Goal: Task Accomplishment & Management: Use online tool/utility

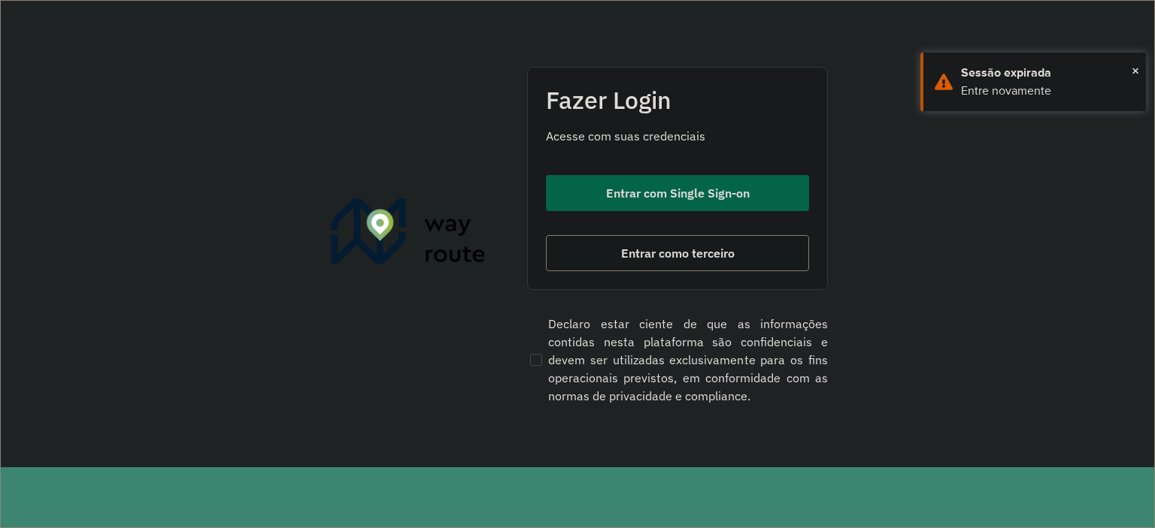
click at [709, 187] on span "Entrar com Single Sign-on" at bounding box center [678, 193] width 144 height 12
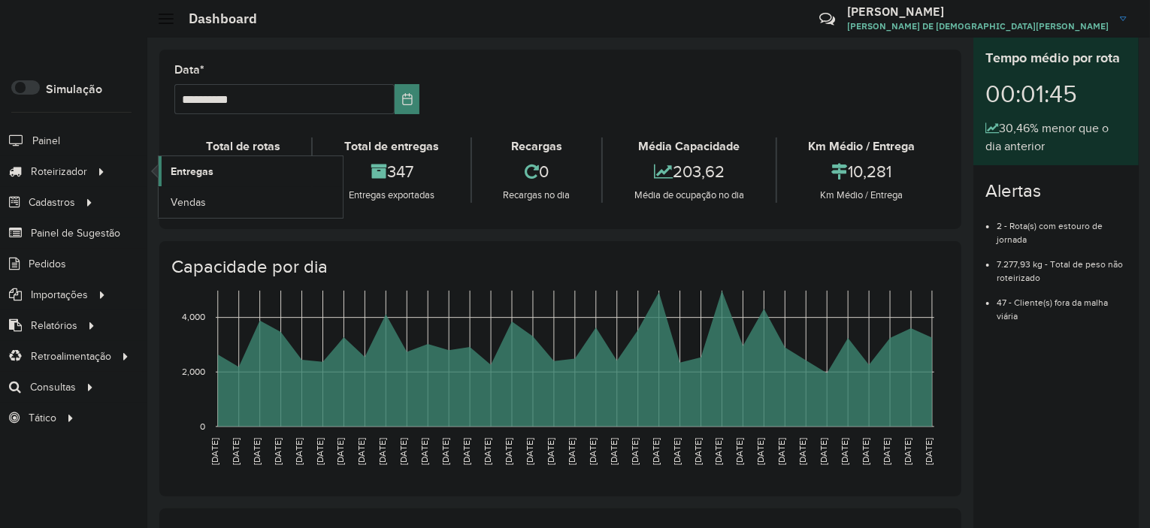
click at [219, 178] on link "Entregas" at bounding box center [251, 171] width 184 height 30
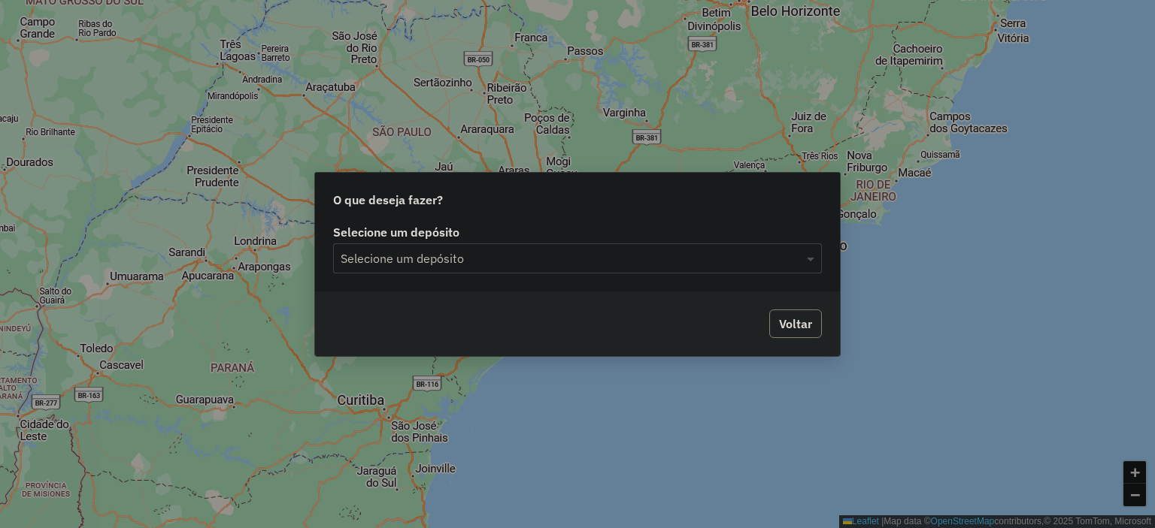
click at [455, 281] on div "Selecione um depósito Selecione um depósito" at bounding box center [577, 256] width 525 height 71
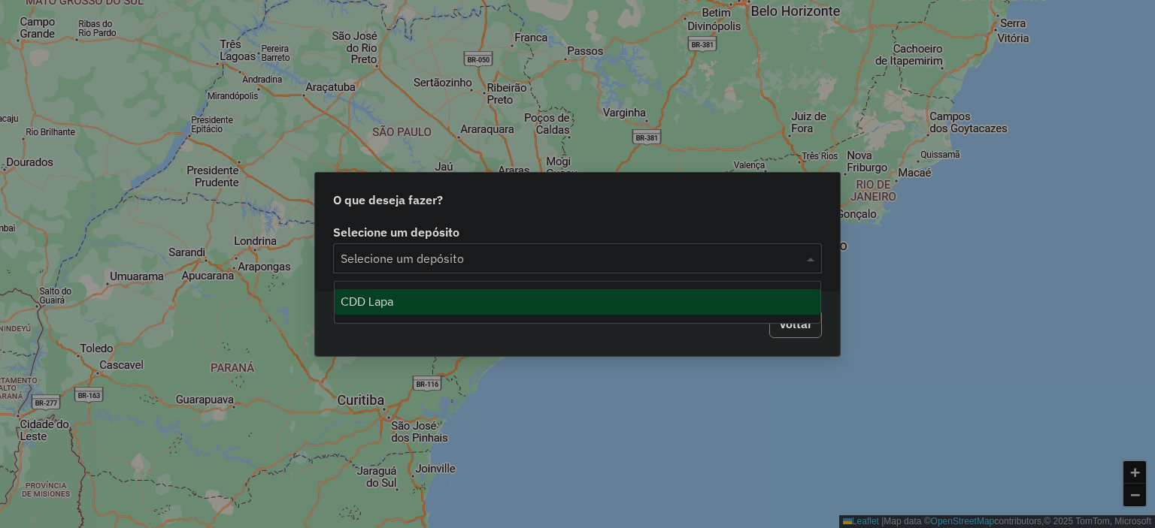
click at [446, 262] on input "text" at bounding box center [561, 259] width 443 height 18
click at [427, 298] on div "CDD Lapa" at bounding box center [577, 302] width 486 height 26
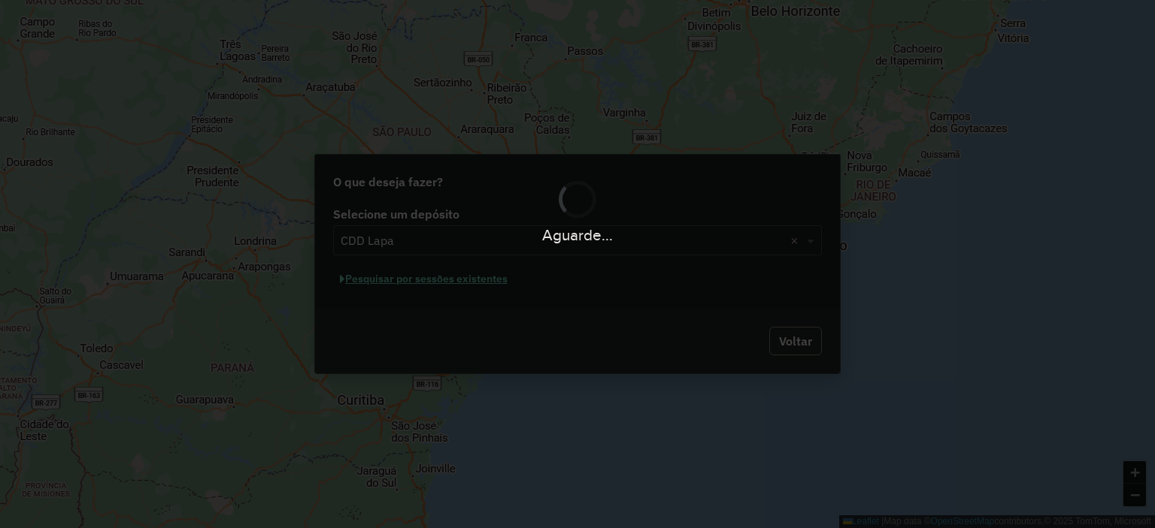
click at [407, 266] on div "Selecione um depósito Selecione um depósito × CDD Lapa × Pesquisar por sessões …" at bounding box center [577, 256] width 525 height 106
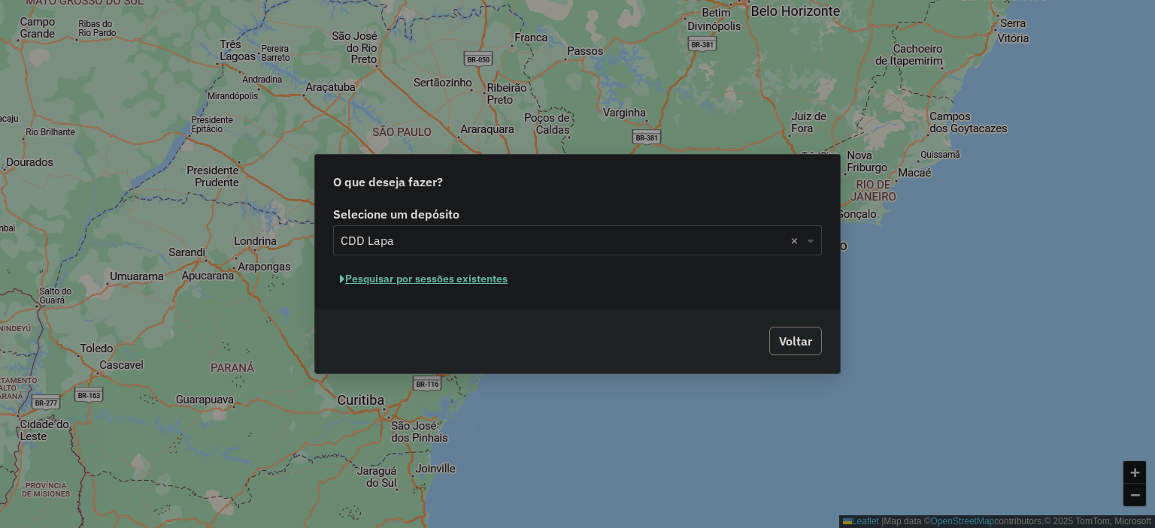
click at [413, 273] on button "Pesquisar por sessões existentes" at bounding box center [423, 279] width 181 height 23
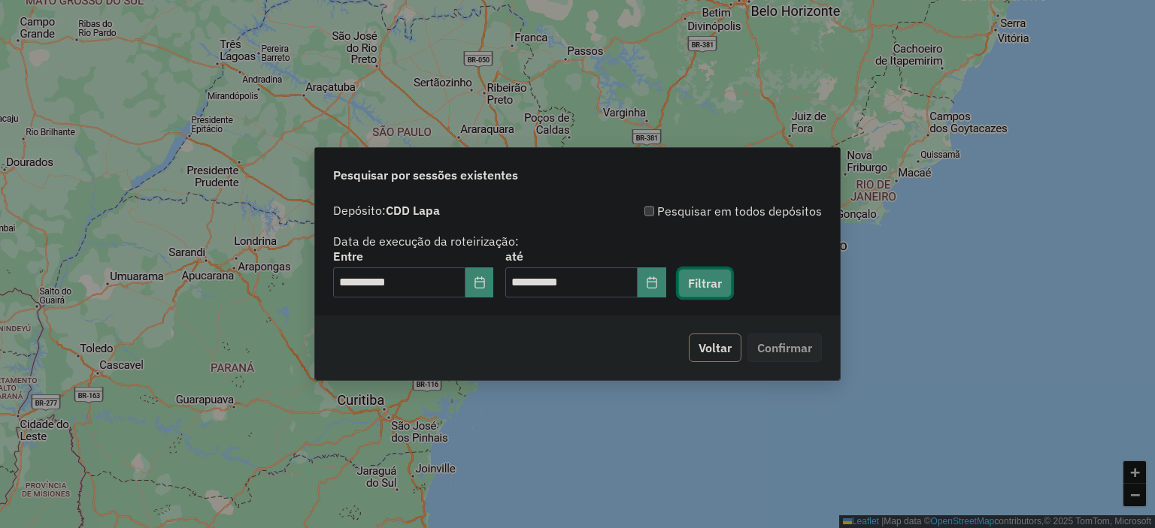
click at [715, 285] on button "Filtrar" at bounding box center [704, 283] width 53 height 29
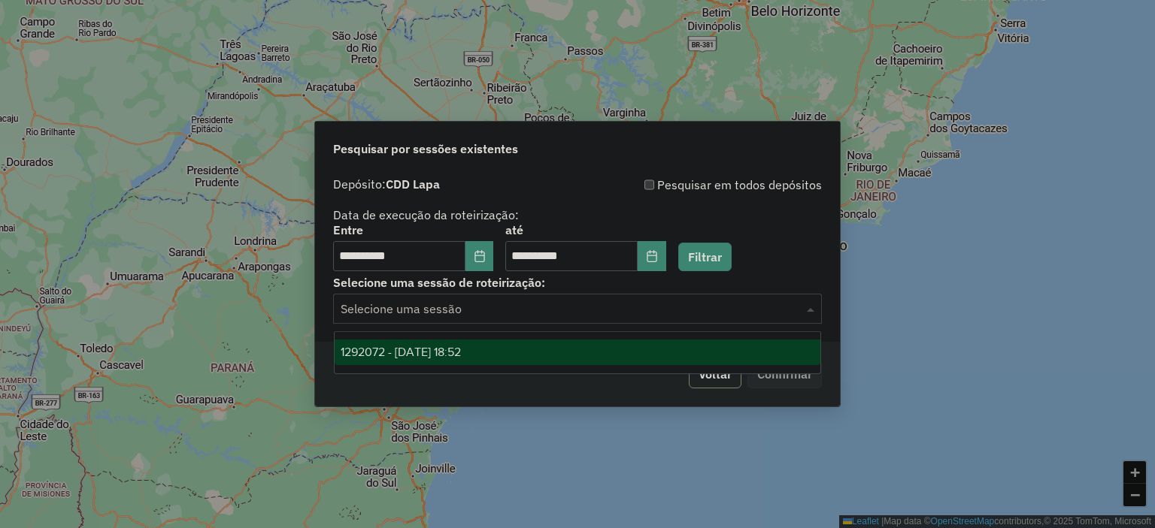
click at [556, 312] on input "text" at bounding box center [561, 310] width 443 height 18
click at [535, 352] on div "1292072 - 10/10/2025 18:52" at bounding box center [577, 353] width 486 height 26
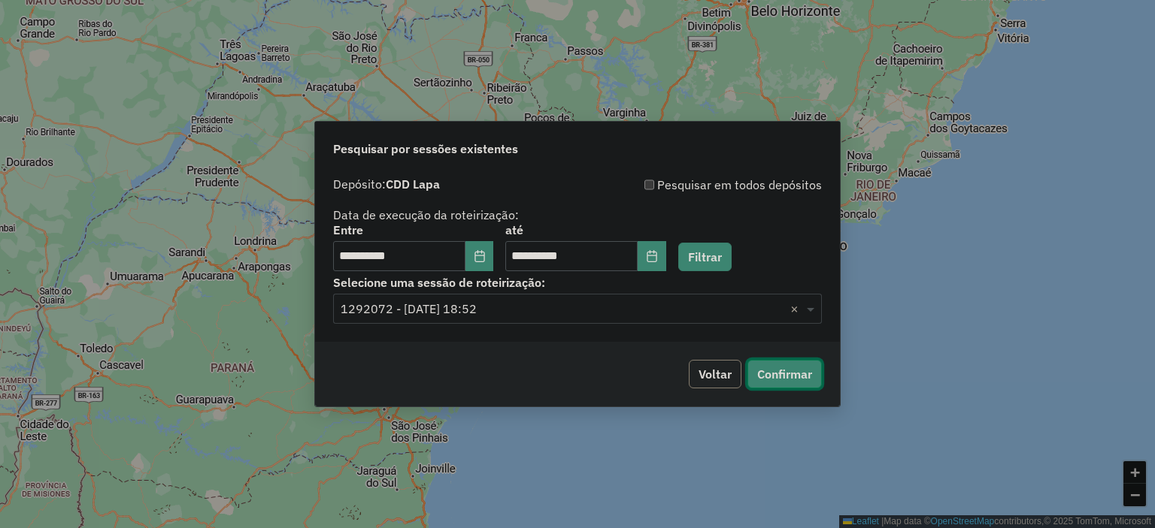
click at [770, 365] on button "Confirmar" at bounding box center [784, 374] width 74 height 29
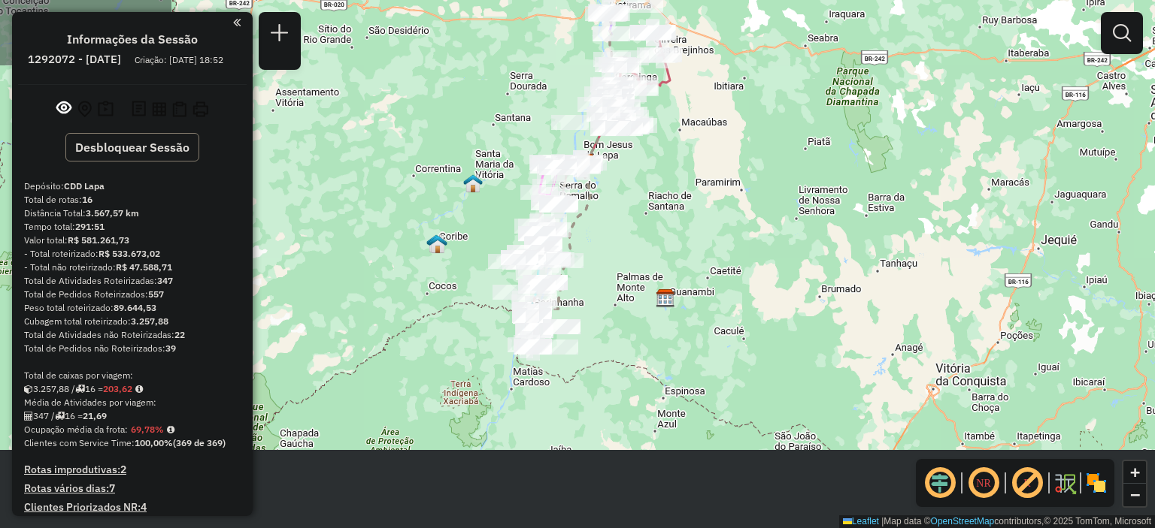
drag, startPoint x: 639, startPoint y: 393, endPoint x: 639, endPoint y: 260, distance: 133.0
click at [639, 260] on div "Janela de atendimento Grade de atendimento Capacidade Transportadoras Veículos …" at bounding box center [577, 264] width 1155 height 528
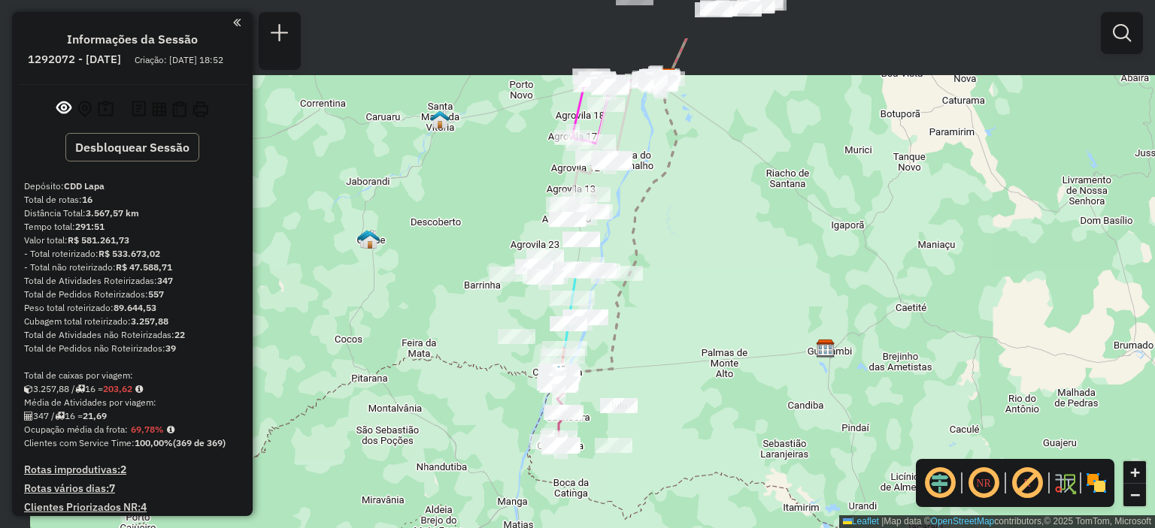
drag, startPoint x: 592, startPoint y: 222, endPoint x: 640, endPoint y: 317, distance: 106.9
click at [640, 317] on div "Janela de atendimento Grade de atendimento Capacidade Transportadoras Veículos …" at bounding box center [577, 264] width 1155 height 528
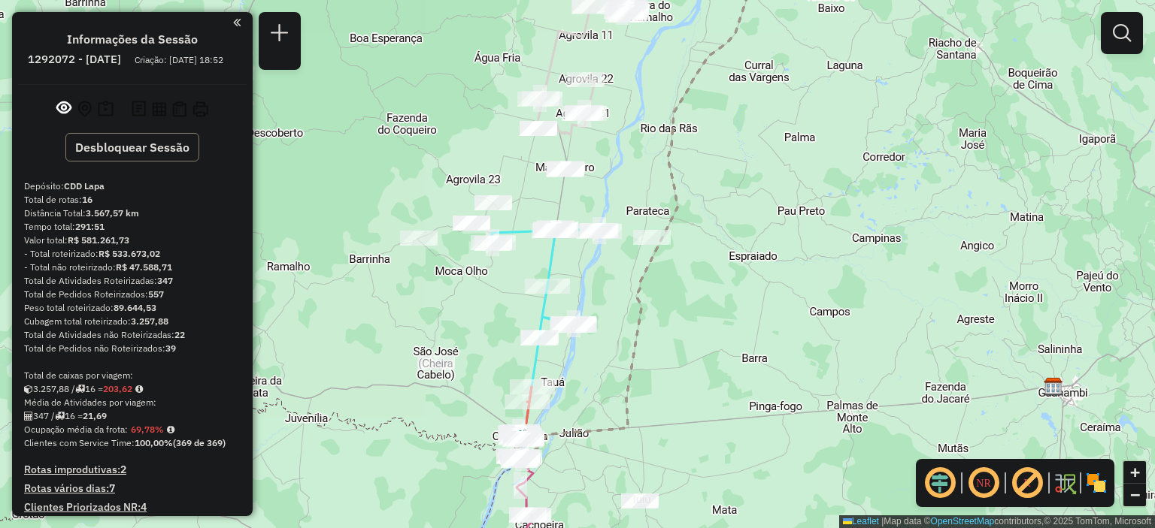
drag, startPoint x: 714, startPoint y: 375, endPoint x: 718, endPoint y: 410, distance: 34.8
click at [718, 410] on div "Janela de atendimento Grade de atendimento Capacidade Transportadoras Veículos …" at bounding box center [577, 264] width 1155 height 528
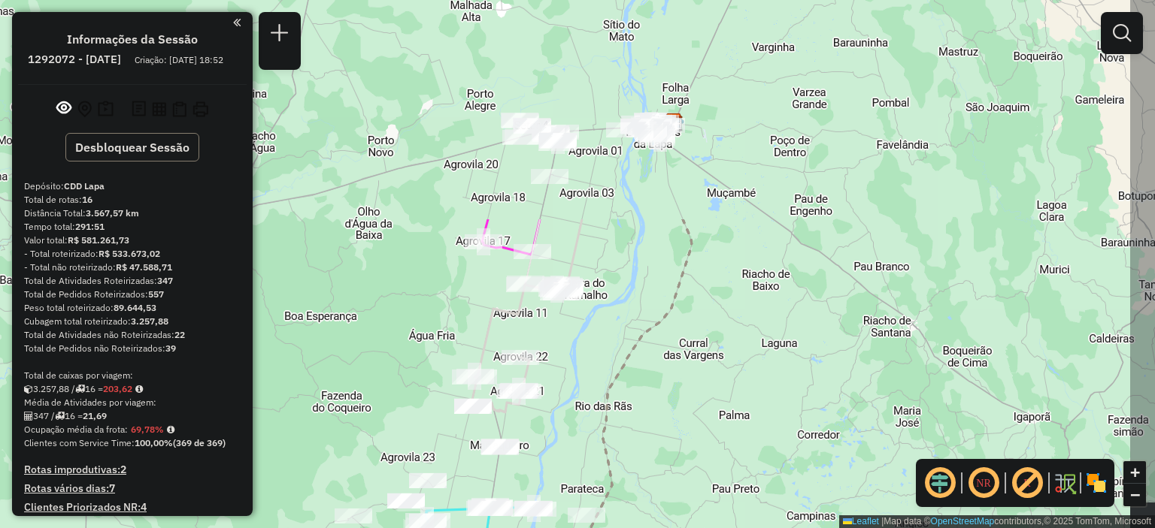
drag, startPoint x: 778, startPoint y: 147, endPoint x: 702, endPoint y: 432, distance: 295.5
click at [702, 432] on div "Janela de atendimento Grade de atendimento Capacidade Transportadoras Veículos …" at bounding box center [577, 264] width 1155 height 528
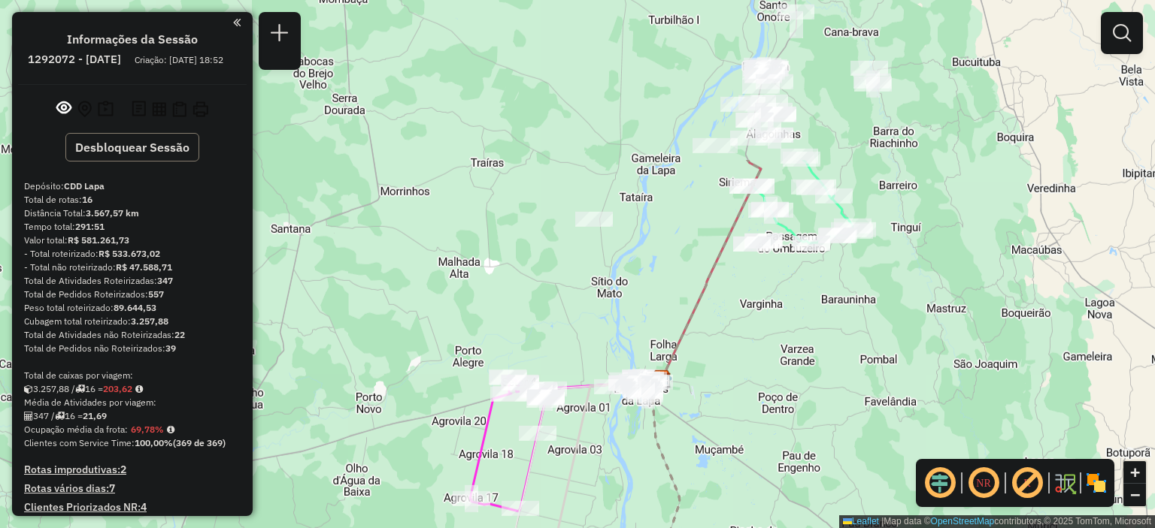
drag, startPoint x: 775, startPoint y: 82, endPoint x: 704, endPoint y: 379, distance: 305.4
click at [704, 379] on div "Janela de atendimento Grade de atendimento Capacidade Transportadoras Veículos …" at bounding box center [577, 264] width 1155 height 528
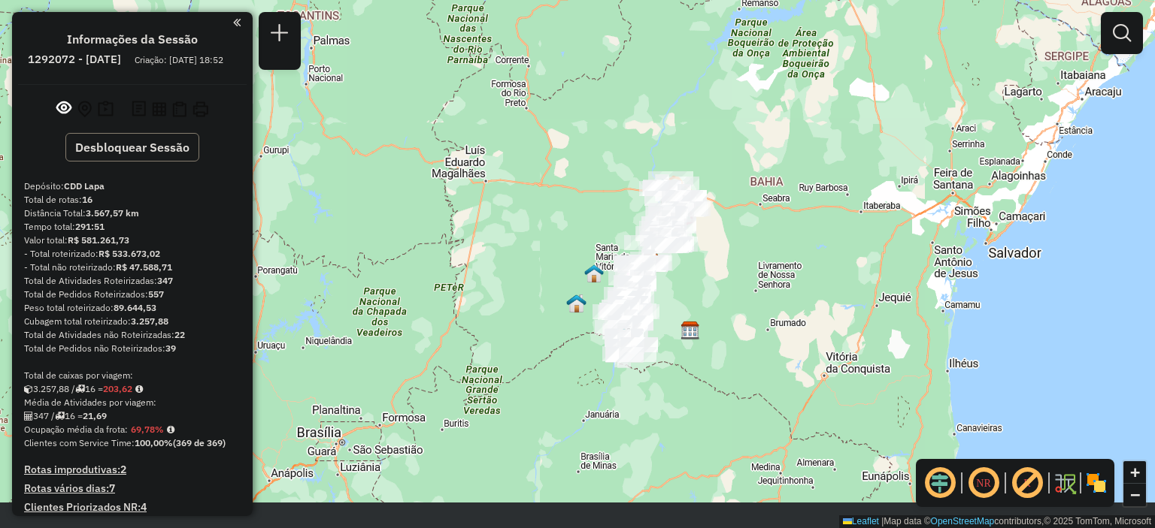
drag, startPoint x: 780, startPoint y: 378, endPoint x: 785, endPoint y: 230, distance: 148.1
click at [784, 243] on div "Janela de atendimento Grade de atendimento Capacidade Transportadoras Veículos …" at bounding box center [577, 264] width 1155 height 528
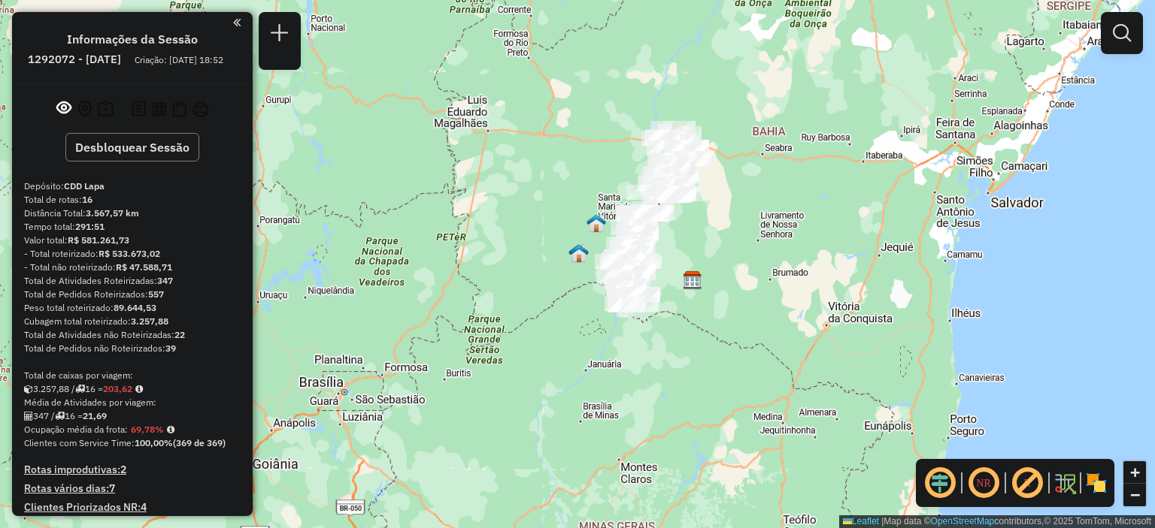
drag, startPoint x: 767, startPoint y: 355, endPoint x: 766, endPoint y: 321, distance: 33.8
click at [766, 321] on div "Janela de atendimento Grade de atendimento Capacidade Transportadoras Veículos …" at bounding box center [577, 264] width 1155 height 528
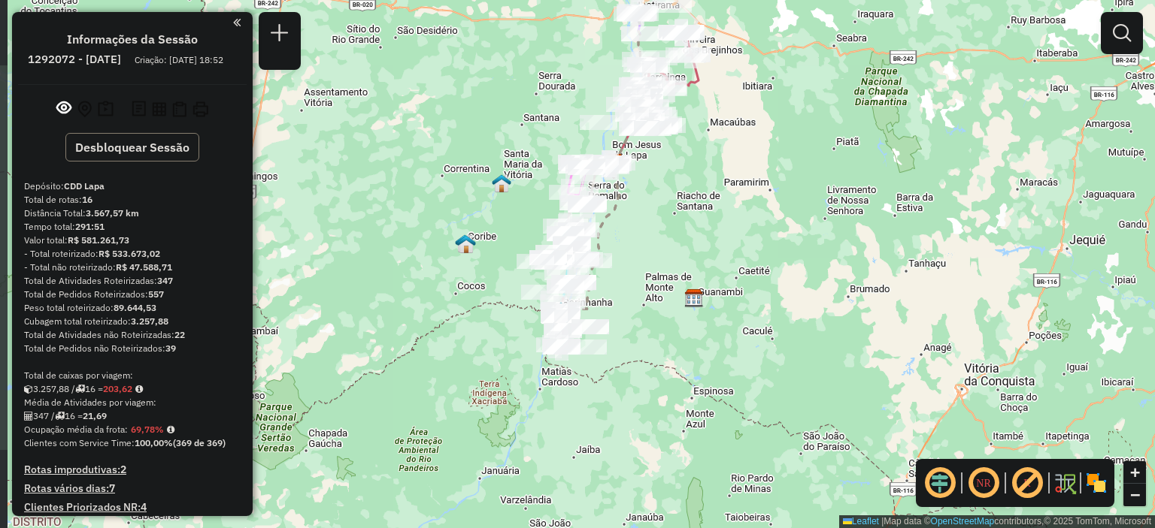
drag, startPoint x: 625, startPoint y: 183, endPoint x: 649, endPoint y: 200, distance: 29.0
click at [649, 200] on div "Janela de atendimento Grade de atendimento Capacidade Transportadoras Veículos …" at bounding box center [577, 264] width 1155 height 528
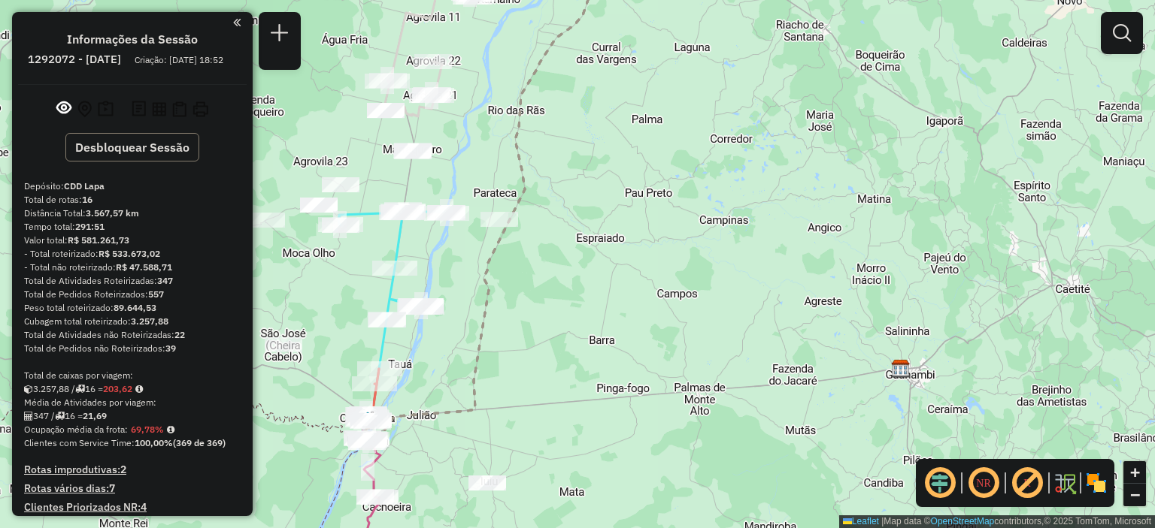
drag, startPoint x: 632, startPoint y: 194, endPoint x: 658, endPoint y: 225, distance: 40.5
click at [658, 225] on div "Janela de atendimento Grade de atendimento Capacidade Transportadoras Veículos …" at bounding box center [577, 264] width 1155 height 528
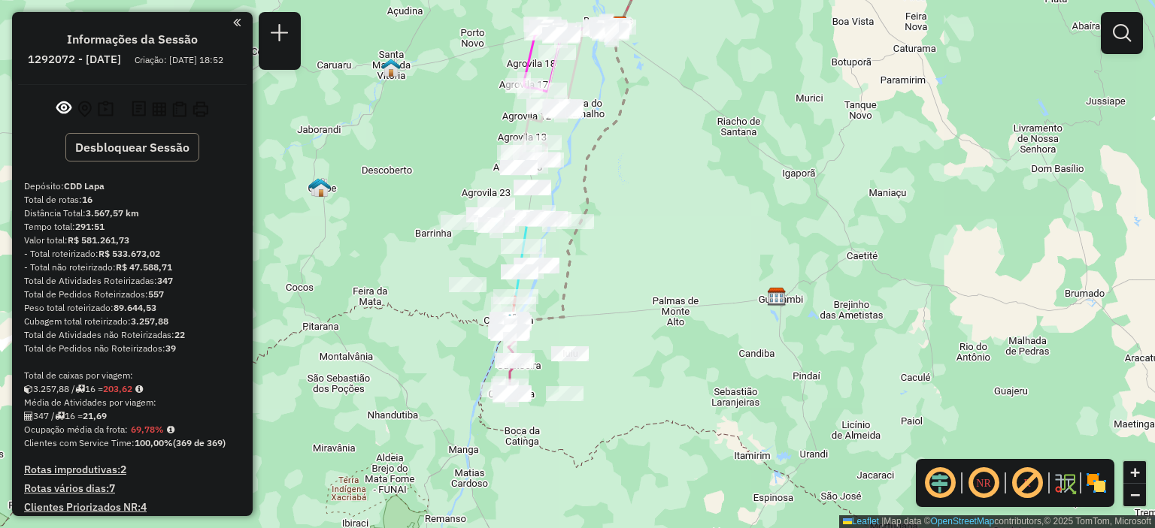
scroll to position [301, 0]
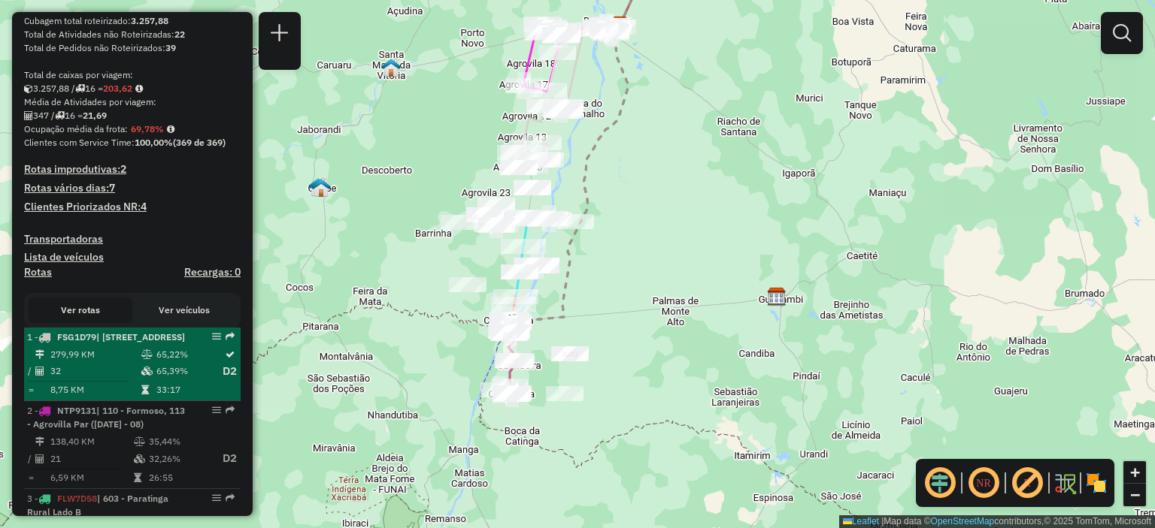
select select "**********"
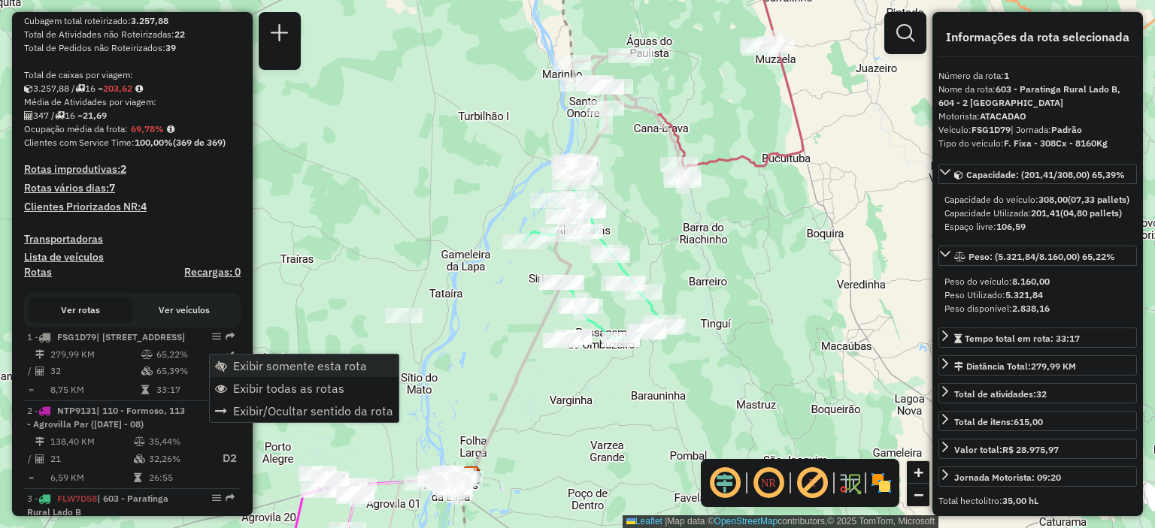
click at [256, 368] on span "Exibir somente esta rota" at bounding box center [300, 366] width 134 height 12
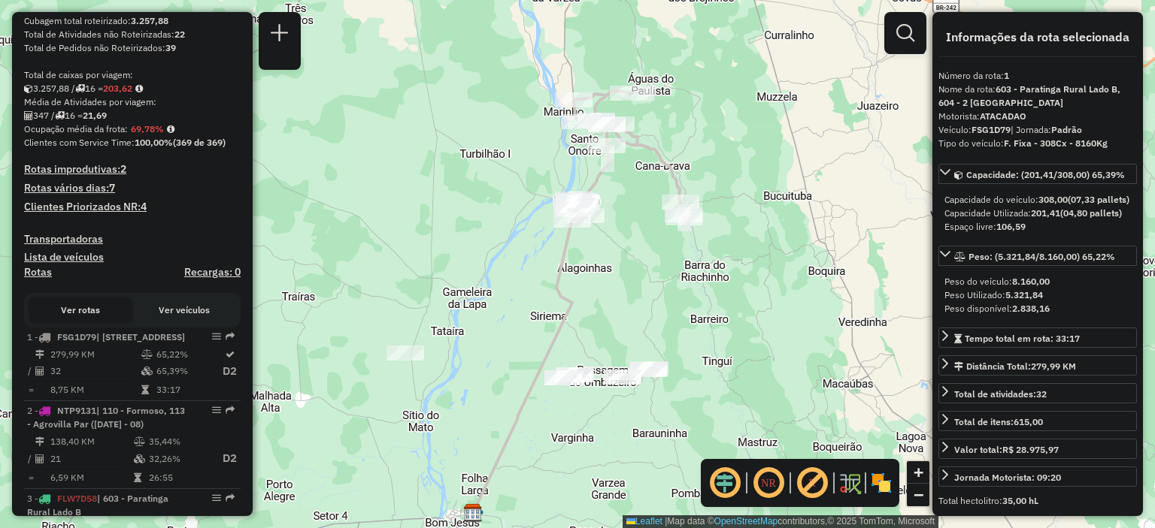
drag, startPoint x: 632, startPoint y: 145, endPoint x: 631, endPoint y: 219, distance: 74.4
click at [631, 219] on div "Janela de atendimento Grade de atendimento Capacidade Transportadoras Veículos …" at bounding box center [577, 264] width 1155 height 528
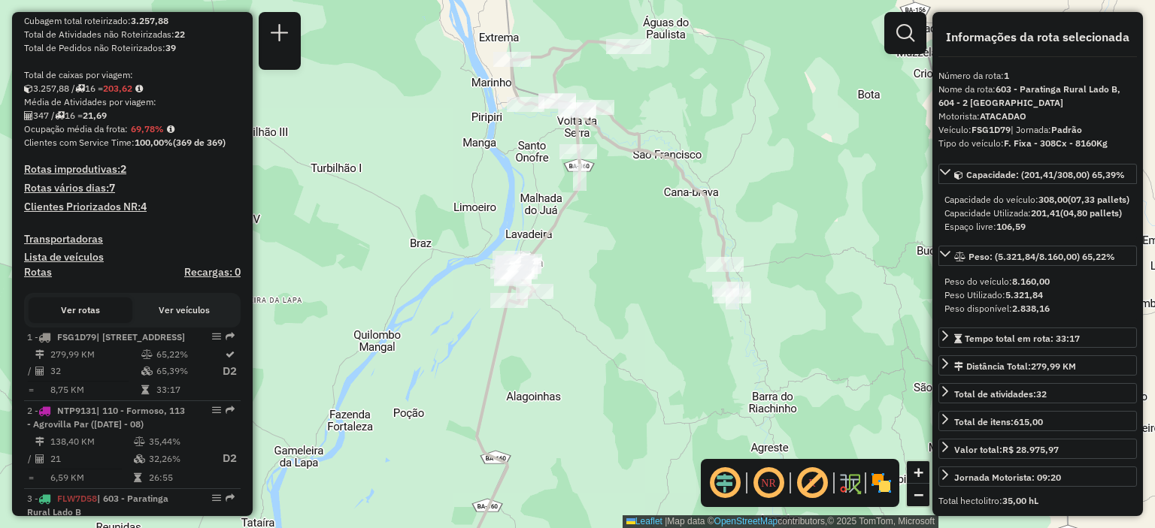
drag, startPoint x: 749, startPoint y: 177, endPoint x: 732, endPoint y: 172, distance: 17.1
click at [732, 172] on div "Janela de atendimento Grade de atendimento Capacidade Transportadoras Veículos …" at bounding box center [577, 264] width 1155 height 528
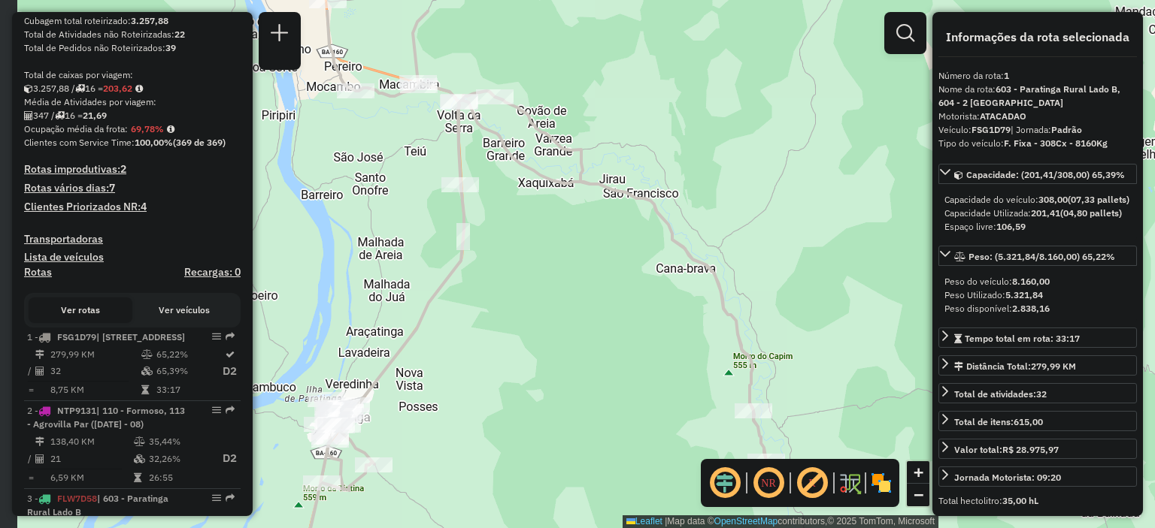
drag, startPoint x: 725, startPoint y: 159, endPoint x: 764, endPoint y: 203, distance: 59.1
click at [764, 203] on div "Janela de atendimento Grade de atendimento Capacidade Transportadoras Veículos …" at bounding box center [577, 264] width 1155 height 528
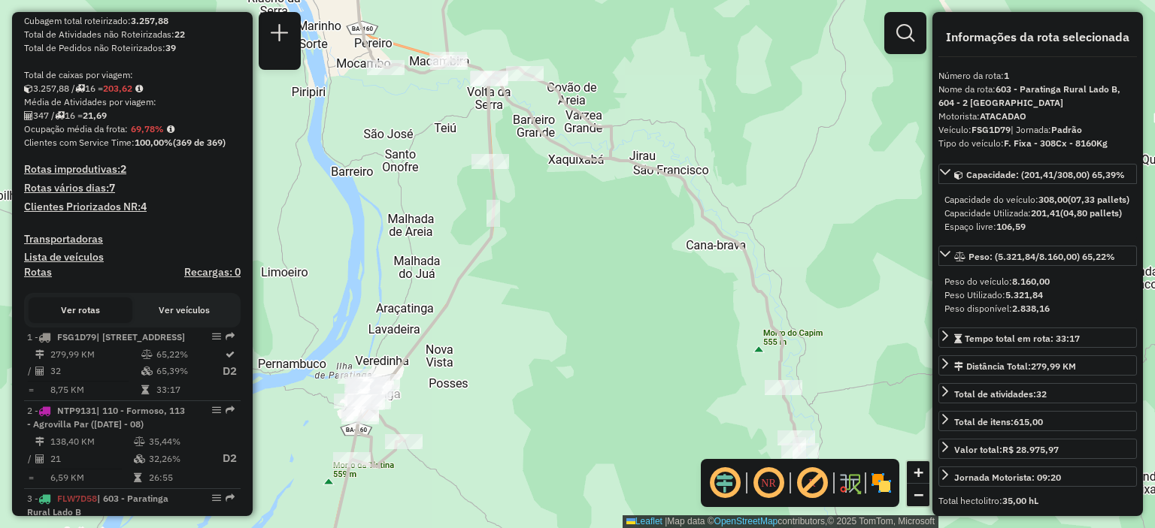
drag, startPoint x: 722, startPoint y: 175, endPoint x: 749, endPoint y: 141, distance: 43.9
click at [749, 141] on div "Janela de atendimento Grade de atendimento Capacidade Transportadoras Veículos …" at bounding box center [577, 264] width 1155 height 528
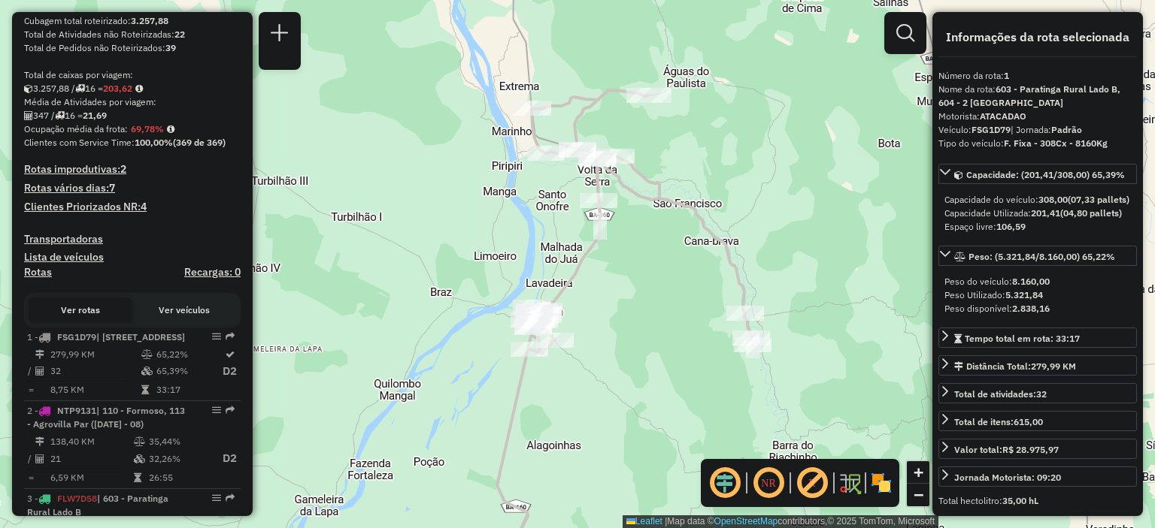
drag, startPoint x: 707, startPoint y: 165, endPoint x: 703, endPoint y: 201, distance: 36.3
click at [703, 201] on div "Janela de atendimento Grade de atendimento Capacidade Transportadoras Veículos …" at bounding box center [577, 264] width 1155 height 528
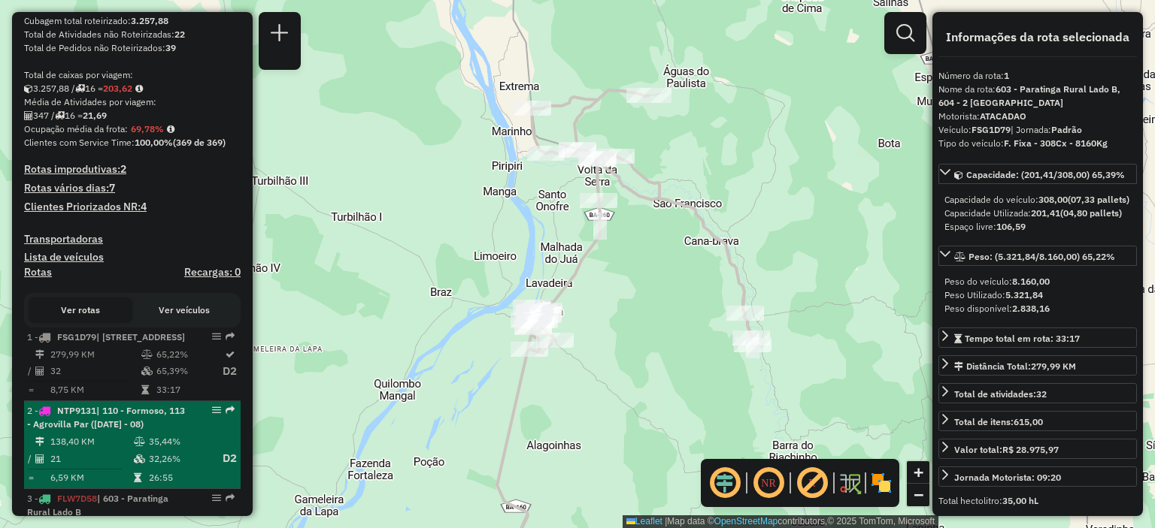
click at [118, 449] on td "138,40 KM" at bounding box center [91, 441] width 83 height 15
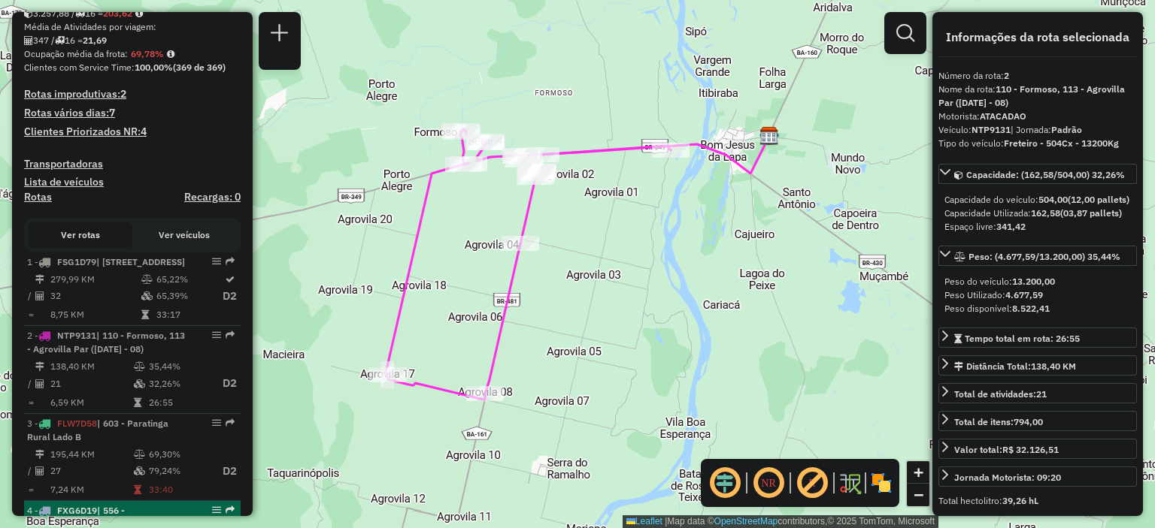
scroll to position [526, 0]
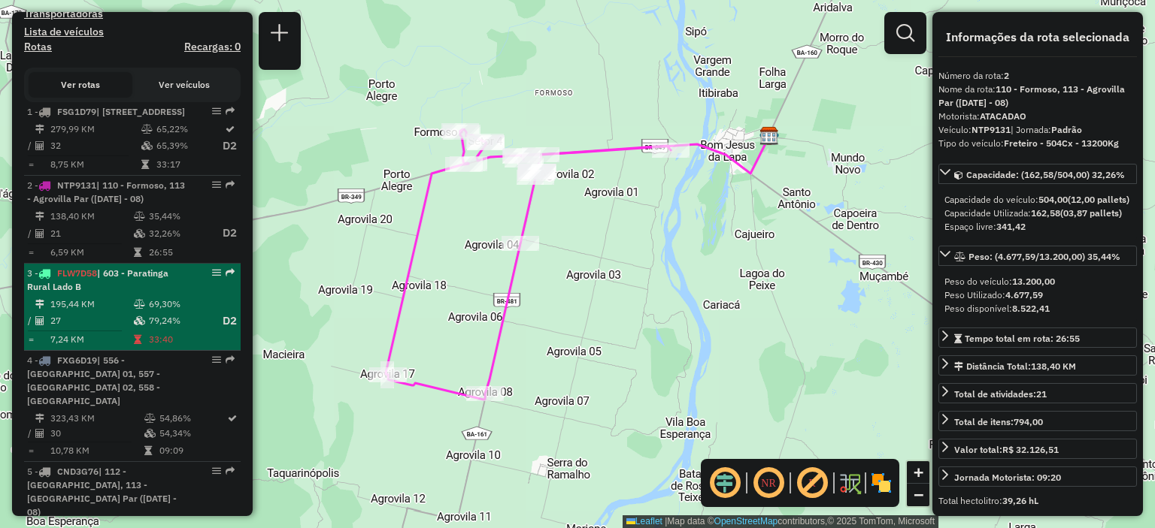
click at [105, 332] on td at bounding box center [80, 331] width 106 height 2
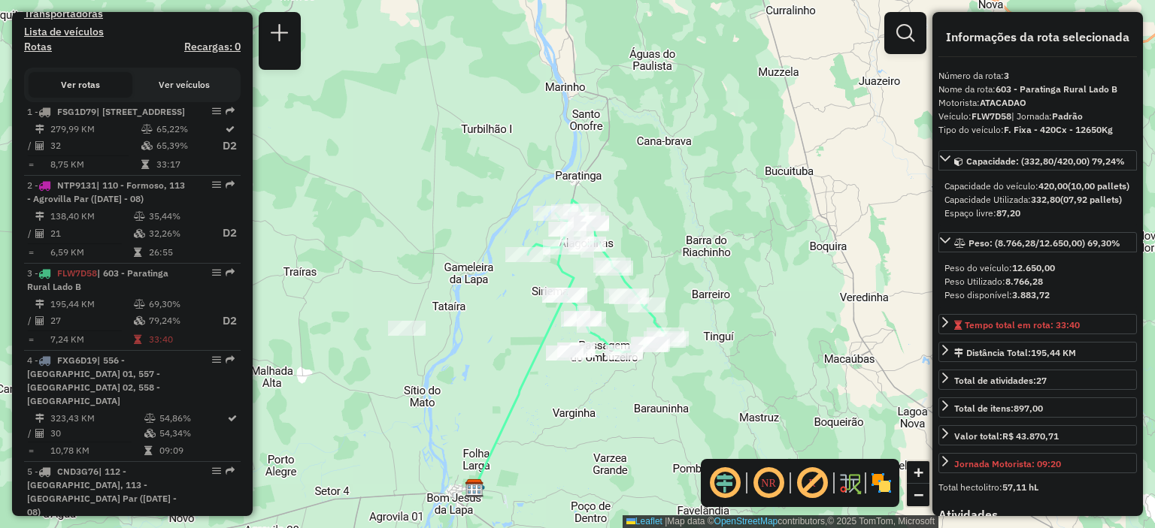
drag, startPoint x: 516, startPoint y: 369, endPoint x: 522, endPoint y: 422, distance: 52.9
click at [510, 432] on icon at bounding box center [519, 391] width 91 height 193
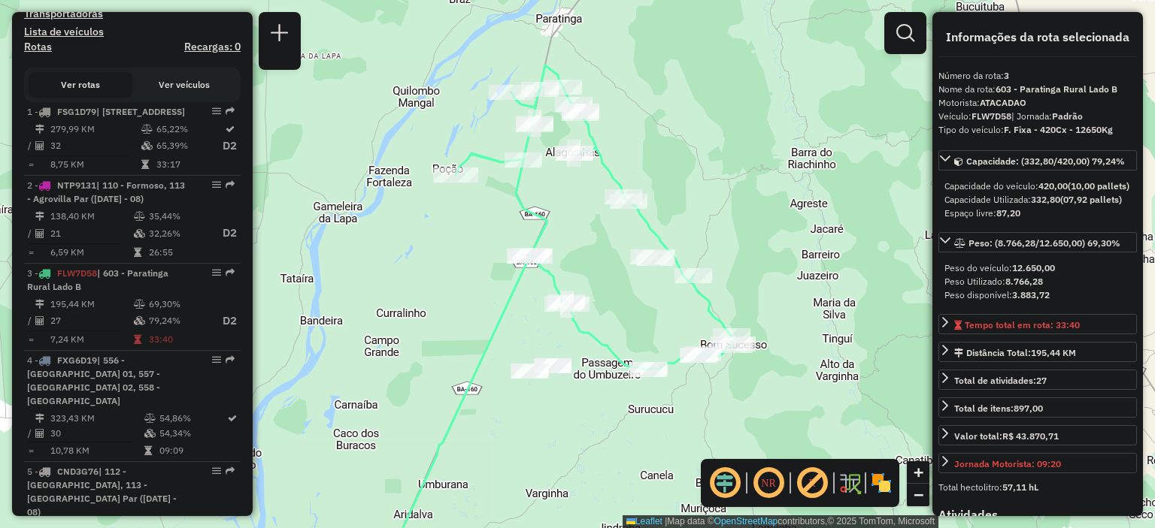
drag, startPoint x: 616, startPoint y: 246, endPoint x: 609, endPoint y: 298, distance: 52.4
click at [609, 298] on div "Janela de atendimento Grade de atendimento Capacidade Transportadoras Veículos …" at bounding box center [577, 264] width 1155 height 528
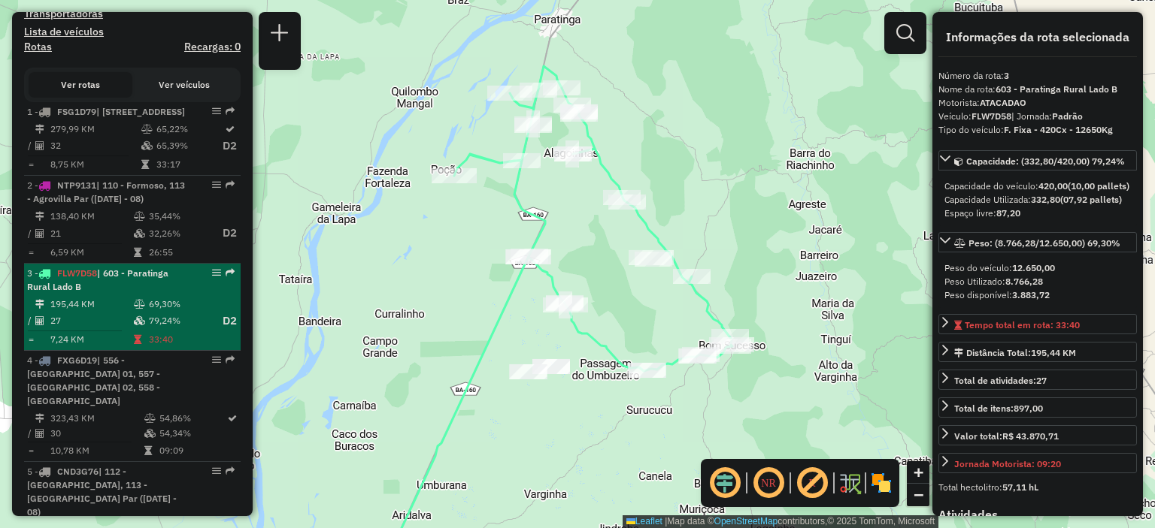
scroll to position [601, 0]
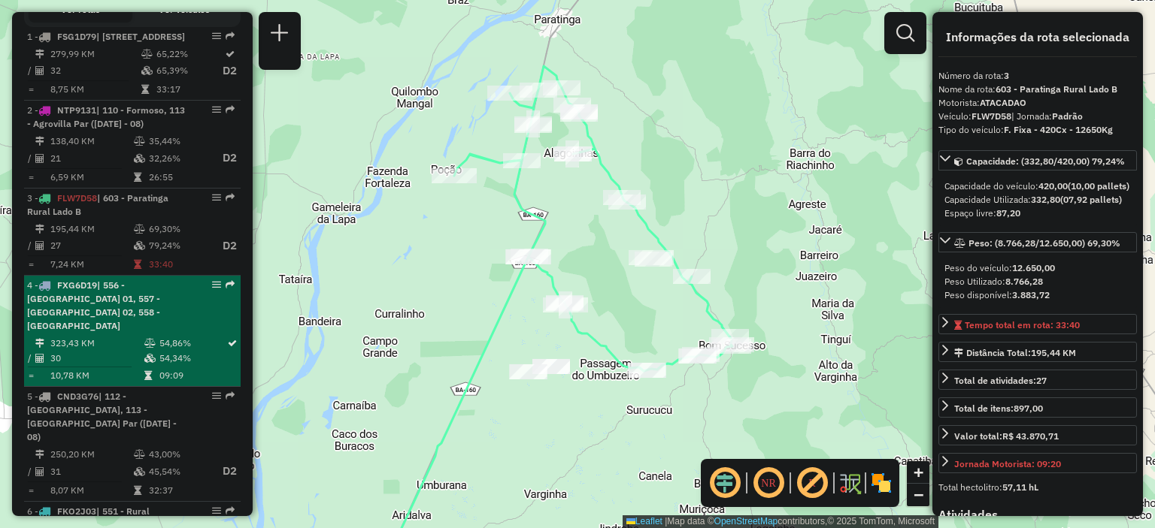
click at [107, 333] on div "4 - FXG6D19 | 556 - Carinhanha 01, 557 - [GEOGRAPHIC_DATA] 02, 558 - [GEOGRAPHI…" at bounding box center [106, 306] width 159 height 54
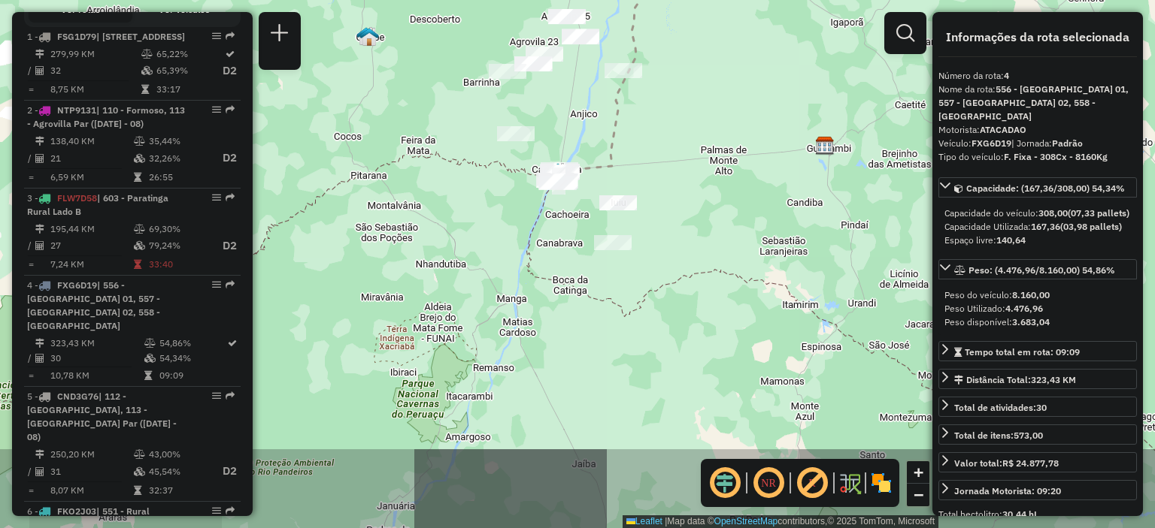
drag, startPoint x: 617, startPoint y: 371, endPoint x: 656, endPoint y: 138, distance: 237.0
click at [656, 138] on div "Janela de atendimento Grade de atendimento Capacidade Transportadoras Veículos …" at bounding box center [577, 264] width 1155 height 528
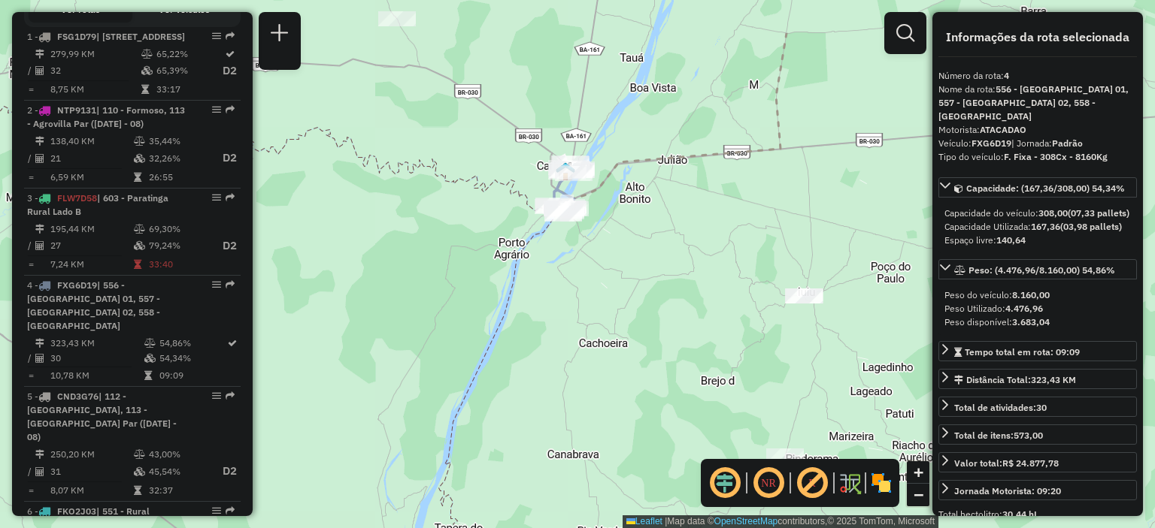
drag, startPoint x: 580, startPoint y: 159, endPoint x: 602, endPoint y: 258, distance: 100.8
click at [602, 258] on div "Janela de atendimento Grade de atendimento Capacidade Transportadoras Veículos …" at bounding box center [577, 264] width 1155 height 528
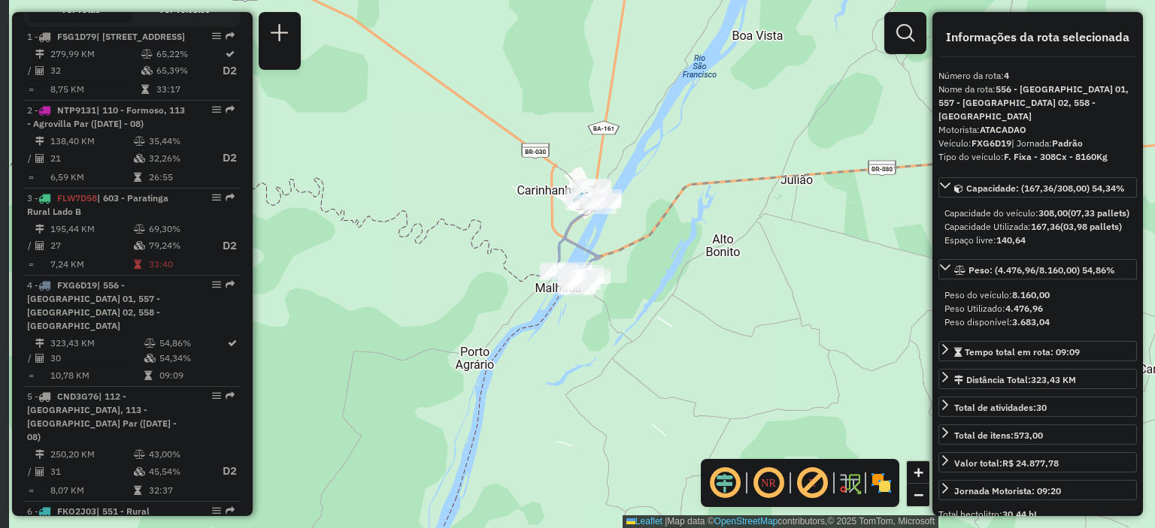
drag, startPoint x: 670, startPoint y: 169, endPoint x: 674, endPoint y: 197, distance: 28.2
click at [674, 197] on icon at bounding box center [788, 134] width 446 height 244
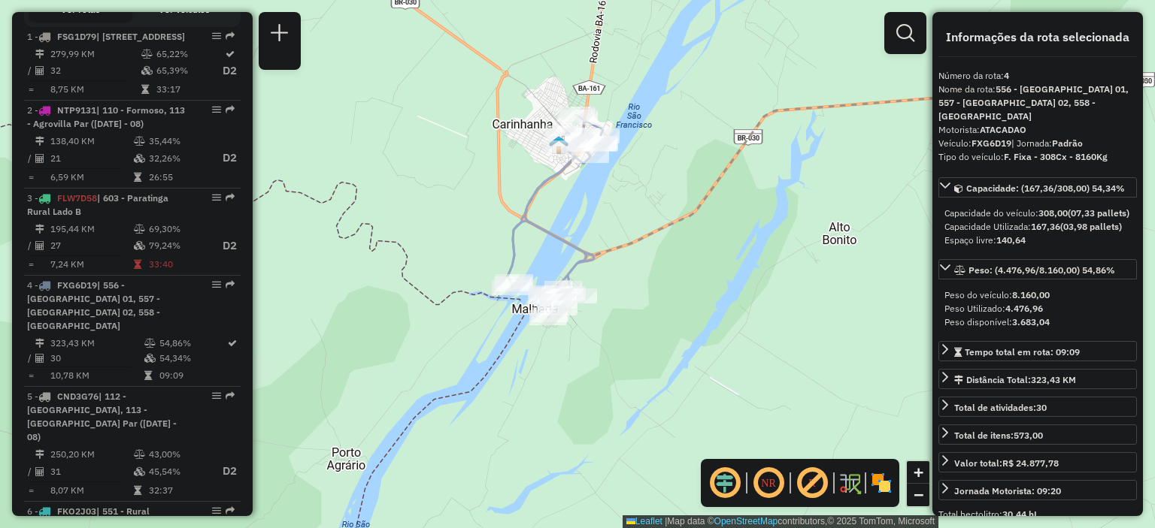
drag, startPoint x: 577, startPoint y: 232, endPoint x: 590, endPoint y: 224, distance: 15.2
click at [590, 224] on div "Janela de atendimento Grade de atendimento Capacidade Transportadoras Veículos …" at bounding box center [577, 264] width 1155 height 528
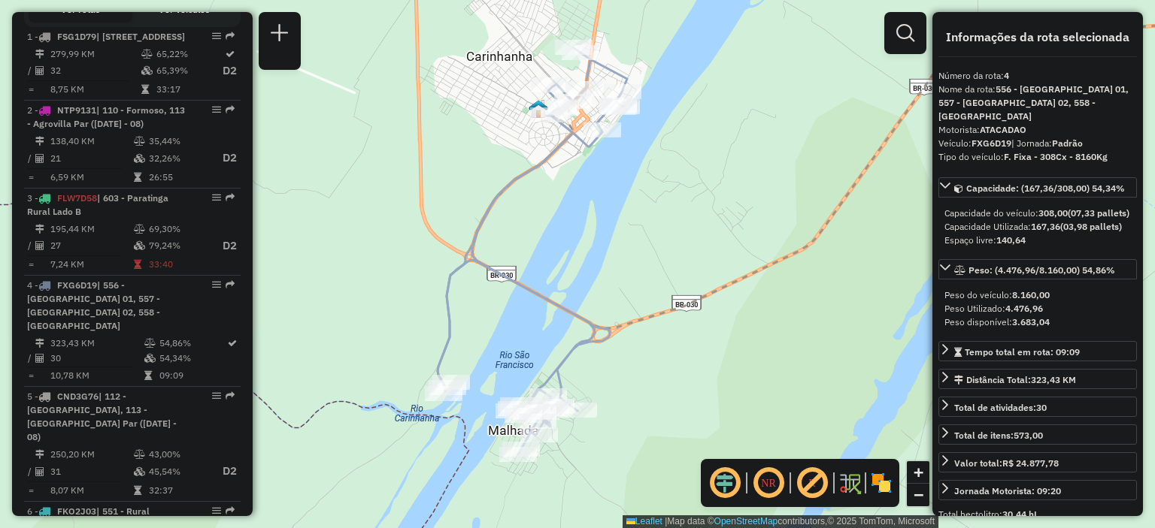
drag, startPoint x: 596, startPoint y: 211, endPoint x: 600, endPoint y: 260, distance: 49.0
click at [600, 260] on div "Janela de atendimento Grade de atendimento Capacidade Transportadoras Veículos …" at bounding box center [577, 264] width 1155 height 528
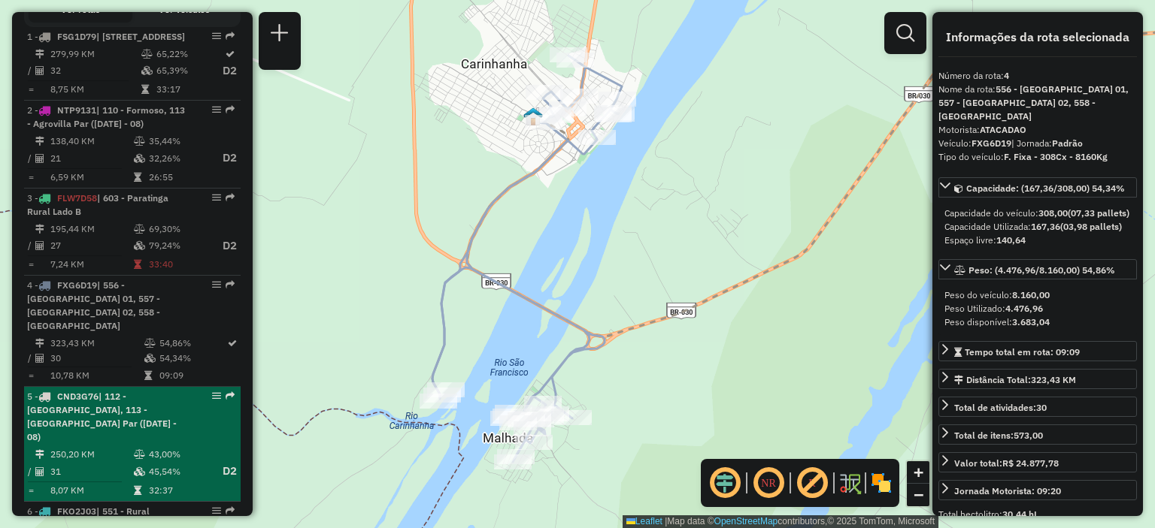
scroll to position [676, 0]
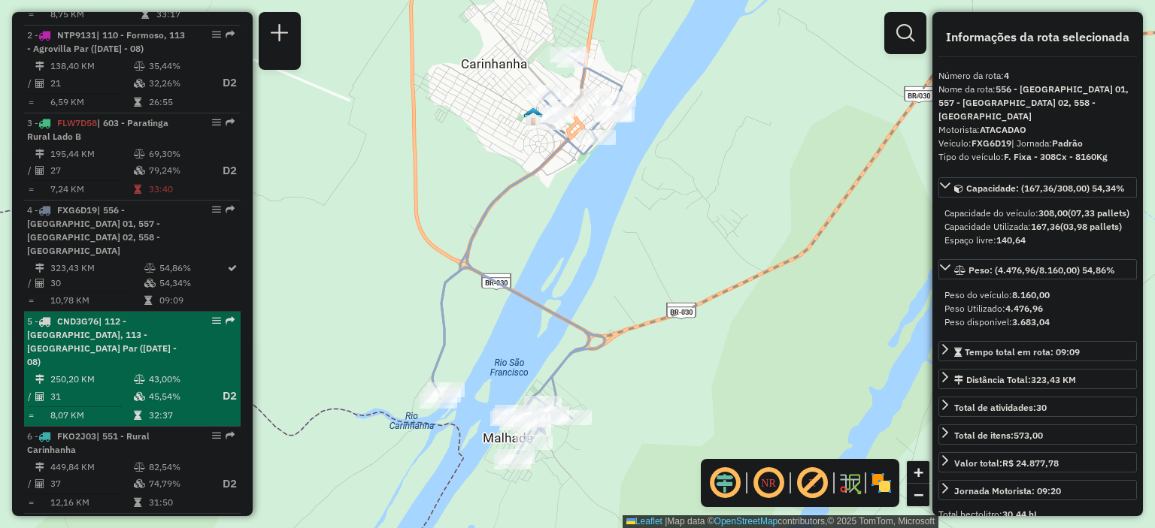
click at [123, 383] on li "5 - CND3G76 | 112 - [GEOGRAPHIC_DATA], 113 - [GEOGRAPHIC_DATA] Par ([DATE] - 08…" at bounding box center [132, 369] width 216 height 115
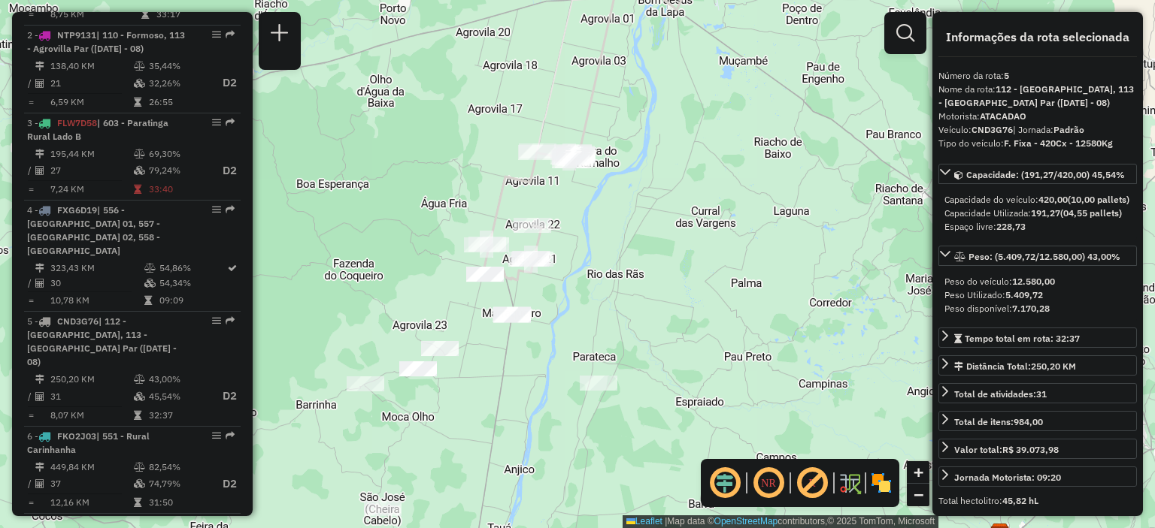
drag, startPoint x: 657, startPoint y: 307, endPoint x: 667, endPoint y: 171, distance: 136.4
click at [667, 171] on div "Janela de atendimento Grade de atendimento Capacidade Transportadoras Veículos …" at bounding box center [577, 264] width 1155 height 528
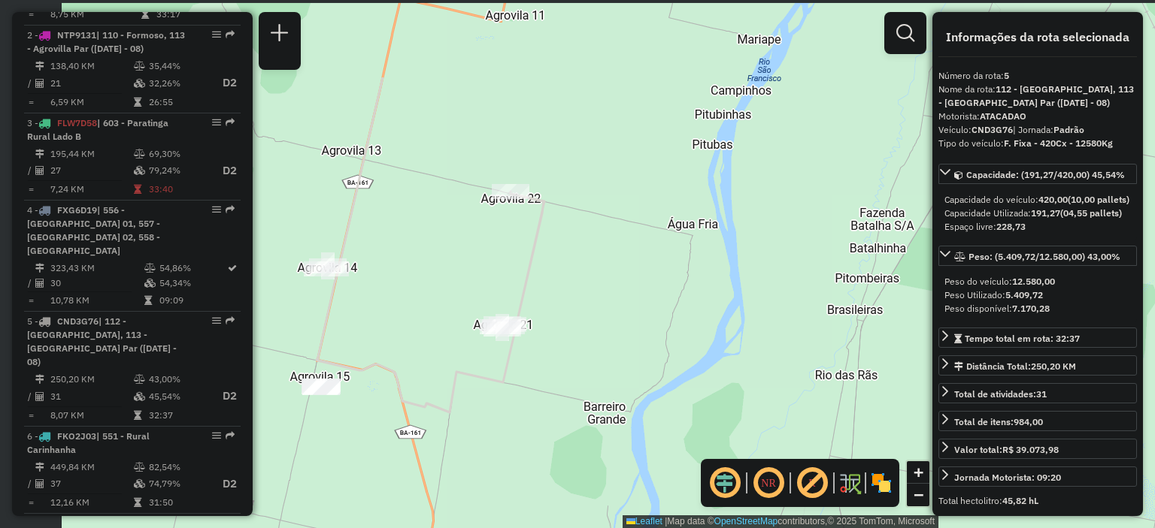
drag, startPoint x: 598, startPoint y: 231, endPoint x: 757, endPoint y: 354, distance: 201.5
click at [757, 354] on div "Janela de atendimento Grade de atendimento Capacidade Transportadoras Veículos …" at bounding box center [577, 264] width 1155 height 528
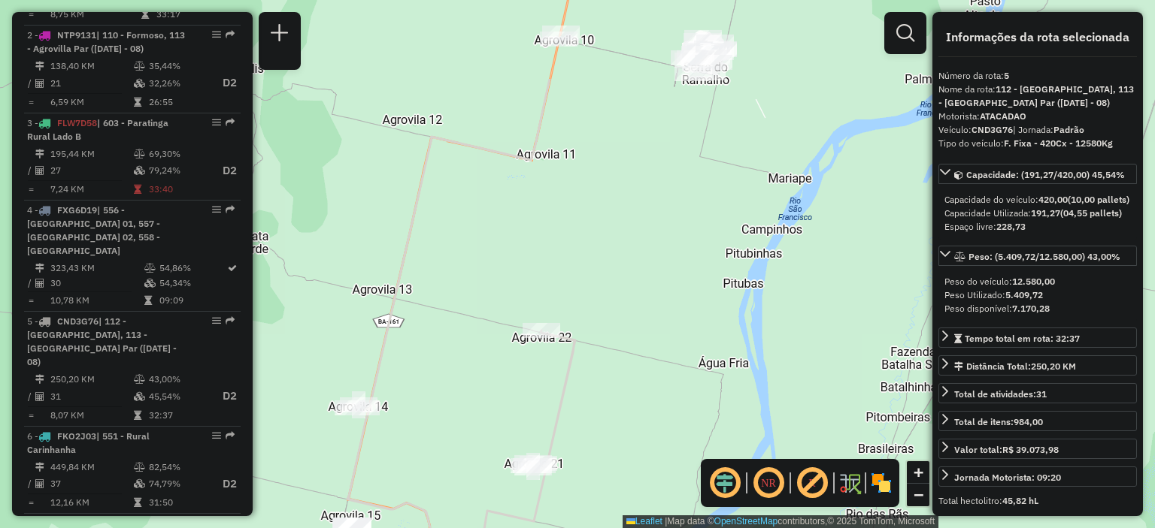
drag, startPoint x: 631, startPoint y: 211, endPoint x: 649, endPoint y: 353, distance: 142.6
click at [650, 353] on div "Janela de atendimento Grade de atendimento Capacidade Transportadoras Veículos …" at bounding box center [577, 264] width 1155 height 528
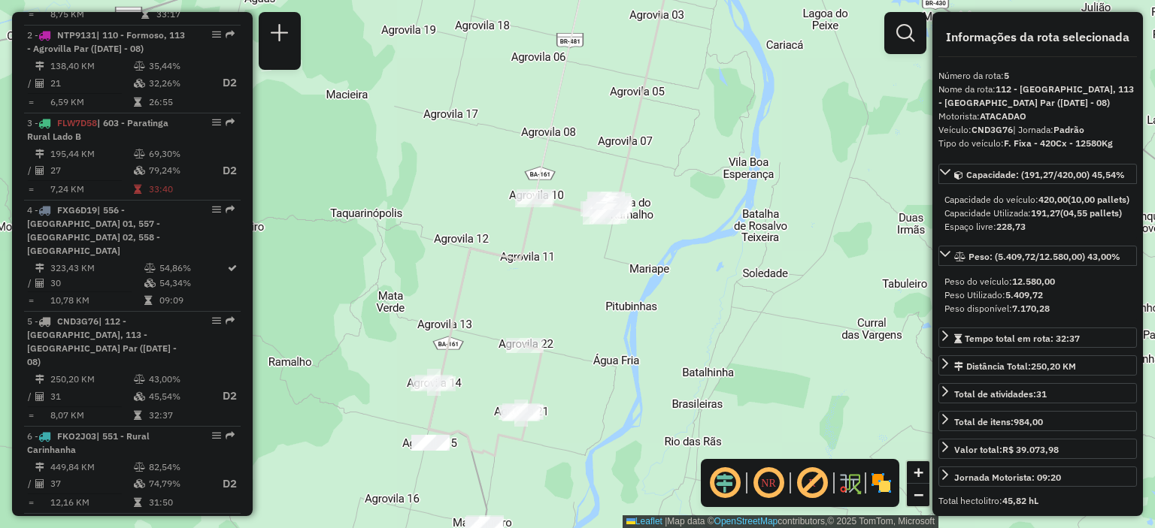
drag, startPoint x: 899, startPoint y: 168, endPoint x: 836, endPoint y: 225, distance: 84.6
click at [839, 229] on div "Janela de atendimento Grade de atendimento Capacidade Transportadoras Veículos …" at bounding box center [577, 264] width 1155 height 528
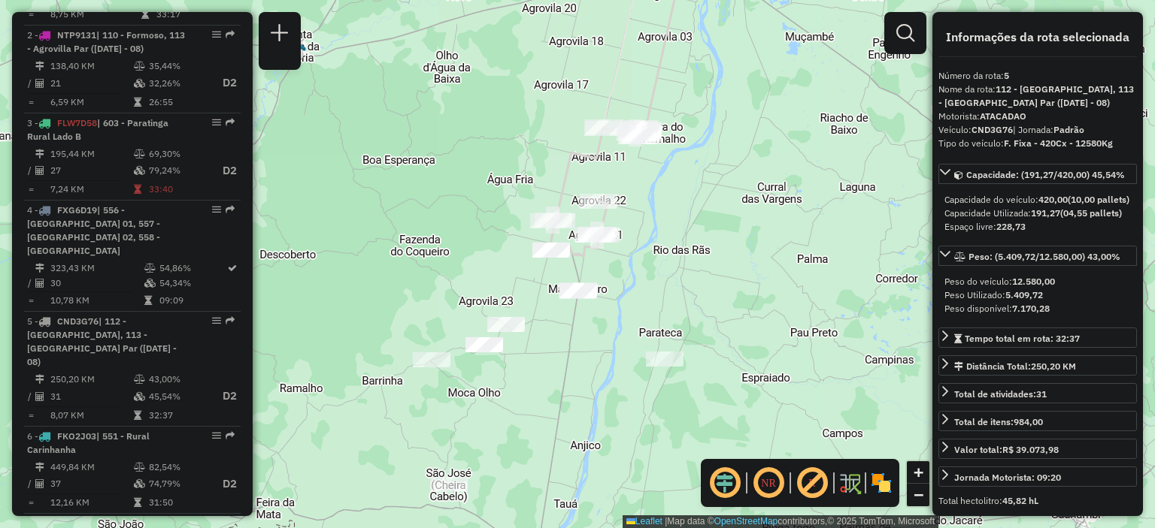
drag, startPoint x: 707, startPoint y: 337, endPoint x: 636, endPoint y: 241, distance: 119.8
click at [636, 241] on div "Janela de atendimento Grade de atendimento Capacidade Transportadoras Veículos …" at bounding box center [577, 264] width 1155 height 528
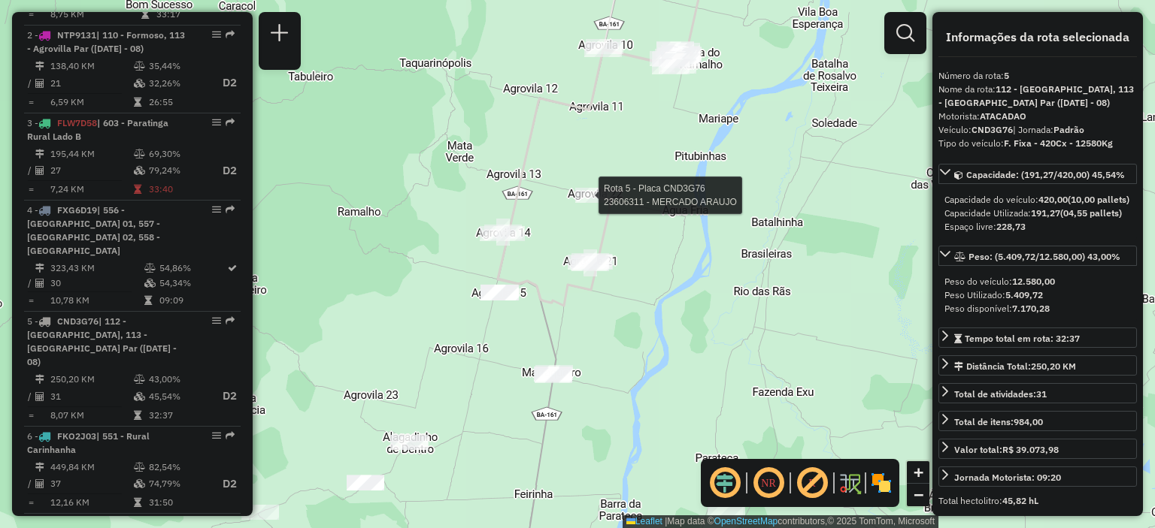
drag, startPoint x: 667, startPoint y: 165, endPoint x: 676, endPoint y: 180, distance: 16.9
click at [676, 180] on div "Rota 5 - Placa CND3G76 23606311 - MERCADO ARAUJO Janela de atendimento Grade de…" at bounding box center [577, 264] width 1155 height 528
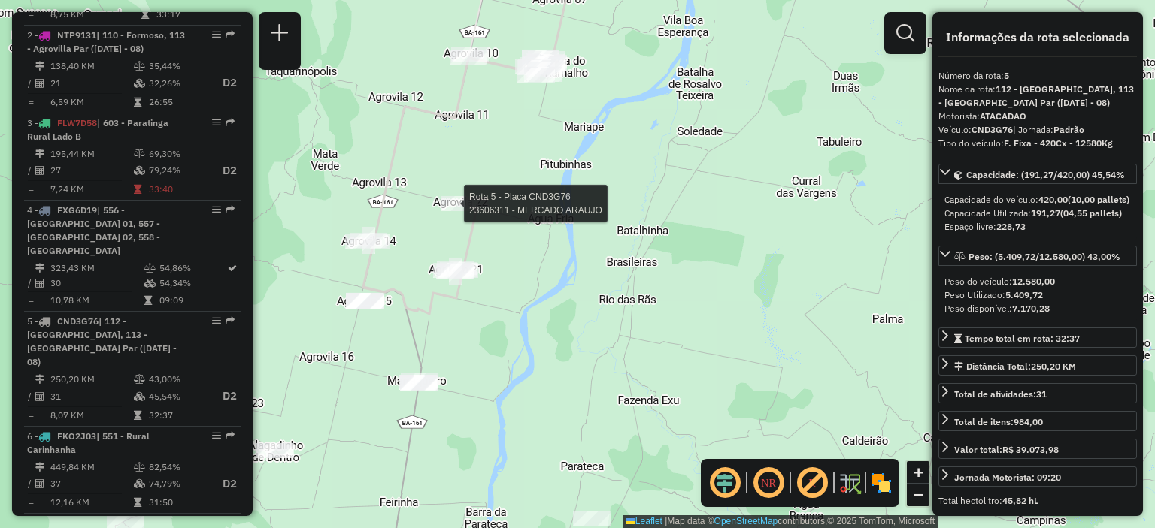
drag, startPoint x: 775, startPoint y: 124, endPoint x: 640, endPoint y: 132, distance: 135.5
click at [640, 132] on div "Rota 5 - Placa CND3G76 23606311 - MERCADO ARAUJO Janela de atendimento Grade de…" at bounding box center [577, 264] width 1155 height 528
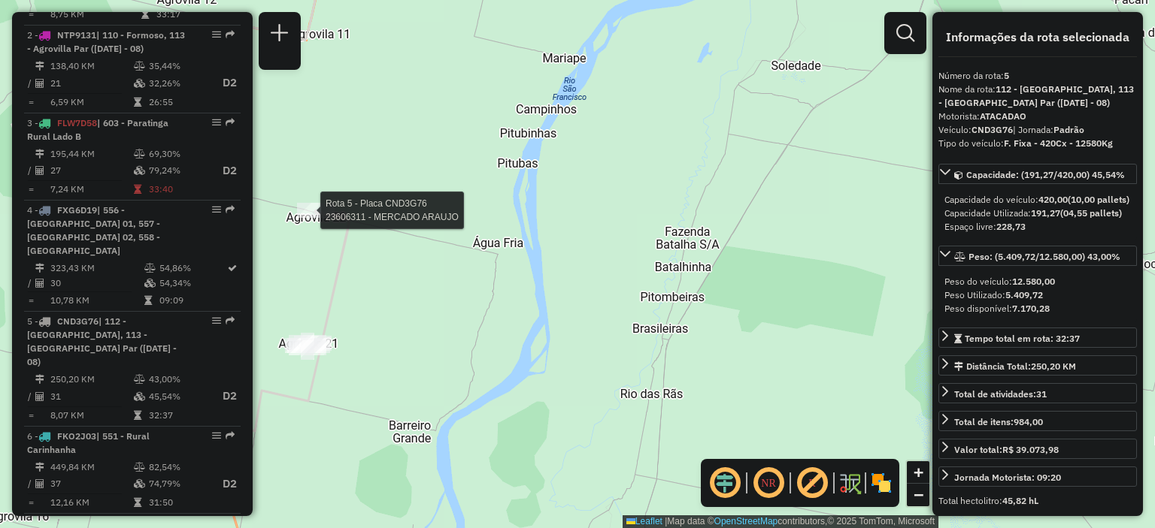
drag, startPoint x: 610, startPoint y: 177, endPoint x: 698, endPoint y: 219, distance: 96.8
click at [698, 219] on div "Rota 5 - Placa CND3G76 23606311 - MERCADO ARAUJO Janela de atendimento Grade de…" at bounding box center [577, 264] width 1155 height 528
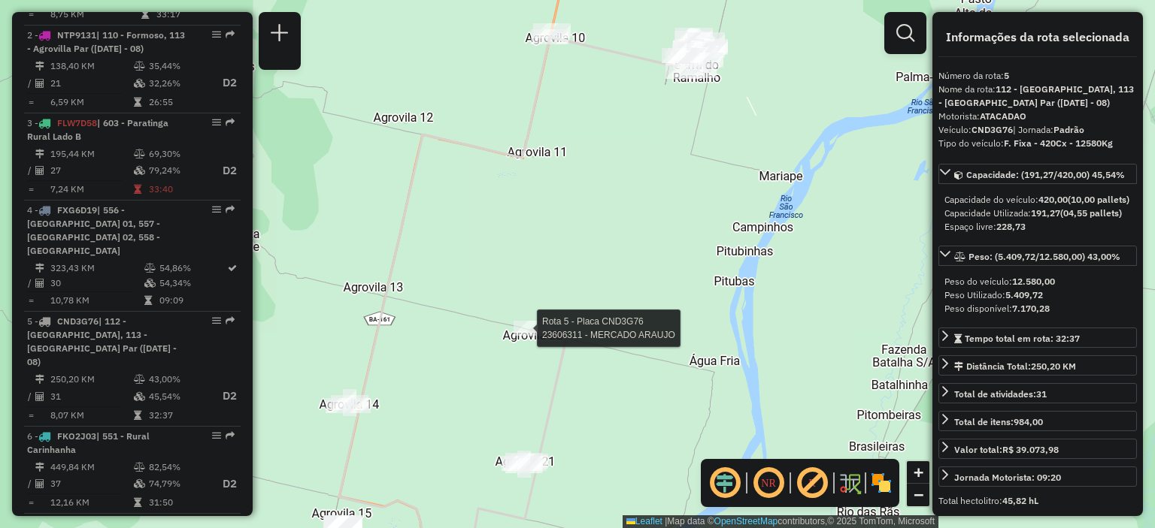
drag, startPoint x: 523, startPoint y: 175, endPoint x: 636, endPoint y: 254, distance: 137.6
click at [636, 254] on div "Rota 5 - Placa CND3G76 23606311 - MERCADO ARAUJO Janela de atendimento Grade de…" at bounding box center [577, 264] width 1155 height 528
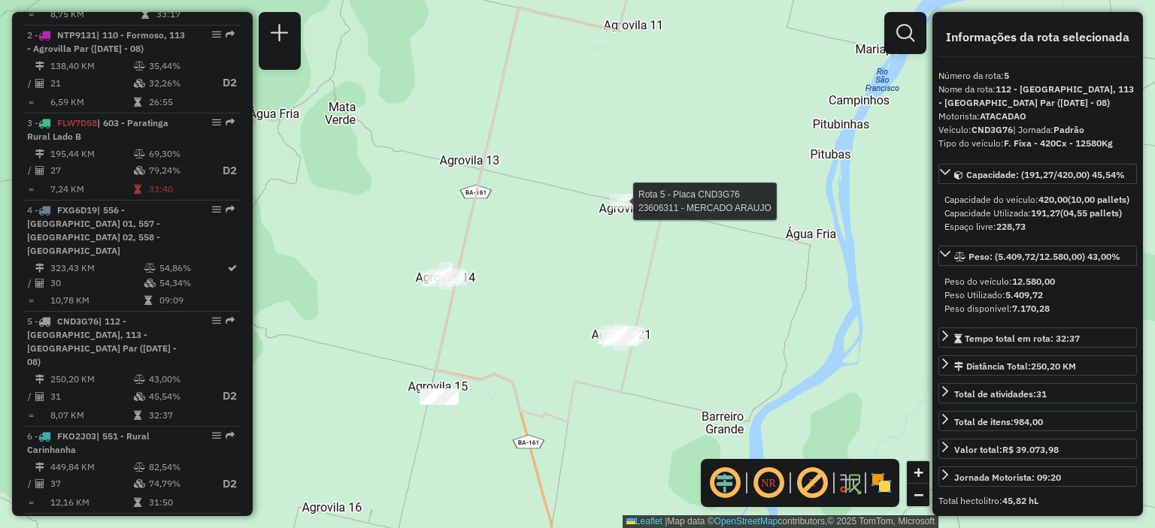
drag, startPoint x: 701, startPoint y: 410, endPoint x: 781, endPoint y: 309, distance: 129.5
click at [781, 309] on div "Rota 5 - Placa CND3G76 23606311 - MERCADO ARAUJO Janela de atendimento Grade de…" at bounding box center [577, 264] width 1155 height 528
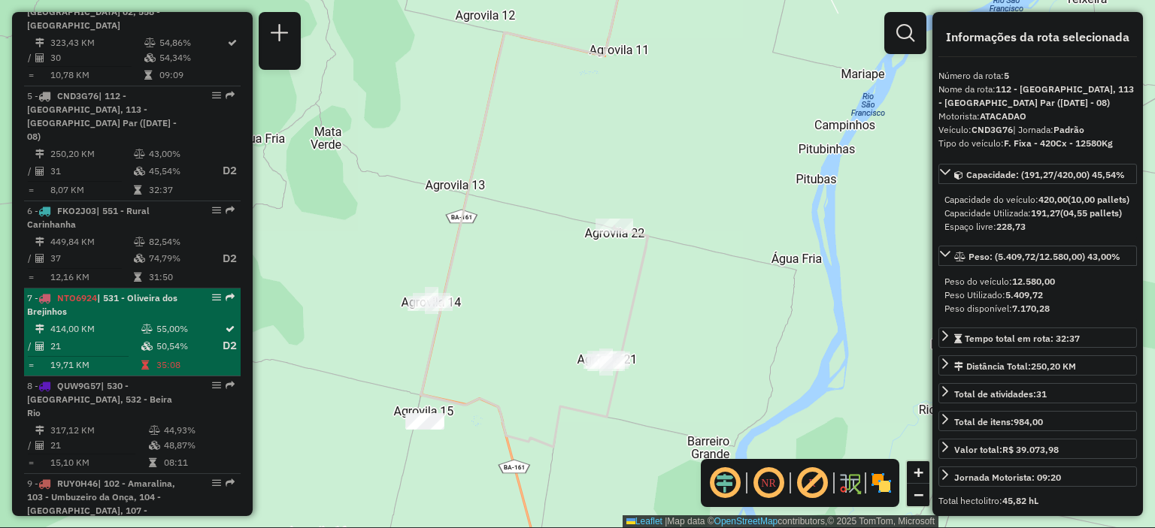
scroll to position [1052, 0]
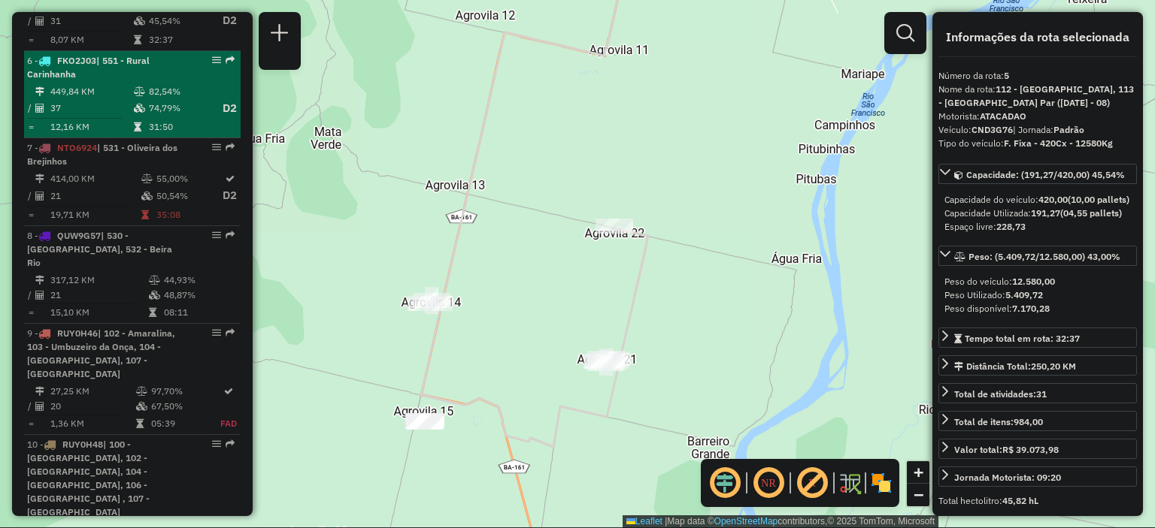
click at [108, 135] on td "12,16 KM" at bounding box center [91, 127] width 83 height 15
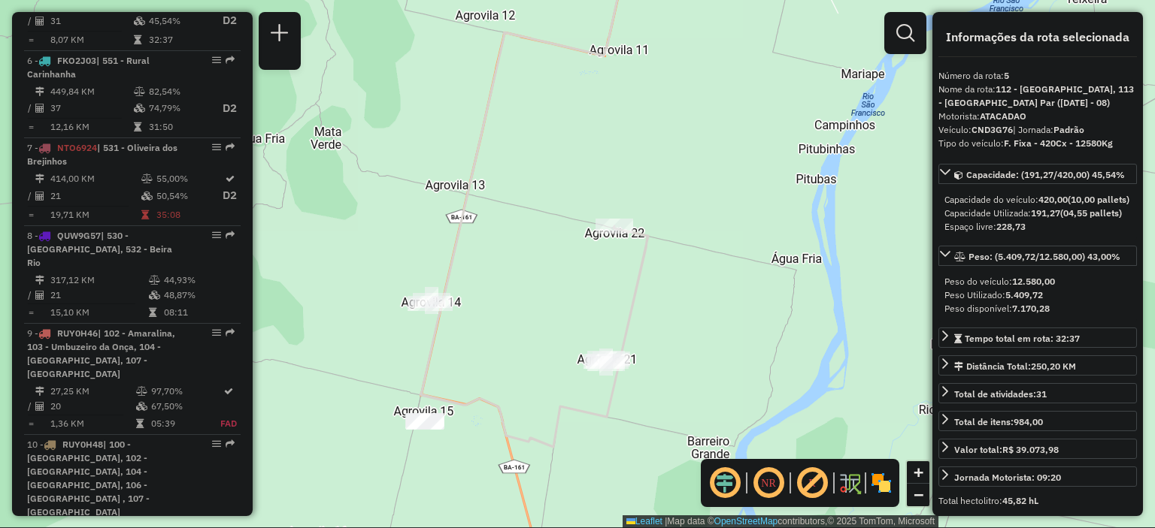
click at [157, 99] on td "82,54%" at bounding box center [178, 91] width 60 height 15
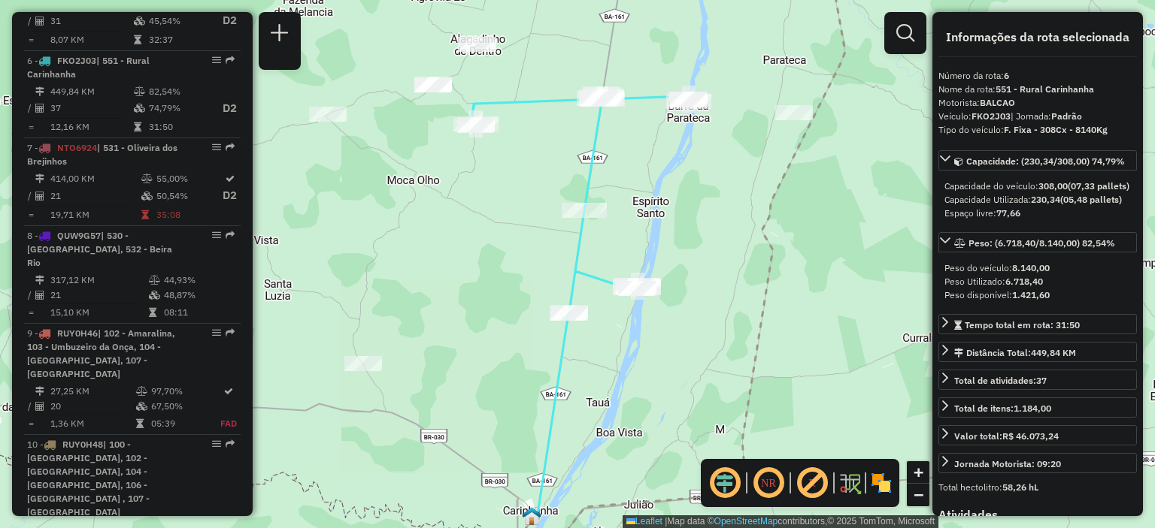
drag, startPoint x: 754, startPoint y: 203, endPoint x: 734, endPoint y: 198, distance: 20.1
click at [734, 198] on div "Janela de atendimento Grade de atendimento Capacidade Transportadoras Veículos …" at bounding box center [577, 264] width 1155 height 528
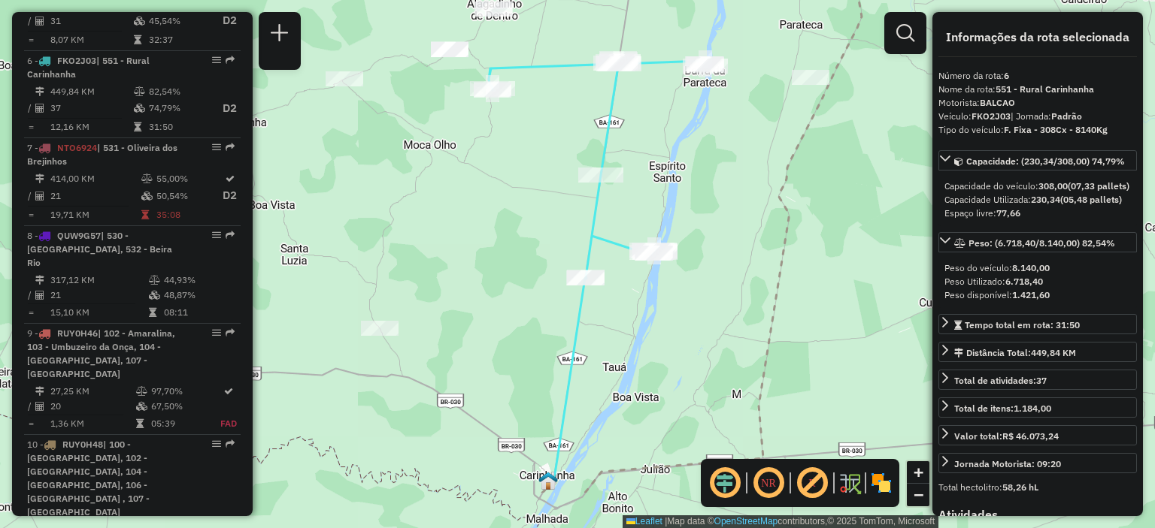
drag, startPoint x: 697, startPoint y: 250, endPoint x: 690, endPoint y: 235, distance: 17.2
click at [690, 235] on div "Janela de atendimento Grade de atendimento Capacidade Transportadoras Veículos …" at bounding box center [577, 264] width 1155 height 528
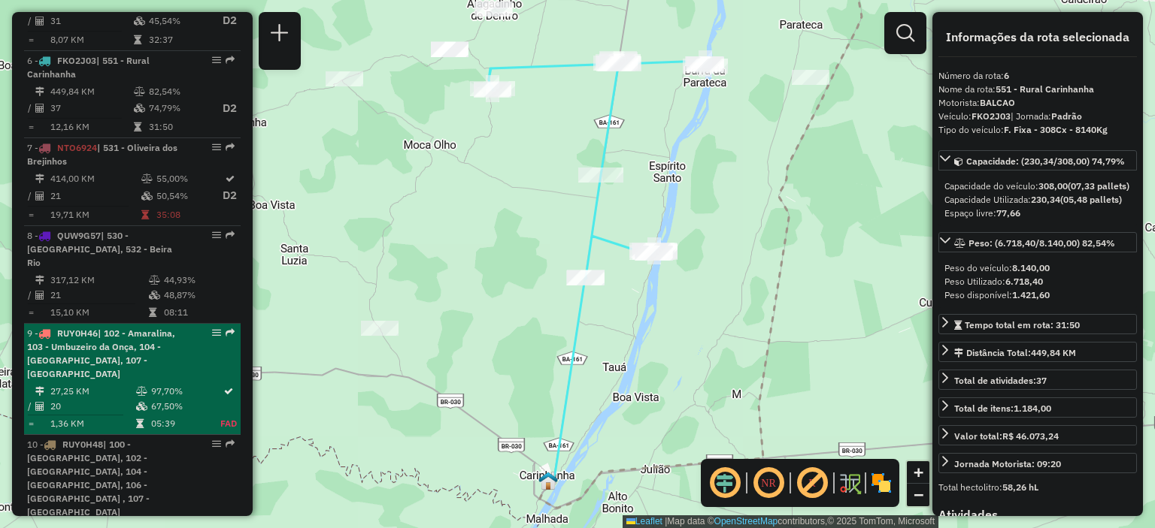
scroll to position [977, 0]
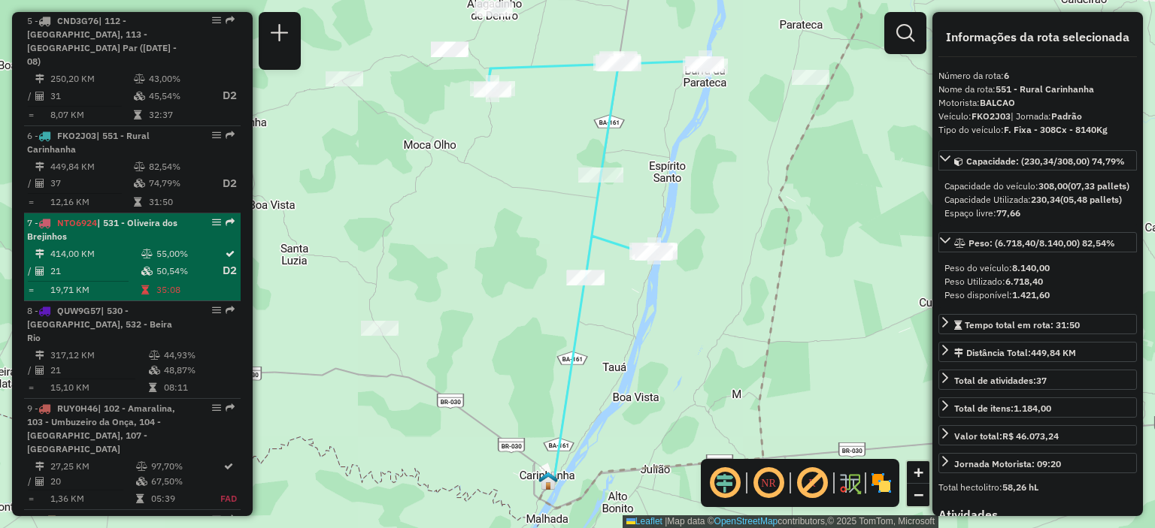
click at [108, 275] on td "21" at bounding box center [95, 271] width 91 height 19
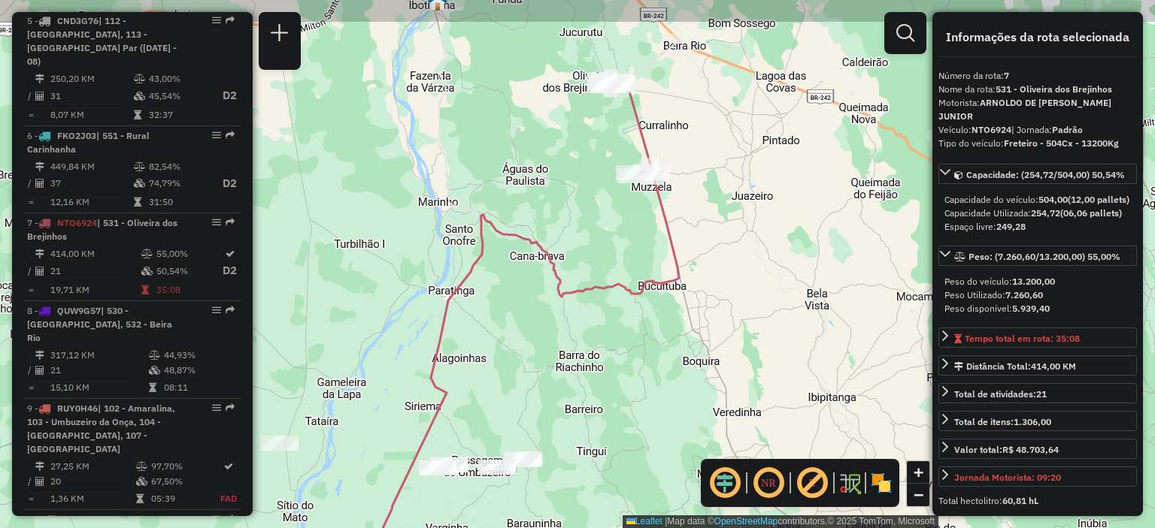
drag, startPoint x: 622, startPoint y: 285, endPoint x: 628, endPoint y: 363, distance: 78.4
click at [628, 363] on div "Janela de atendimento Grade de atendimento Capacidade Transportadoras Veículos …" at bounding box center [577, 264] width 1155 height 528
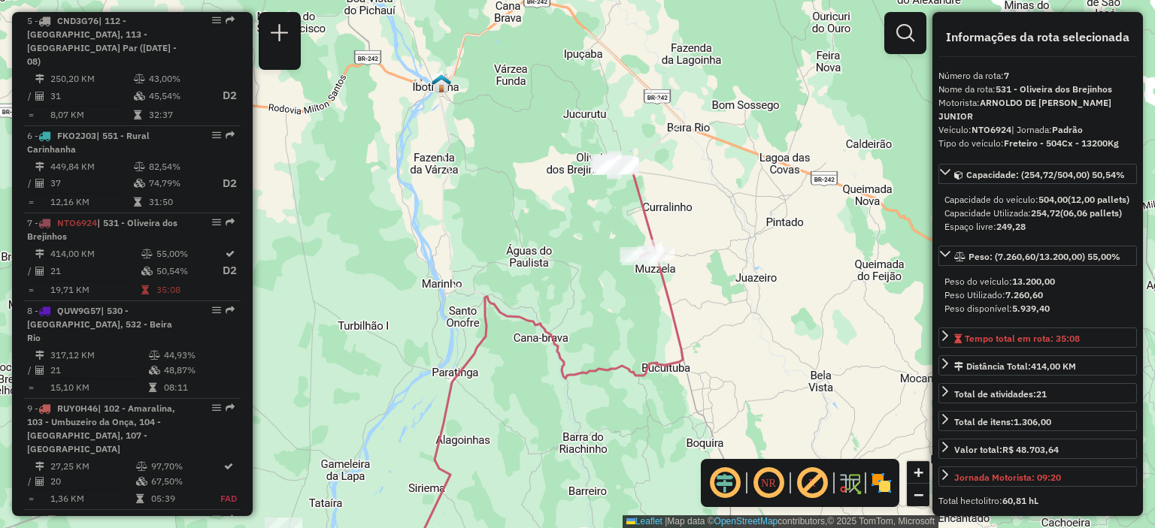
drag, startPoint x: 537, startPoint y: 250, endPoint x: 541, endPoint y: 333, distance: 83.5
click at [541, 333] on icon at bounding box center [522, 458] width 321 height 410
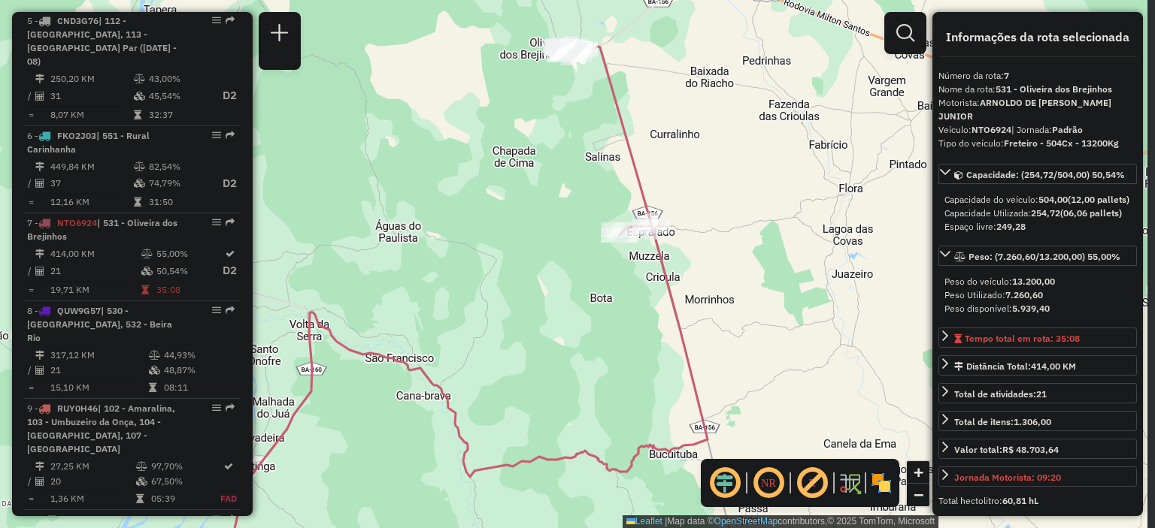
drag, startPoint x: 571, startPoint y: 244, endPoint x: 462, endPoint y: 258, distance: 109.8
click at [462, 258] on div "Janela de atendimento Grade de atendimento Capacidade Transportadoras Veículos …" at bounding box center [577, 264] width 1155 height 528
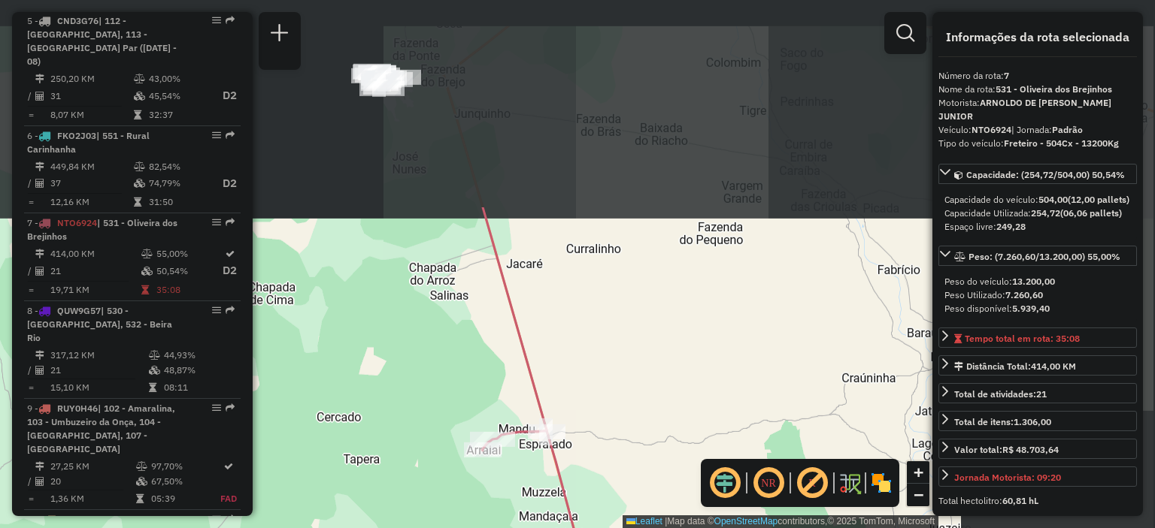
drag, startPoint x: 689, startPoint y: 138, endPoint x: 431, endPoint y: 399, distance: 367.3
click at [431, 399] on div "Janela de atendimento Grade de atendimento Capacidade Transportadoras Veículos …" at bounding box center [577, 264] width 1155 height 528
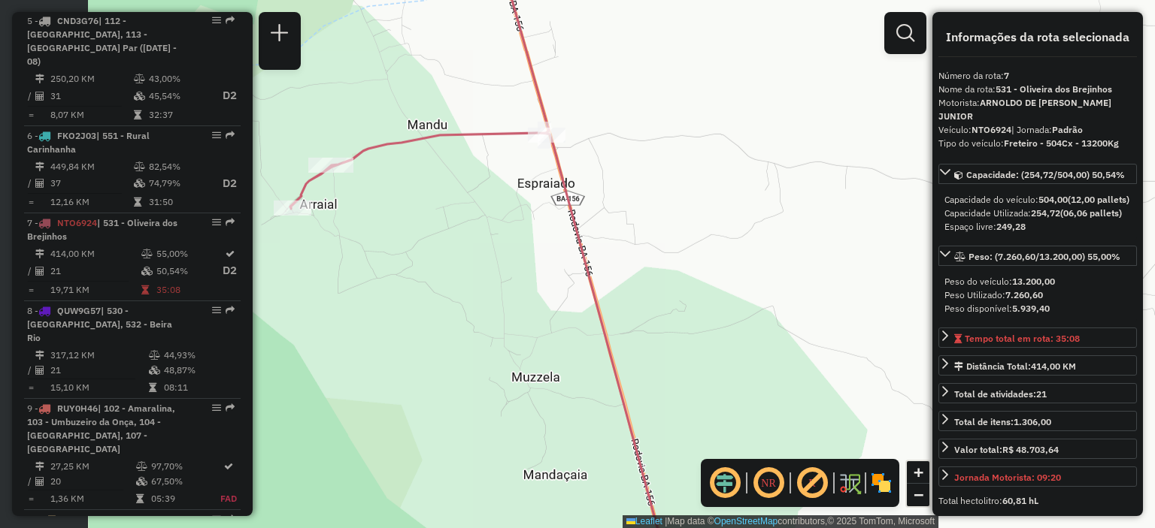
drag, startPoint x: 609, startPoint y: 291, endPoint x: 813, endPoint y: 247, distance: 208.3
click at [813, 247] on div "Janela de atendimento Grade de atendimento Capacidade Transportadoras Veículos …" at bounding box center [577, 264] width 1155 height 528
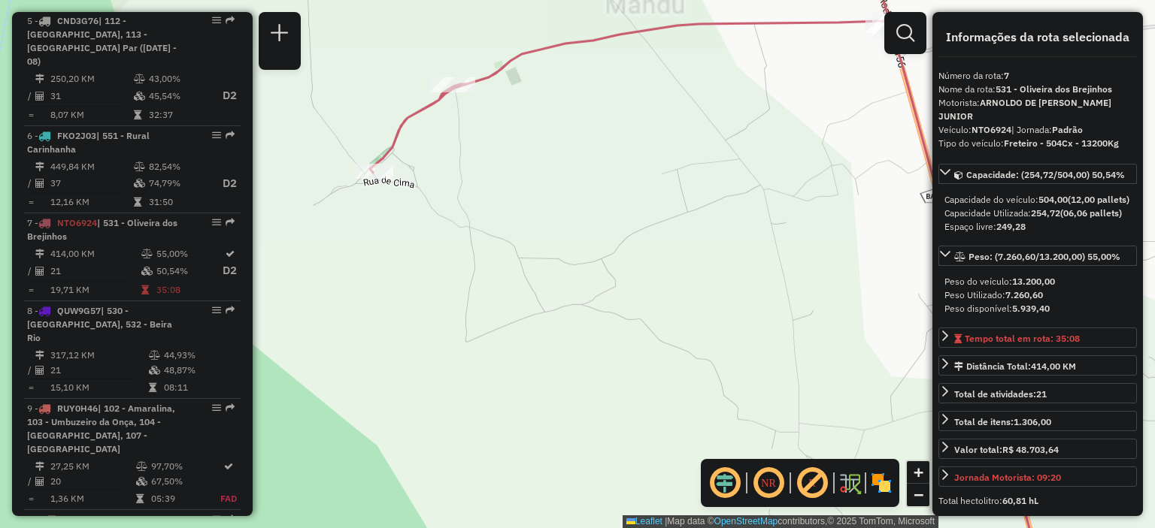
drag, startPoint x: 475, startPoint y: 198, endPoint x: 540, endPoint y: 246, distance: 80.7
click at [540, 246] on div "Janela de atendimento Grade de atendimento Capacidade Transportadoras Veículos …" at bounding box center [577, 264] width 1155 height 528
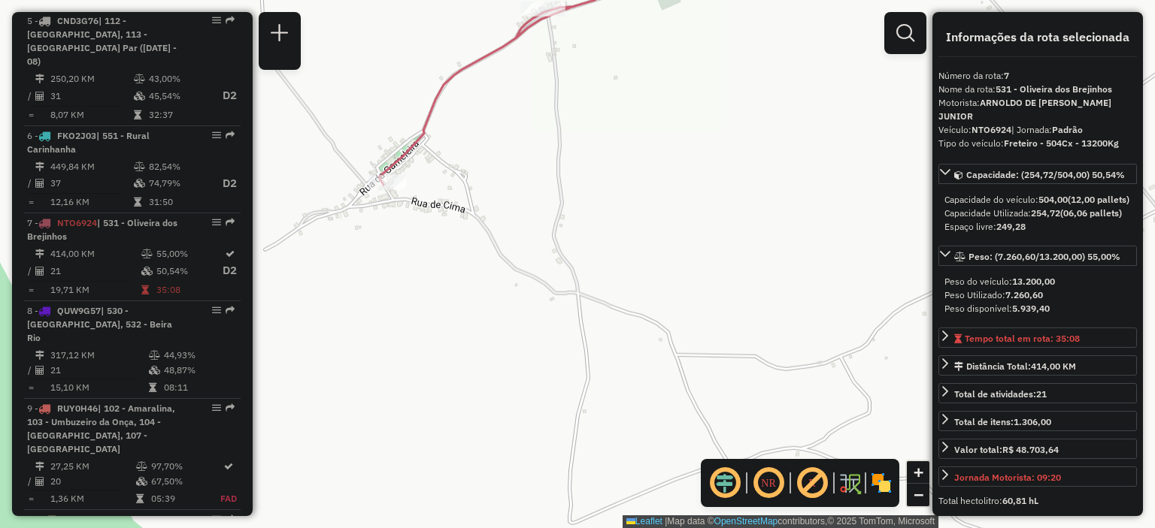
drag, startPoint x: 459, startPoint y: 210, endPoint x: 583, endPoint y: 283, distance: 143.9
click at [583, 283] on div "Janela de atendimento Grade de atendimento Capacidade Transportadoras Veículos …" at bounding box center [577, 264] width 1155 height 528
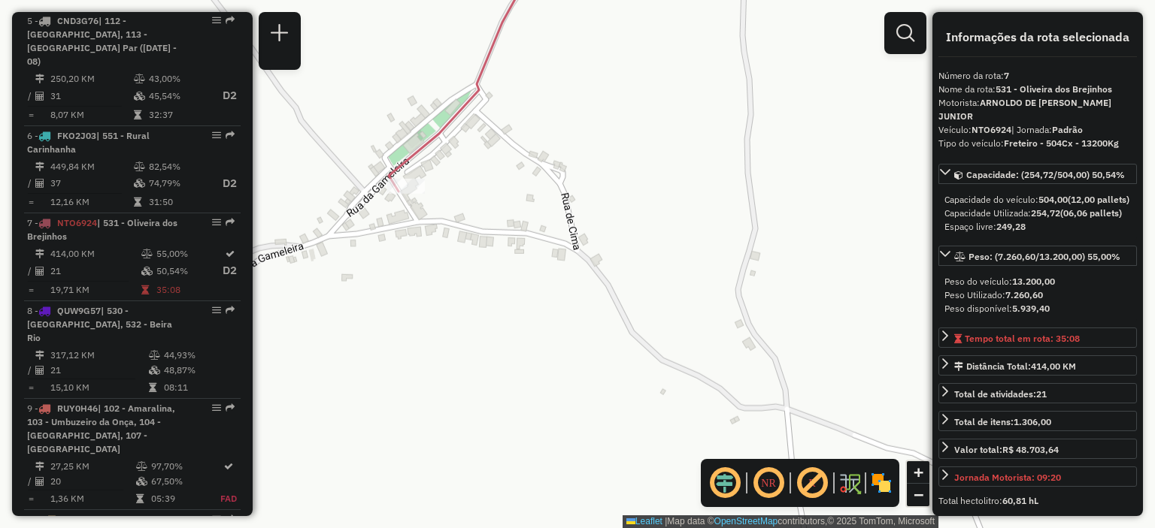
drag, startPoint x: 448, startPoint y: 198, endPoint x: 467, endPoint y: 224, distance: 32.3
click at [467, 224] on div "Janela de atendimento Grade de atendimento Capacidade Transportadoras Veículos …" at bounding box center [577, 264] width 1155 height 528
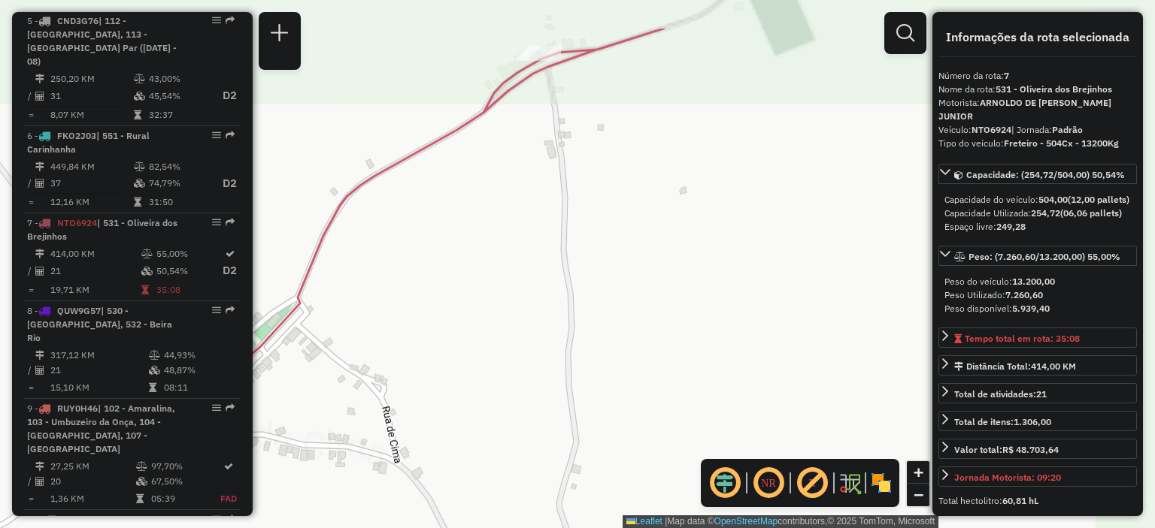
drag, startPoint x: 605, startPoint y: 126, endPoint x: 616, endPoint y: 304, distance: 178.5
click at [616, 304] on div "Janela de atendimento Grade de atendimento Capacidade Transportadoras Veículos …" at bounding box center [577, 264] width 1155 height 528
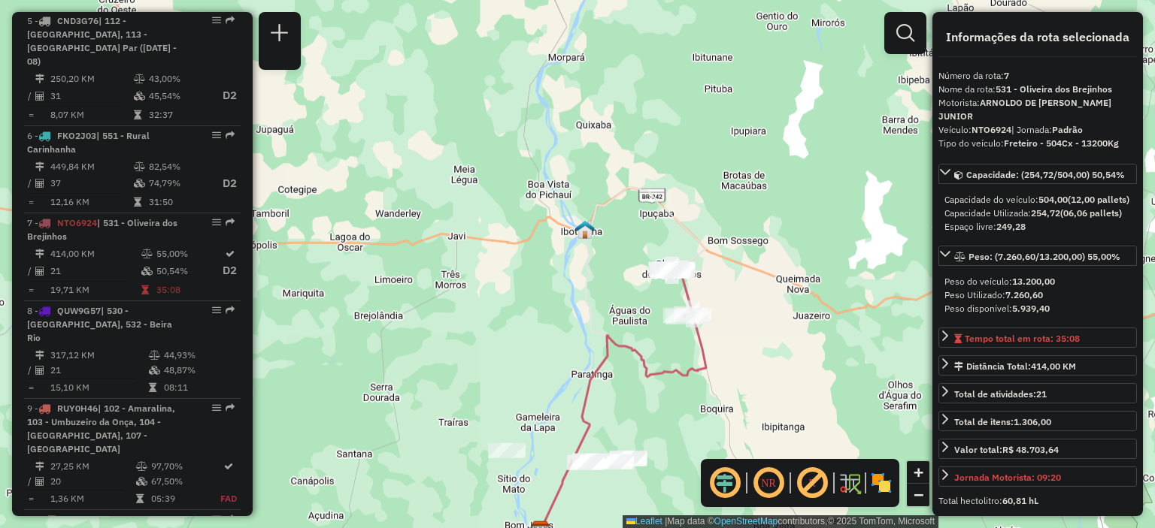
drag, startPoint x: 707, startPoint y: 252, endPoint x: 702, endPoint y: 285, distance: 33.5
click at [702, 285] on div "Janela de atendimento Grade de atendimento Capacidade Transportadoras Veículos …" at bounding box center [577, 264] width 1155 height 528
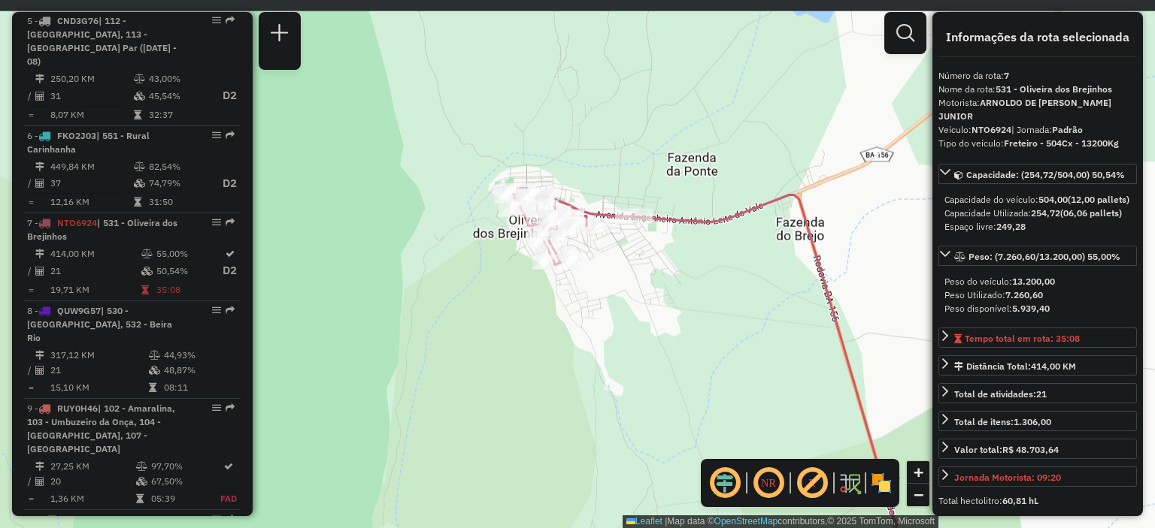
drag, startPoint x: 606, startPoint y: 267, endPoint x: 586, endPoint y: 343, distance: 78.6
click at [616, 396] on div "Janela de atendimento Grade de atendimento Capacidade Transportadoras Veículos …" at bounding box center [577, 264] width 1155 height 528
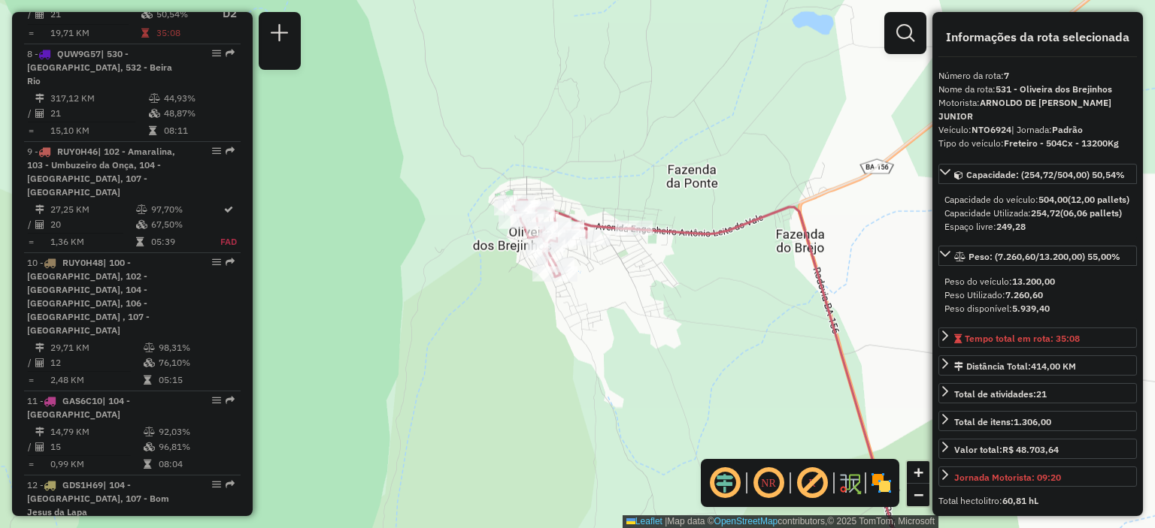
scroll to position [1009, 0]
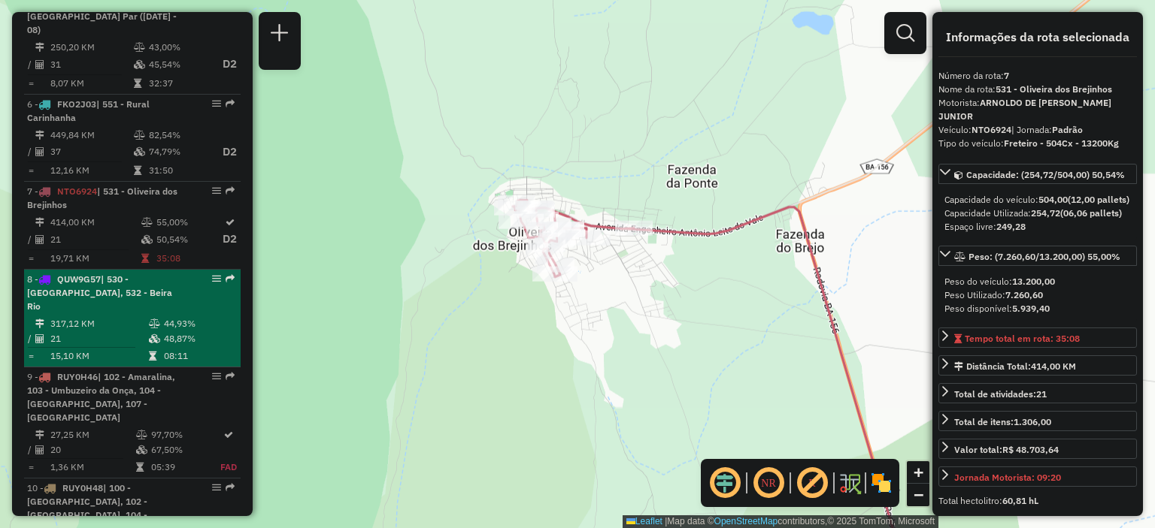
click at [126, 300] on div "8 - QUW9G57 | 530 - Ibotirama, 532 - [GEOGRAPHIC_DATA]" at bounding box center [106, 293] width 159 height 41
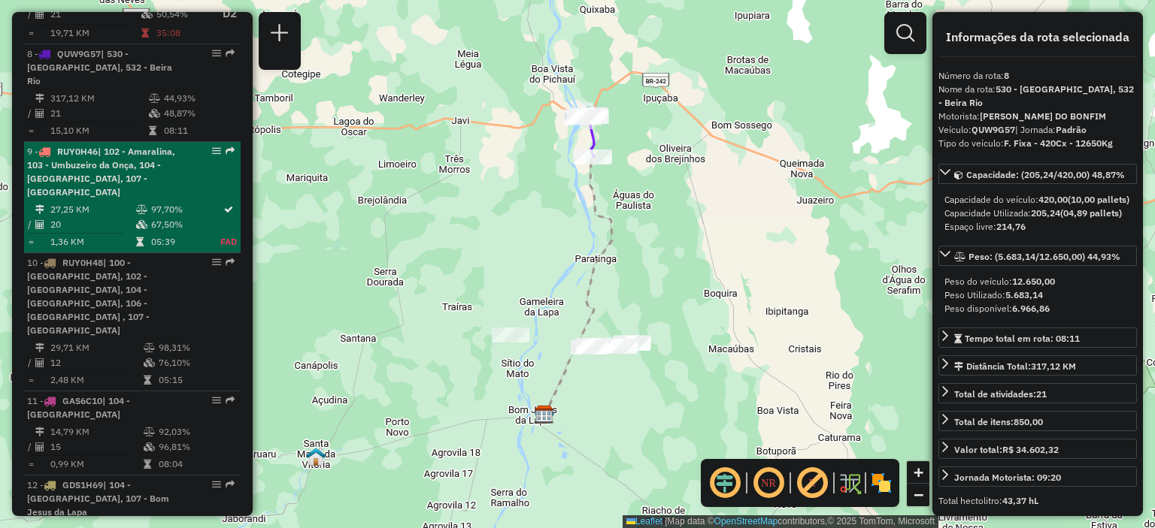
scroll to position [1309, 0]
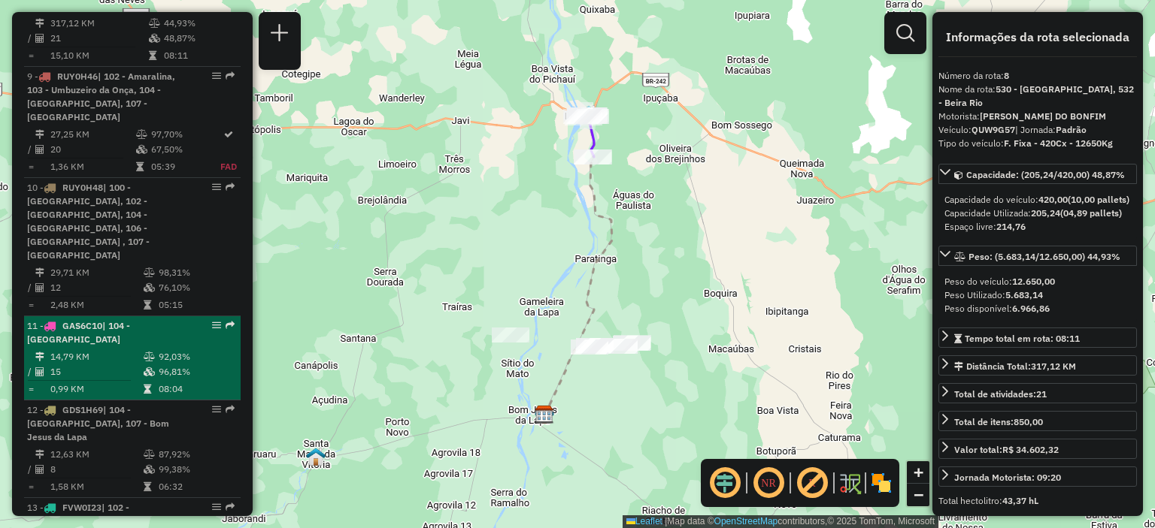
click at [113, 382] on td "0,99 KM" at bounding box center [96, 389] width 93 height 15
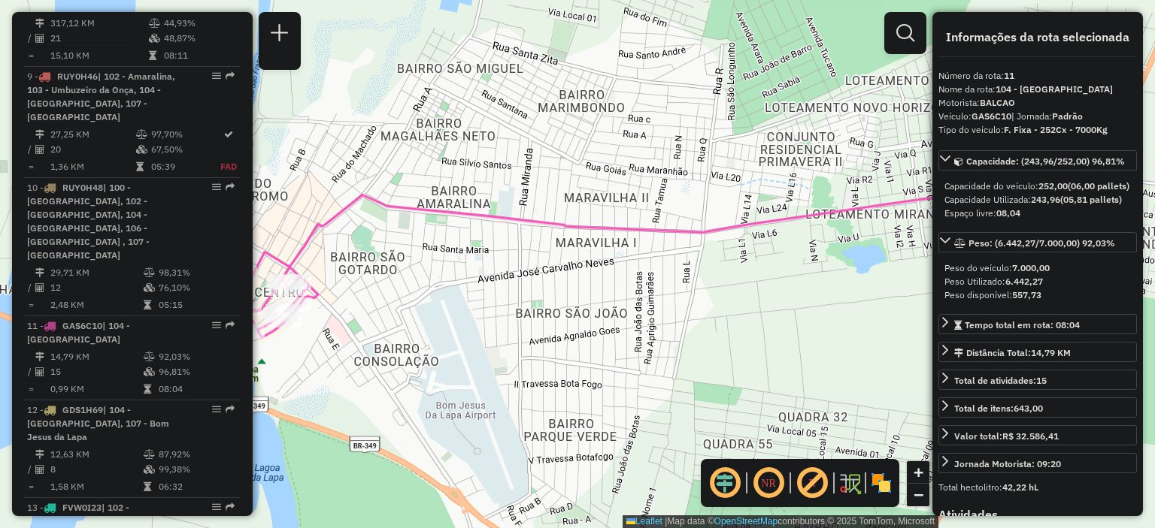
drag, startPoint x: 409, startPoint y: 279, endPoint x: 630, endPoint y: 226, distance: 227.2
click at [630, 226] on div "Janela de atendimento Grade de atendimento Capacidade Transportadoras Veículos …" at bounding box center [577, 264] width 1155 height 528
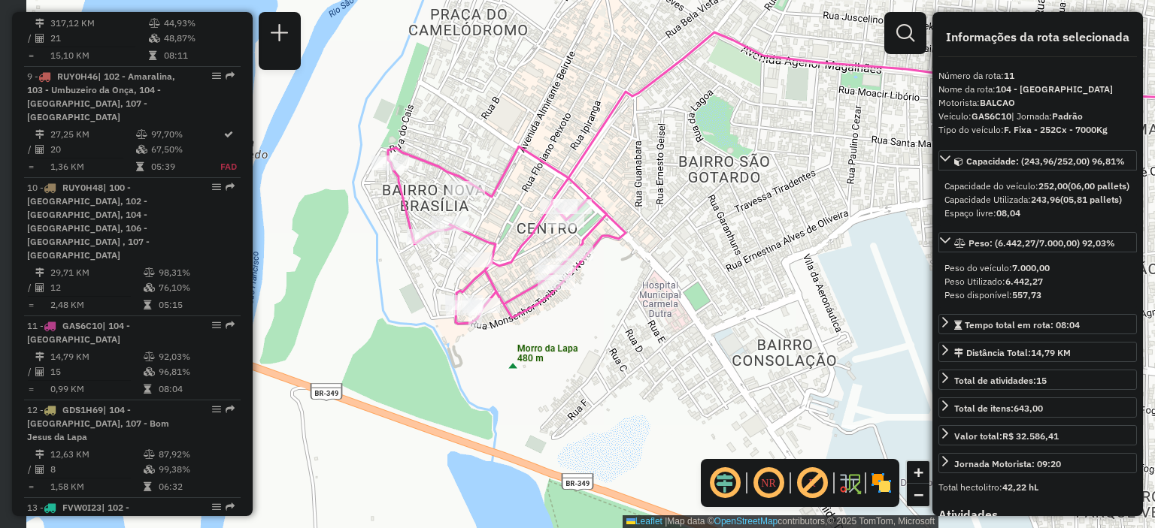
drag, startPoint x: 606, startPoint y: 216, endPoint x: 745, endPoint y: 216, distance: 139.1
click at [745, 216] on div "Janela de atendimento Grade de atendimento Capacidade Transportadoras Veículos …" at bounding box center [577, 264] width 1155 height 528
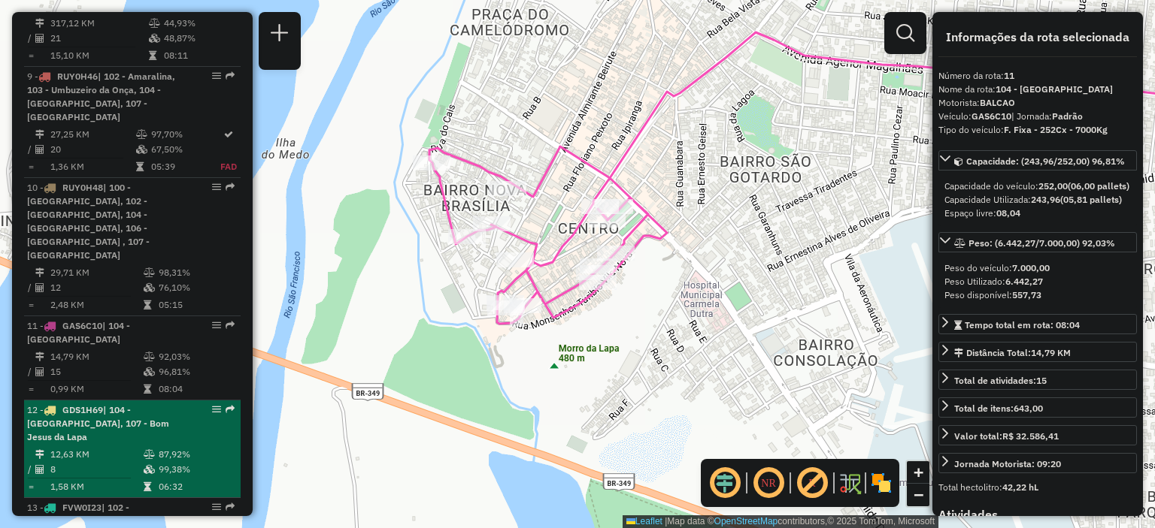
scroll to position [1460, 0]
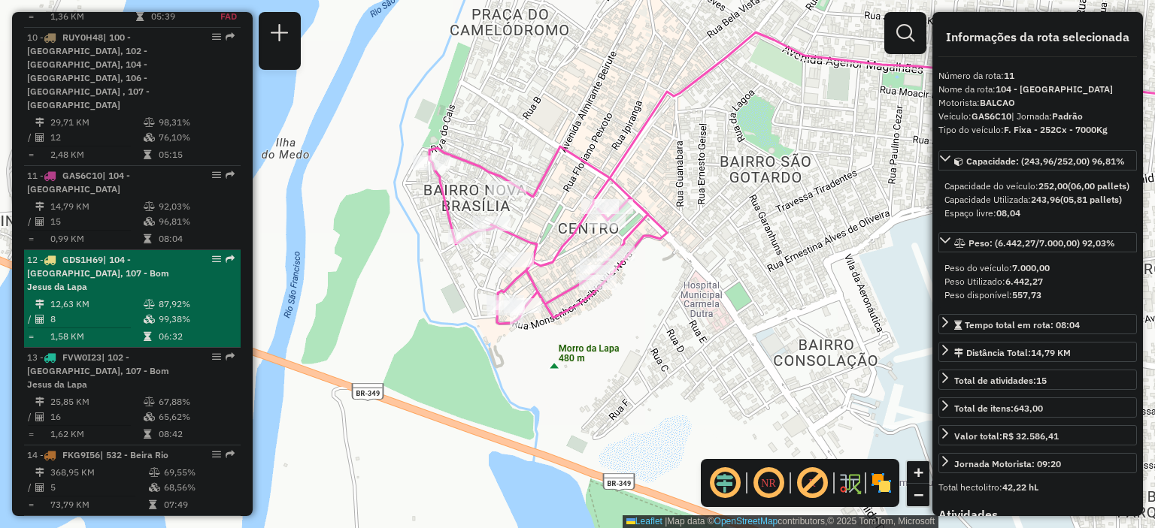
click at [117, 254] on span "| 104 - [GEOGRAPHIC_DATA], 107 - Bom Jesus da Lapa" at bounding box center [98, 273] width 142 height 38
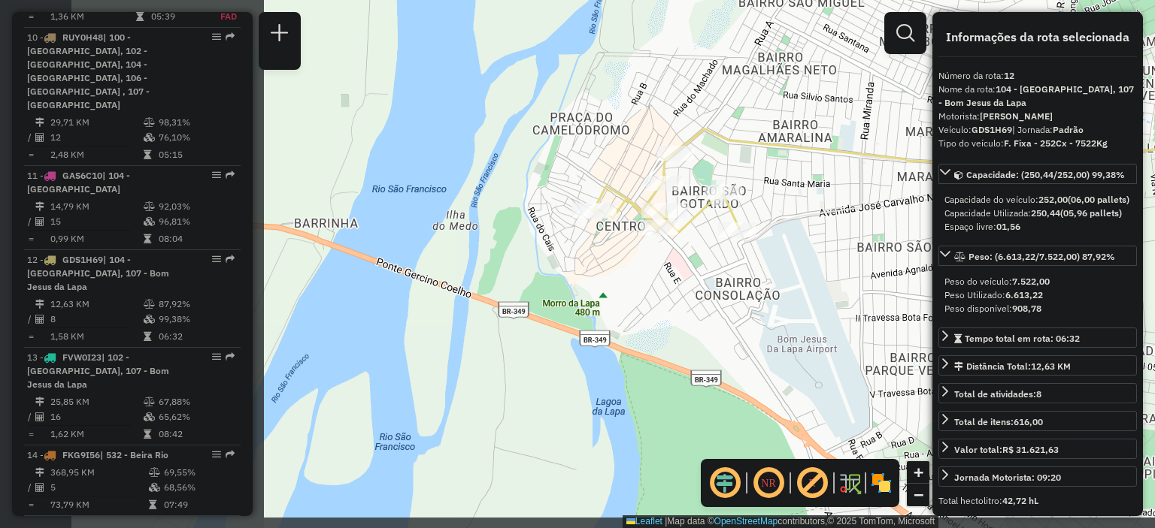
drag, startPoint x: 449, startPoint y: 253, endPoint x: 882, endPoint y: 156, distance: 443.1
click at [885, 156] on icon at bounding box center [1061, 129] width 773 height 76
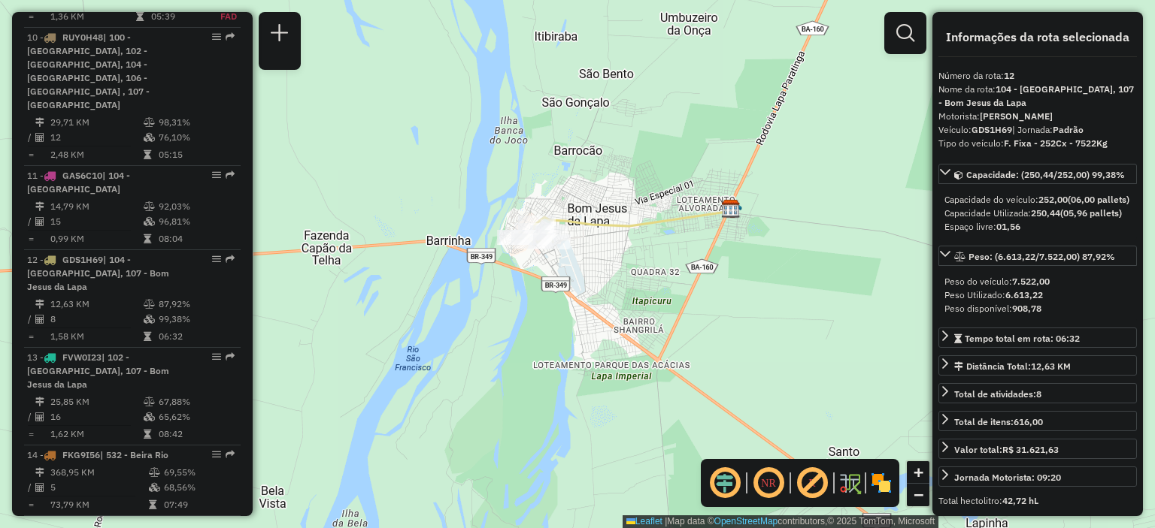
drag, startPoint x: 751, startPoint y: 235, endPoint x: 631, endPoint y: 258, distance: 121.6
click at [631, 258] on div "Janela de atendimento Grade de atendimento Capacidade Transportadoras Veículos …" at bounding box center [577, 264] width 1155 height 528
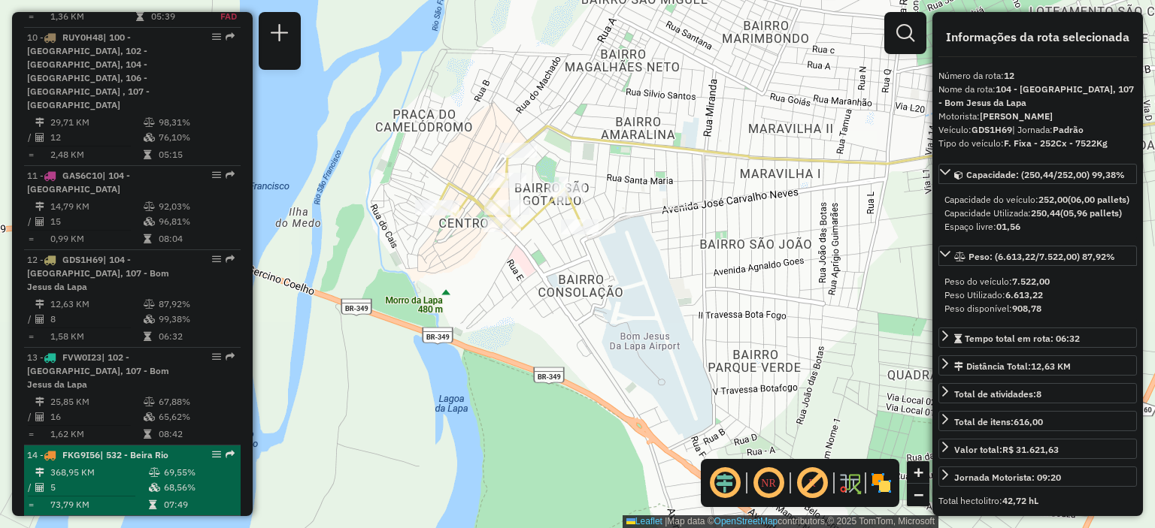
scroll to position [1535, 0]
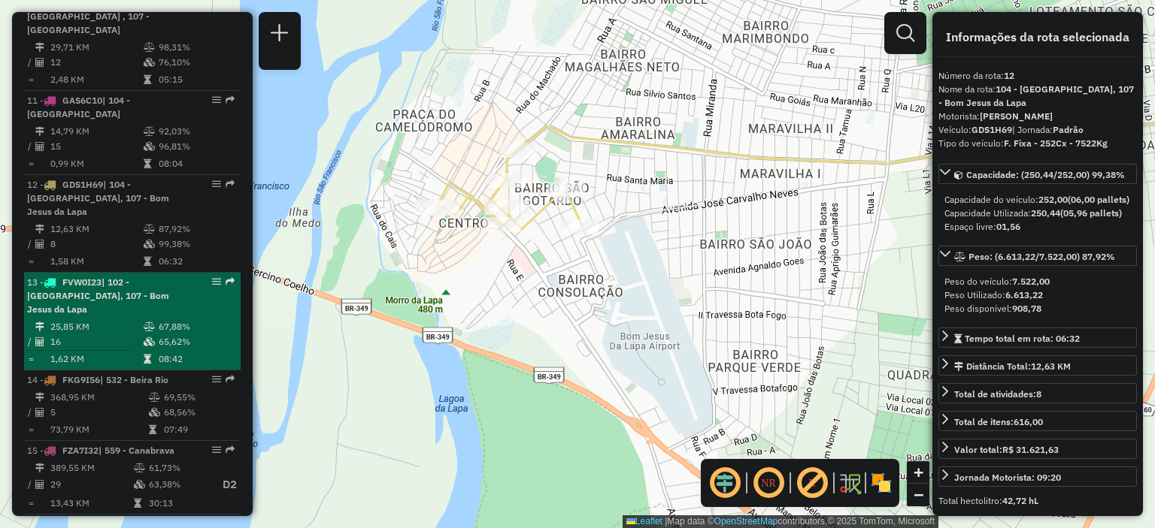
click at [83, 319] on td "25,85 KM" at bounding box center [96, 326] width 93 height 15
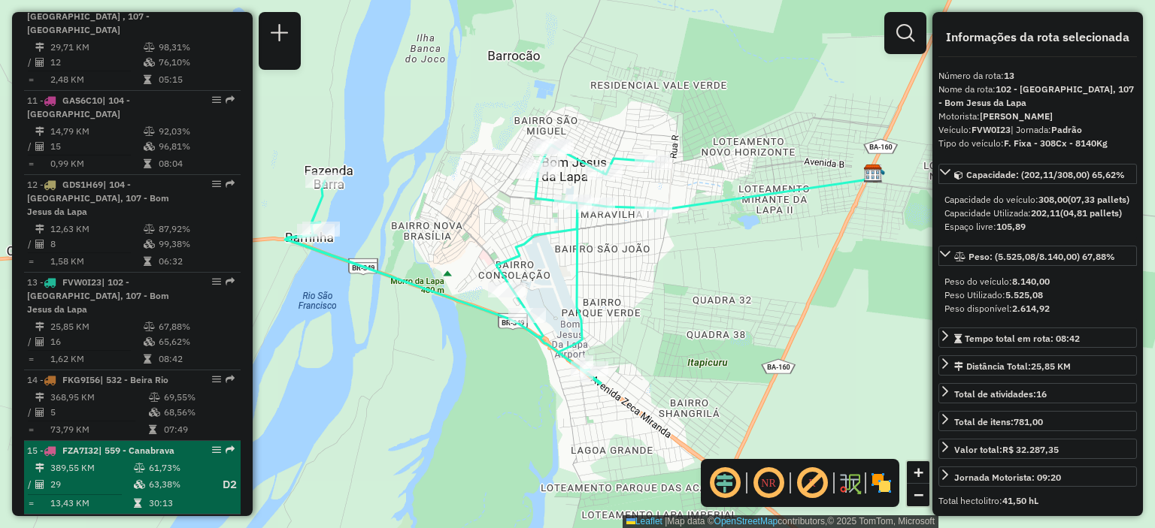
scroll to position [1610, 0]
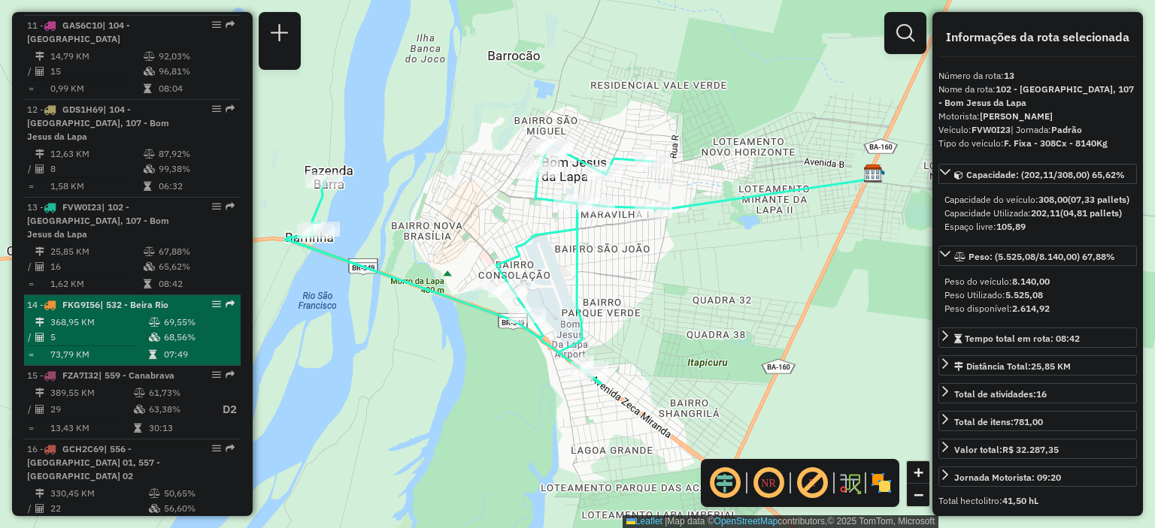
click at [68, 315] on td "368,95 KM" at bounding box center [99, 322] width 98 height 15
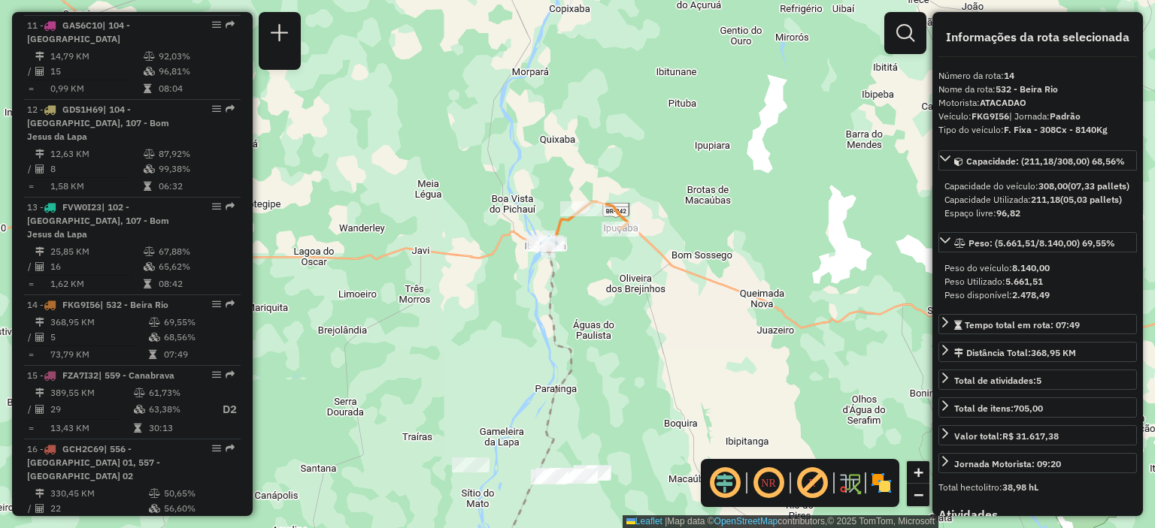
drag, startPoint x: 565, startPoint y: 186, endPoint x: 550, endPoint y: 309, distance: 124.2
click at [550, 309] on icon at bounding box center [537, 394] width 67 height 301
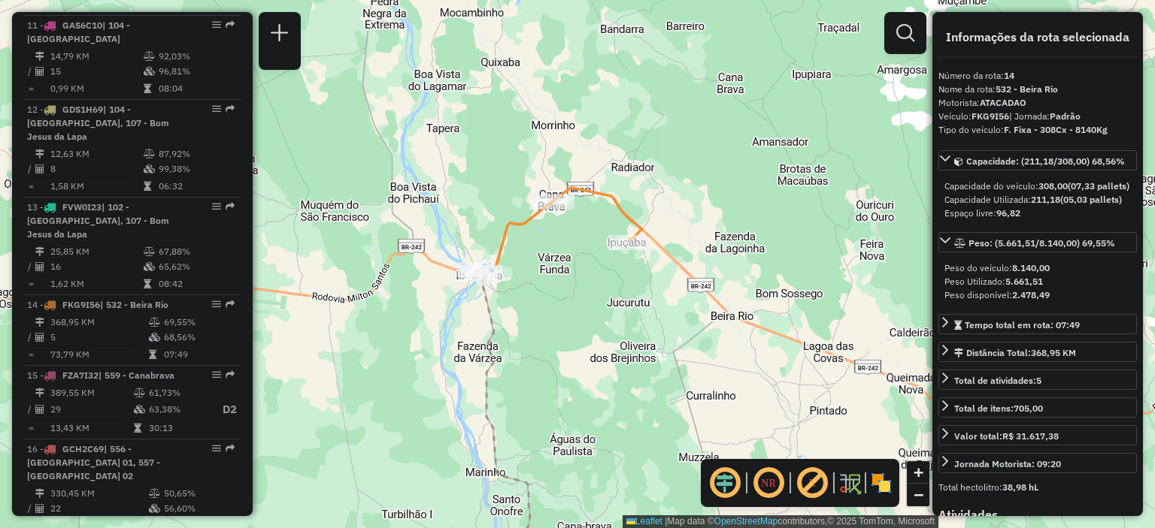
drag, startPoint x: 610, startPoint y: 236, endPoint x: 622, endPoint y: 274, distance: 40.2
click at [622, 274] on div "Janela de atendimento Grade de atendimento Capacidade Transportadoras Veículos …" at bounding box center [577, 264] width 1155 height 528
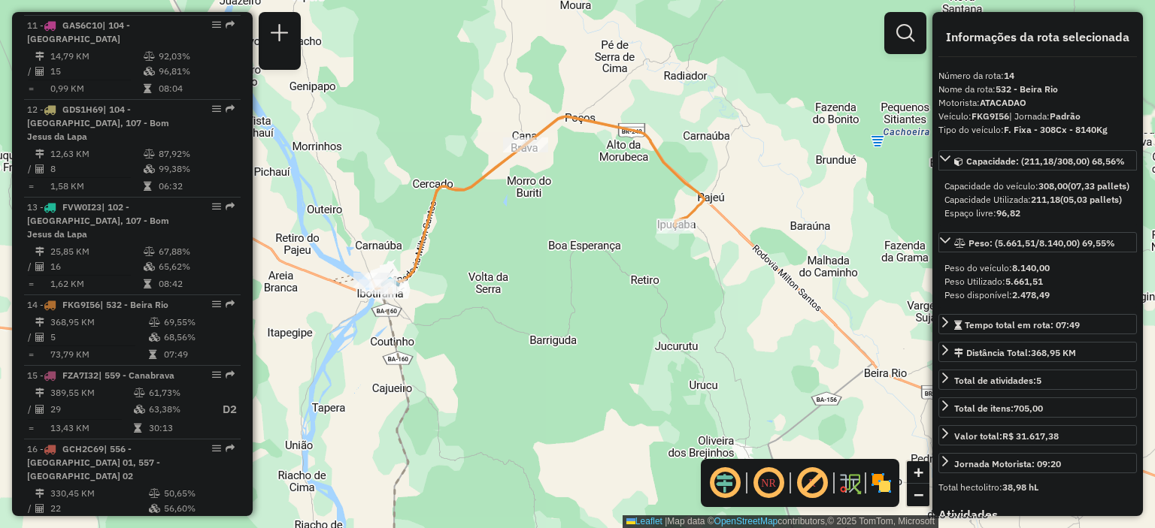
drag, startPoint x: 544, startPoint y: 254, endPoint x: 588, endPoint y: 282, distance: 51.7
click at [588, 282] on div "Janela de atendimento Grade de atendimento Capacidade Transportadoras Veículos …" at bounding box center [577, 264] width 1155 height 528
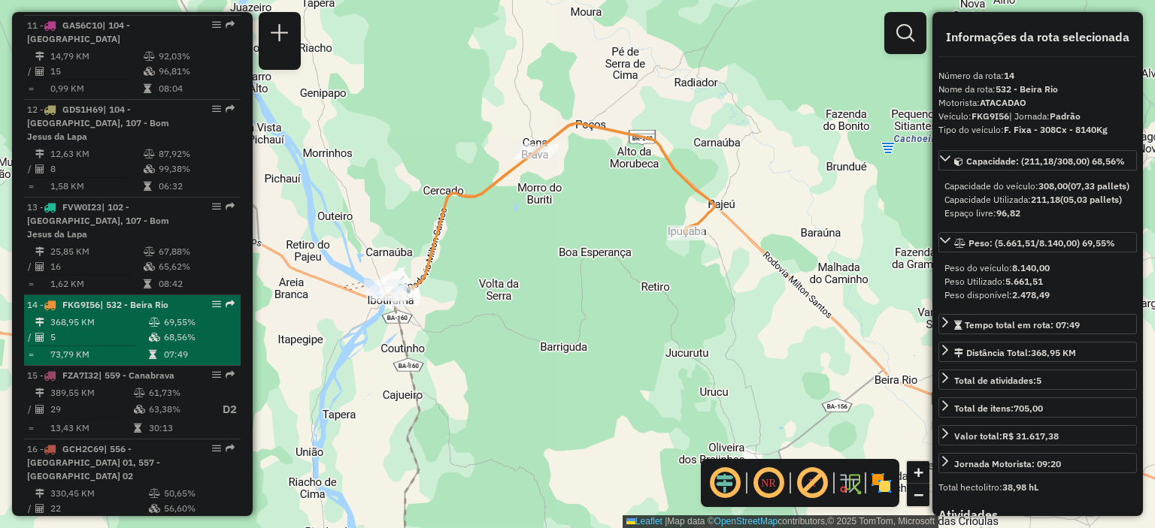
click at [133, 330] on td "5" at bounding box center [99, 337] width 98 height 15
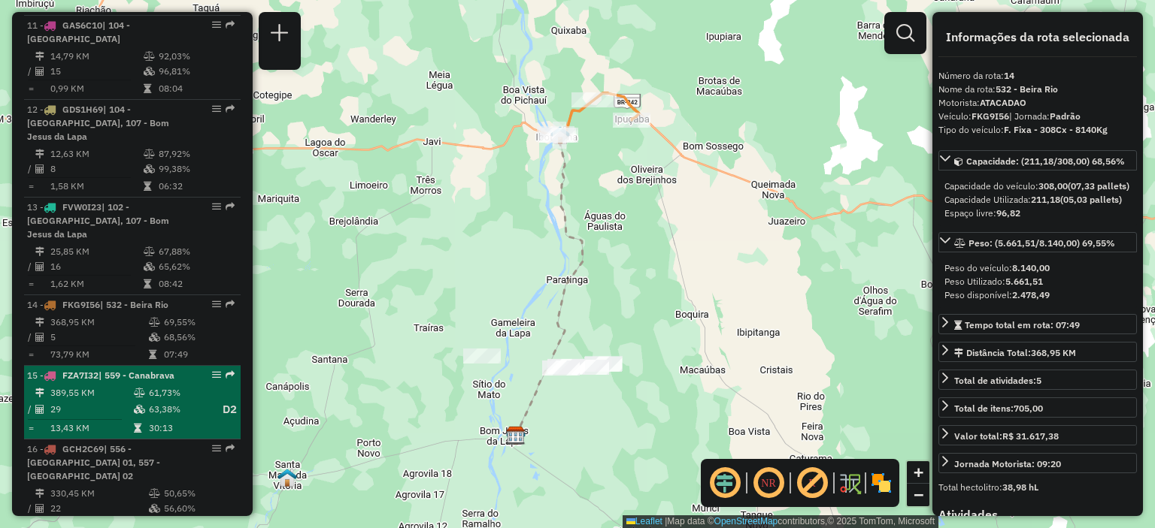
click at [67, 386] on table "389,55 KM 61,73% / 29 63,38% D2 = 13,43 KM 30:13" at bounding box center [132, 411] width 210 height 51
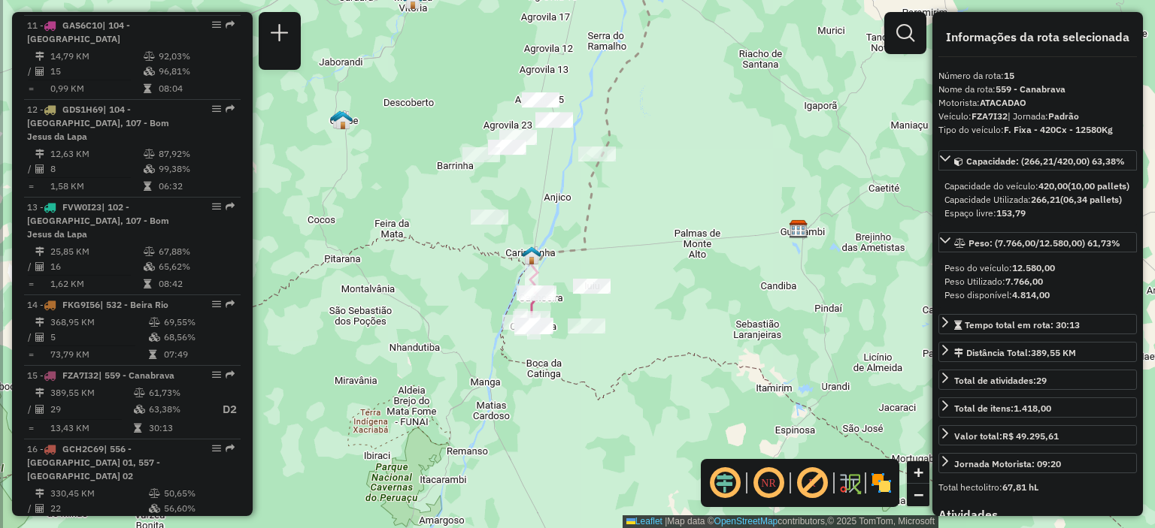
drag, startPoint x: 544, startPoint y: 376, endPoint x: 552, endPoint y: 253, distance: 123.5
click at [552, 253] on icon at bounding box center [589, 110] width 121 height 304
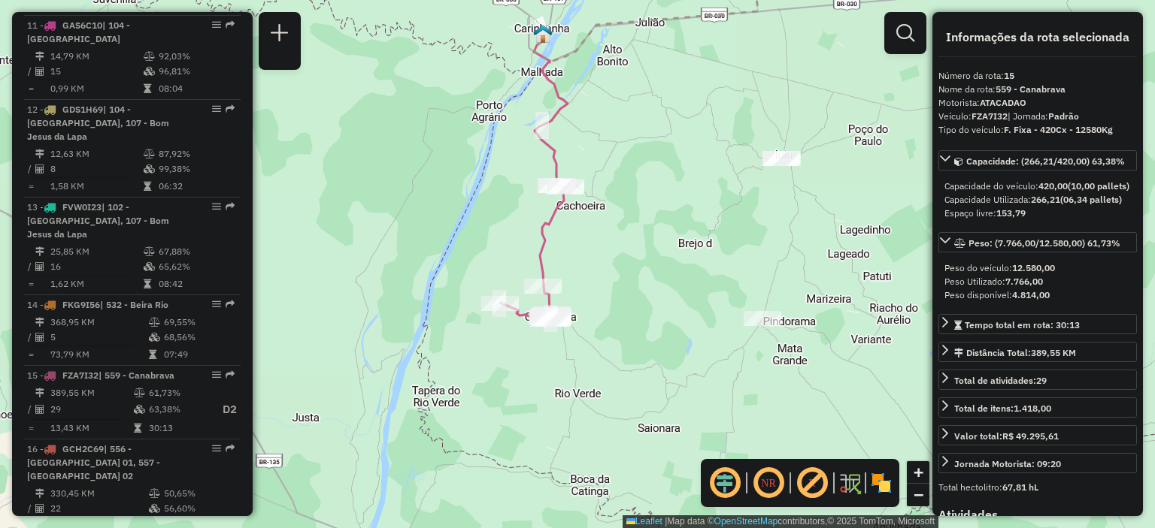
drag, startPoint x: 640, startPoint y: 229, endPoint x: 658, endPoint y: 285, distance: 58.2
click at [658, 283] on div "Janela de atendimento Grade de atendimento Capacidade Transportadoras Veículos …" at bounding box center [577, 264] width 1155 height 528
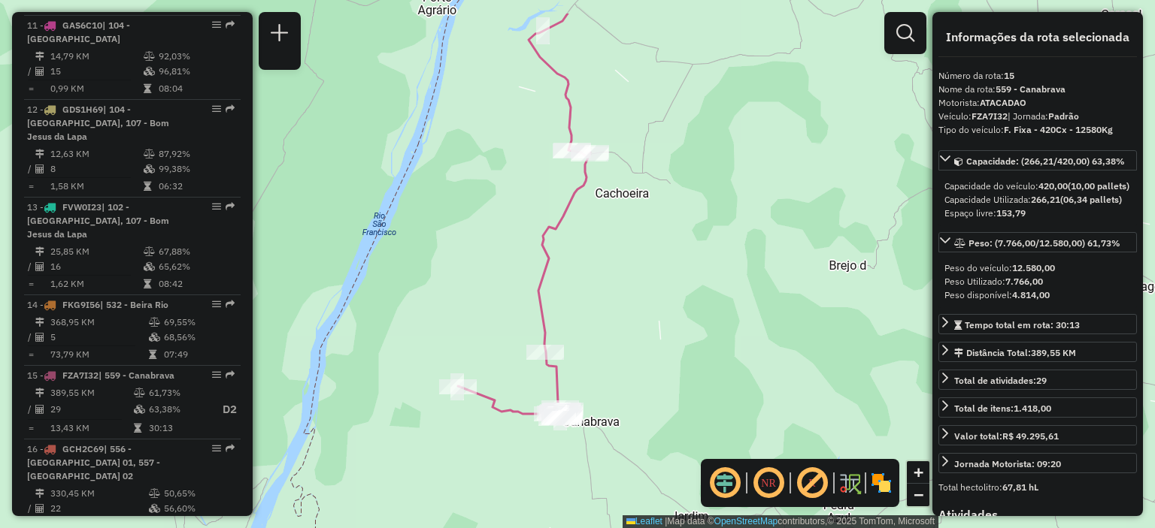
drag, startPoint x: 652, startPoint y: 246, endPoint x: 674, endPoint y: 339, distance: 95.7
click at [676, 334] on div "Janela de atendimento Grade de atendimento Capacidade Transportadoras Veículos …" at bounding box center [577, 264] width 1155 height 528
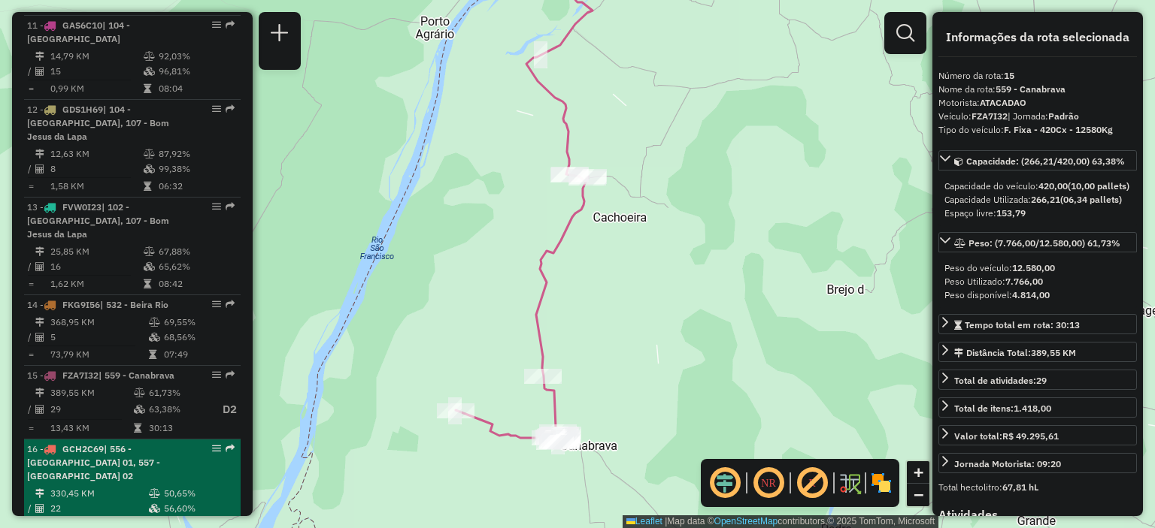
scroll to position [1685, 0]
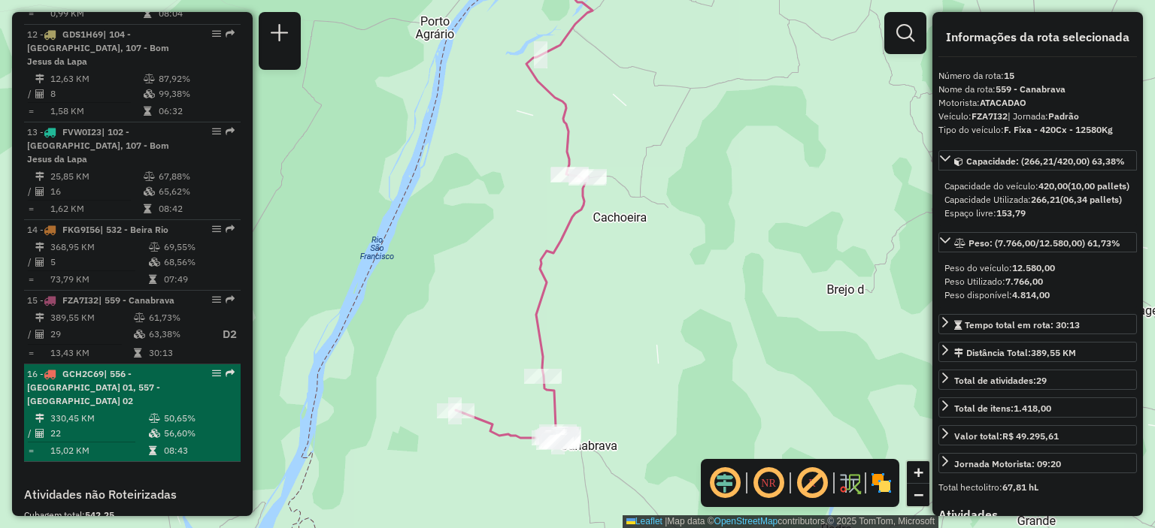
click at [110, 368] on span "| 556 - [GEOGRAPHIC_DATA] 01, 557 - [GEOGRAPHIC_DATA] 02" at bounding box center [93, 387] width 133 height 38
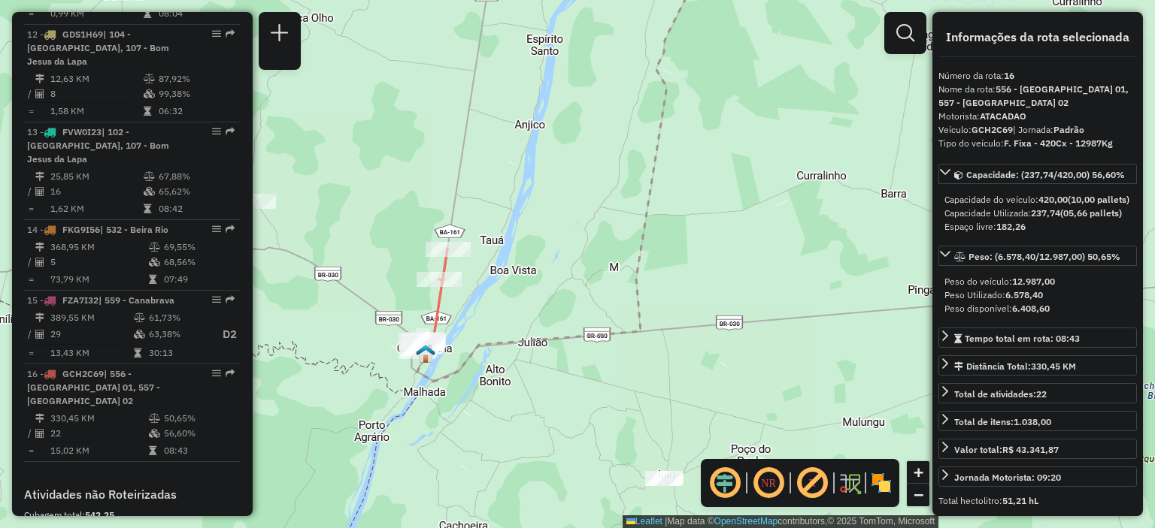
drag, startPoint x: 502, startPoint y: 331, endPoint x: 659, endPoint y: 332, distance: 157.1
click at [659, 332] on div "Janela de atendimento Grade de atendimento Capacidade Transportadoras Veículos …" at bounding box center [577, 264] width 1155 height 528
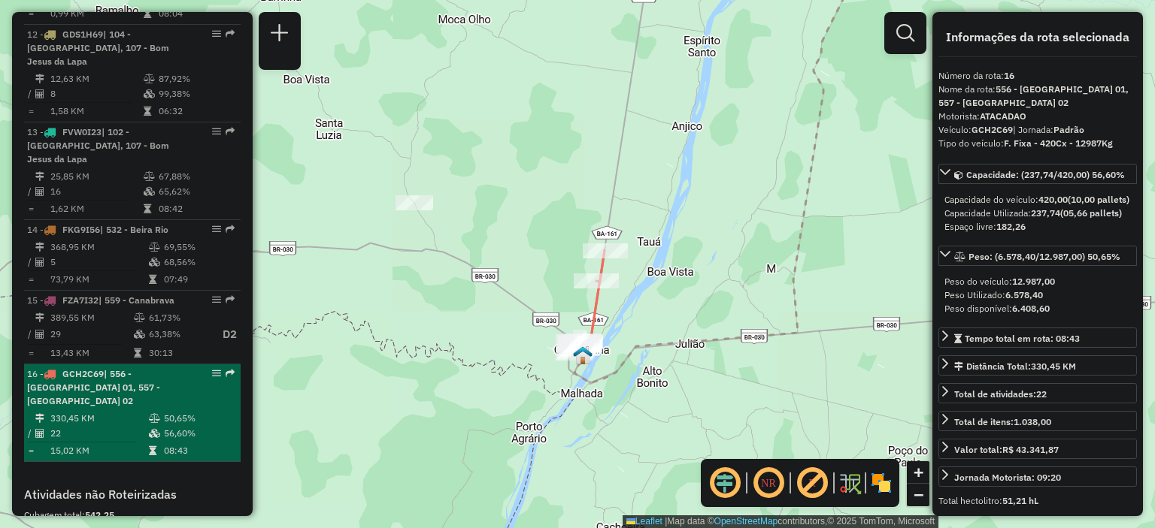
click at [96, 368] on span "| 556 - [GEOGRAPHIC_DATA] 01, 557 - [GEOGRAPHIC_DATA] 02" at bounding box center [93, 387] width 133 height 38
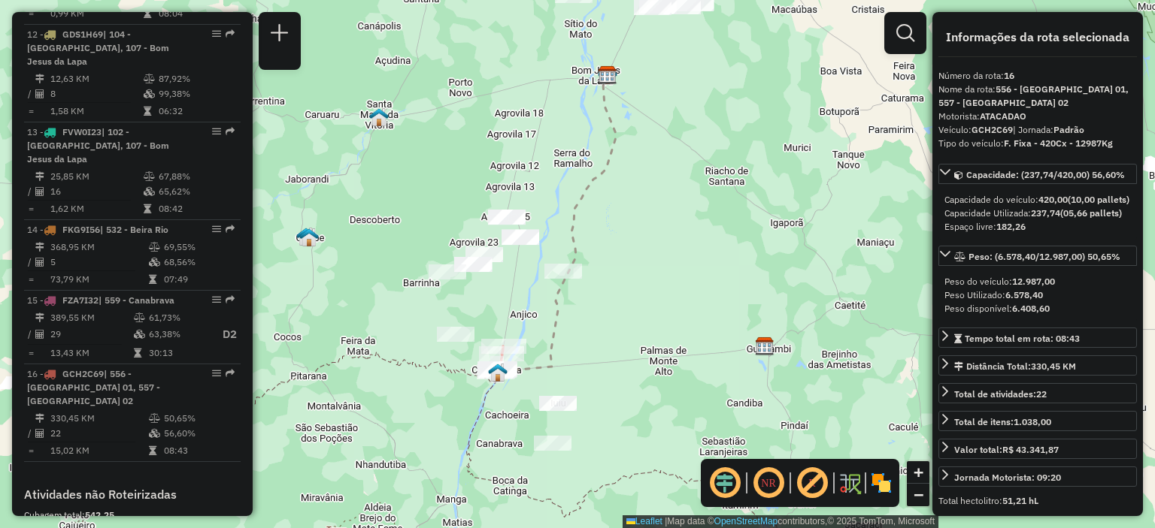
drag, startPoint x: 607, startPoint y: 404, endPoint x: 588, endPoint y: 344, distance: 63.2
click at [588, 344] on div "Janela de atendimento Grade de atendimento Capacidade Transportadoras Veículos …" at bounding box center [577, 264] width 1155 height 528
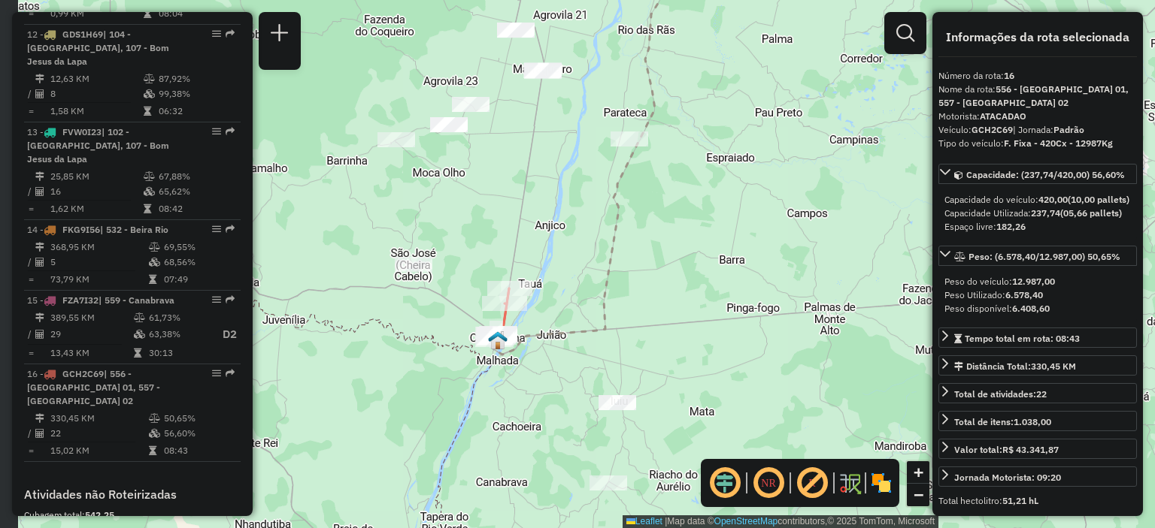
drag, startPoint x: 514, startPoint y: 315, endPoint x: 568, endPoint y: 304, distance: 55.3
click at [568, 304] on div "Janela de atendimento Grade de atendimento Capacidade Transportadoras Veículos …" at bounding box center [577, 264] width 1155 height 528
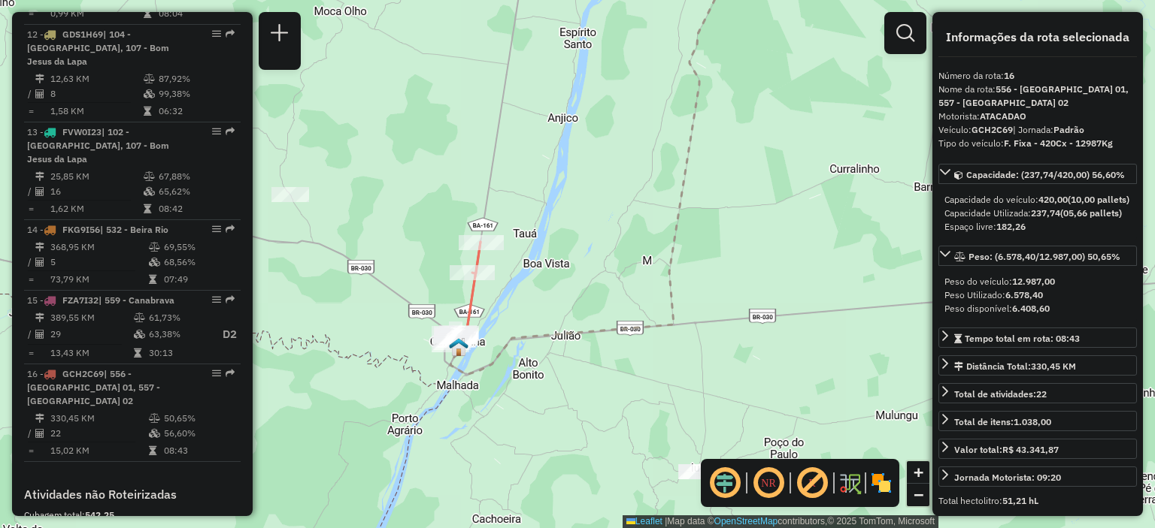
drag, startPoint x: 581, startPoint y: 138, endPoint x: 670, endPoint y: 410, distance: 286.2
click at [670, 414] on div "Janela de atendimento Grade de atendimento Capacidade Transportadoras Veículos …" at bounding box center [577, 264] width 1155 height 528
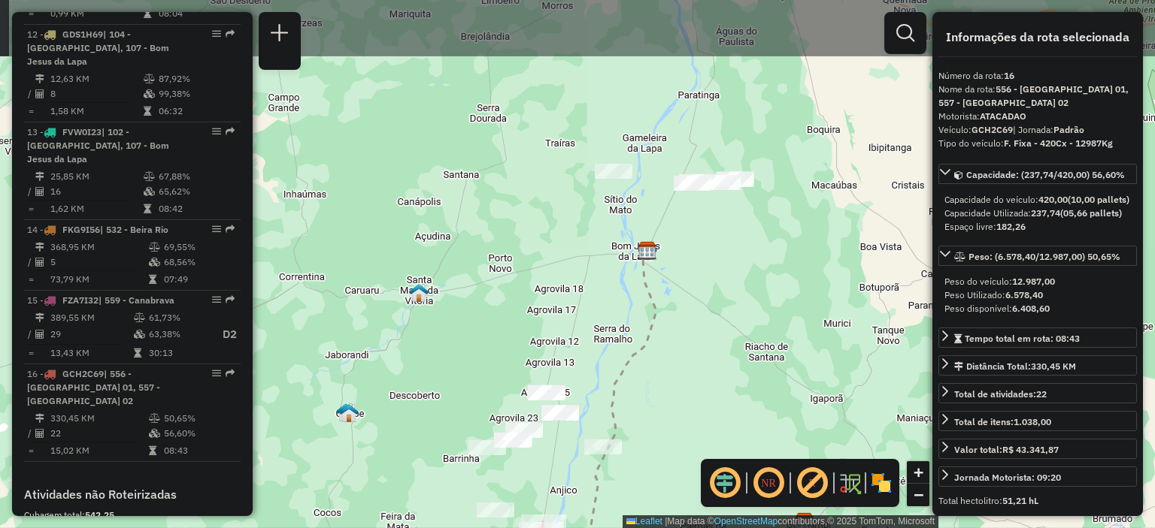
drag, startPoint x: 604, startPoint y: 165, endPoint x: 575, endPoint y: 389, distance: 225.2
click at [577, 389] on div "Janela de atendimento Grade de atendimento Capacidade Transportadoras Veículos …" at bounding box center [577, 264] width 1155 height 528
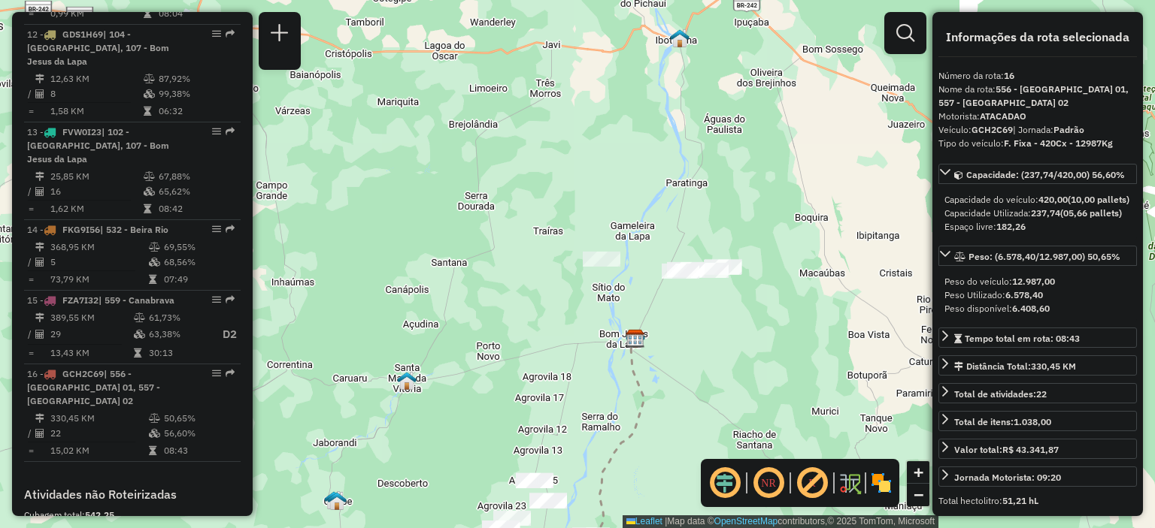
drag, startPoint x: 635, startPoint y: 222, endPoint x: 625, endPoint y: 297, distance: 75.1
click at [625, 297] on div "Janela de atendimento Grade de atendimento Capacidade Transportadoras Veículos …" at bounding box center [577, 264] width 1155 height 528
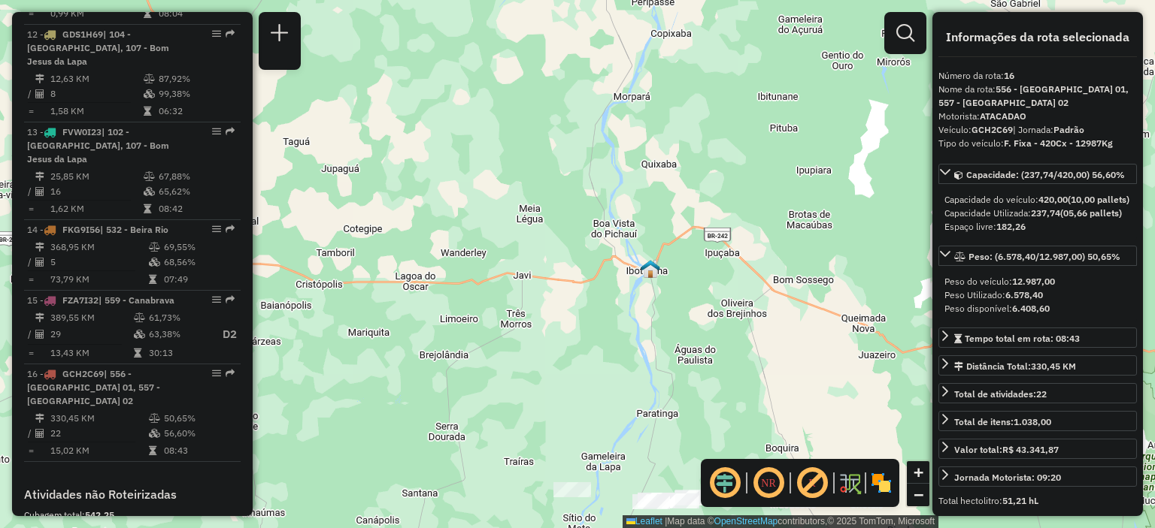
drag, startPoint x: 632, startPoint y: 186, endPoint x: 608, endPoint y: 406, distance: 221.5
click at [609, 407] on div "Janela de atendimento Grade de atendimento Capacidade Transportadoras Veículos …" at bounding box center [577, 264] width 1155 height 528
click at [605, 404] on div "Janela de atendimento Grade de atendimento Capacidade Transportadoras Veículos …" at bounding box center [577, 264] width 1155 height 528
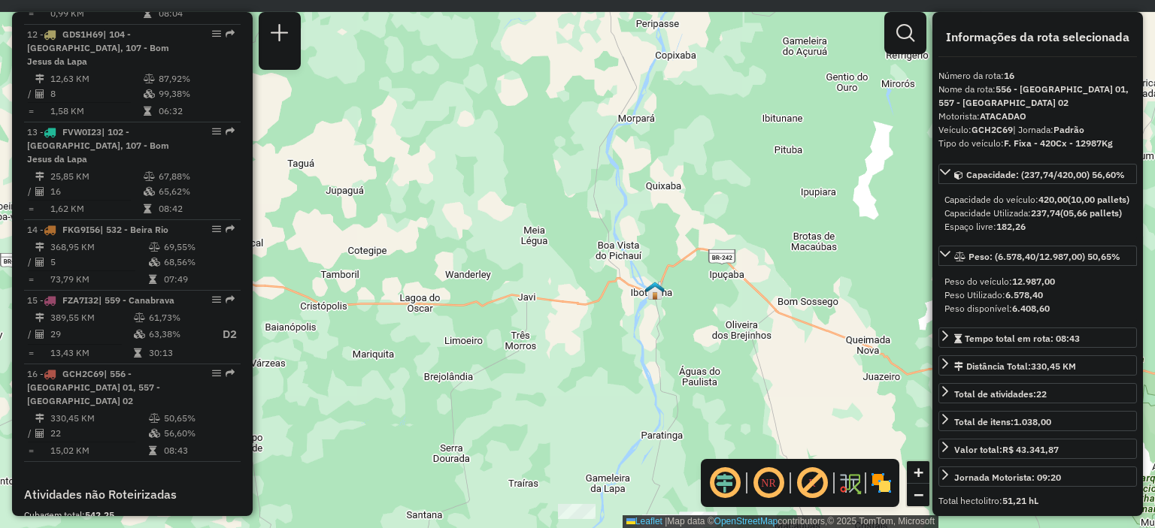
drag, startPoint x: 594, startPoint y: 206, endPoint x: 609, endPoint y: 277, distance: 73.0
click at [609, 277] on div "Janela de atendimento Grade de atendimento Capacidade Transportadoras Veículos …" at bounding box center [577, 264] width 1155 height 528
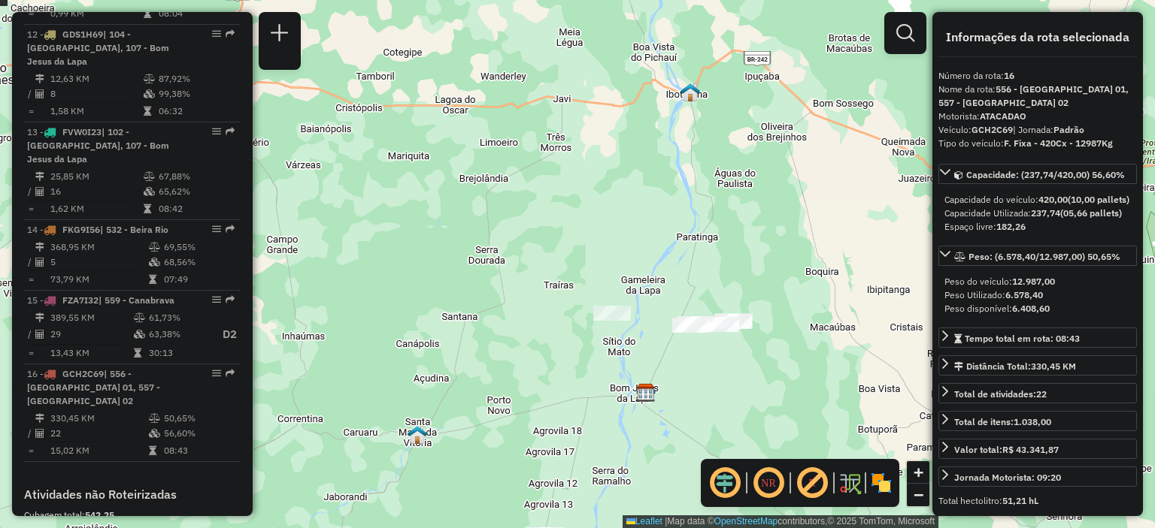
drag, startPoint x: 612, startPoint y: 408, endPoint x: 640, endPoint y: 151, distance: 258.6
click at [640, 151] on div "Janela de atendimento Grade de atendimento Capacidade Transportadoras Veículos …" at bounding box center [577, 264] width 1155 height 528
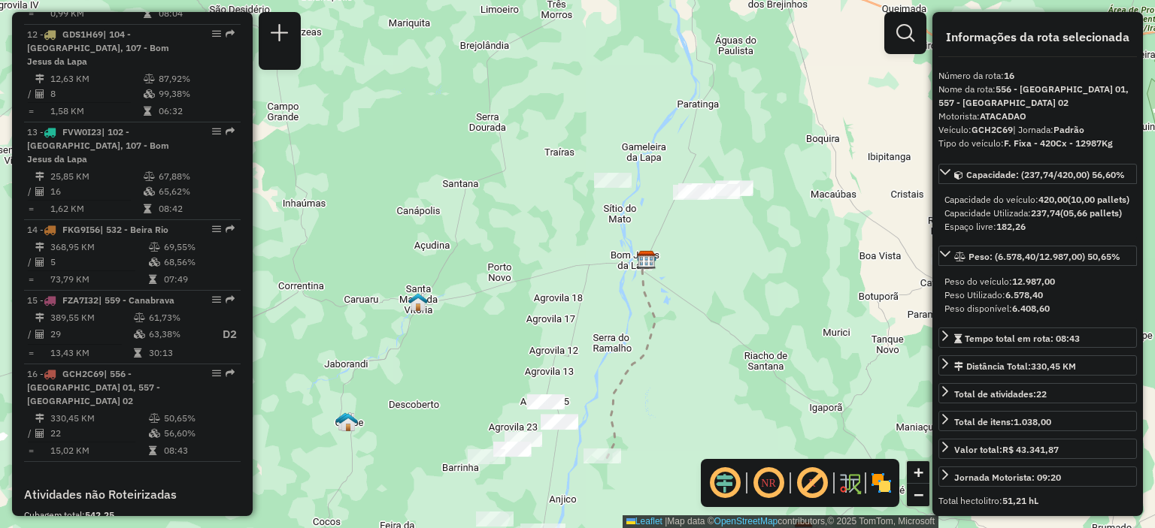
drag, startPoint x: 661, startPoint y: 315, endPoint x: 661, endPoint y: 187, distance: 127.8
click at [661, 187] on div "Janela de atendimento Grade de atendimento Capacidade Transportadoras Veículos …" at bounding box center [577, 264] width 1155 height 528
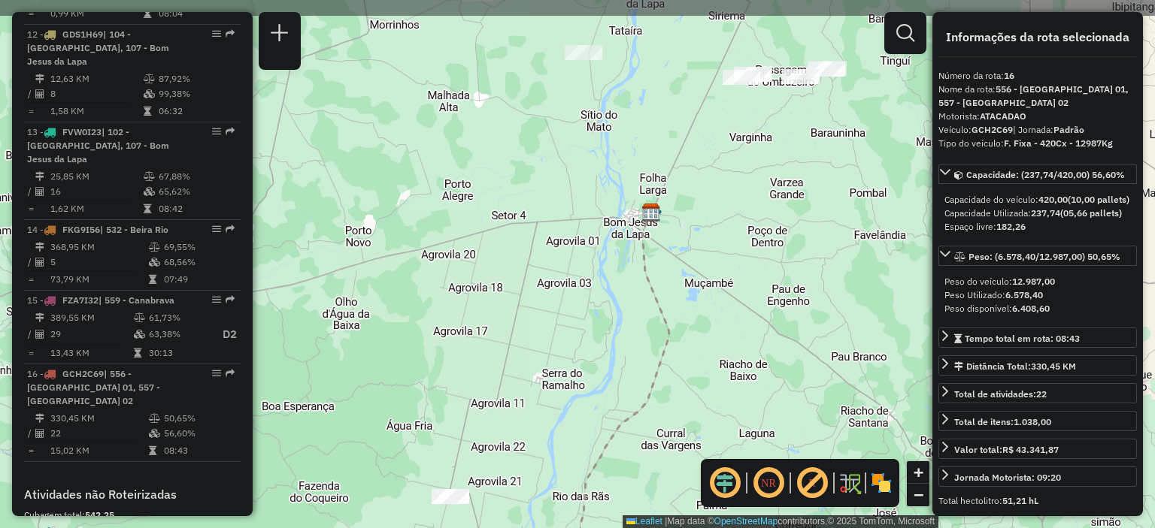
drag, startPoint x: 740, startPoint y: 158, endPoint x: 722, endPoint y: 237, distance: 81.1
click at [722, 237] on div "Janela de atendimento Grade de atendimento Capacidade Transportadoras Veículos …" at bounding box center [577, 264] width 1155 height 528
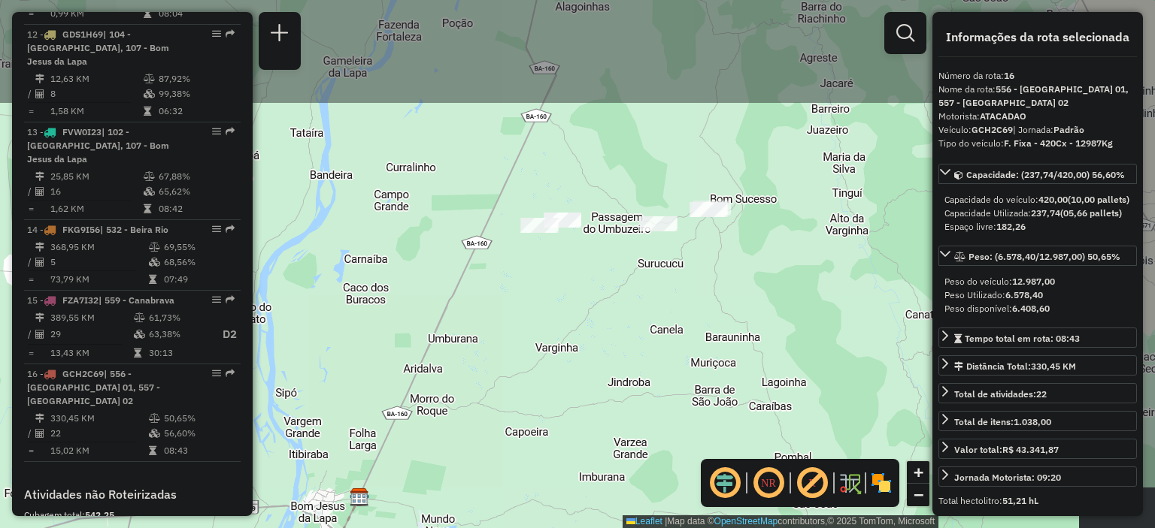
drag, startPoint x: 766, startPoint y: 174, endPoint x: 601, endPoint y: 242, distance: 178.7
click at [584, 331] on div "Janela de atendimento Grade de atendimento Capacidade Transportadoras Veículos …" at bounding box center [577, 264] width 1155 height 528
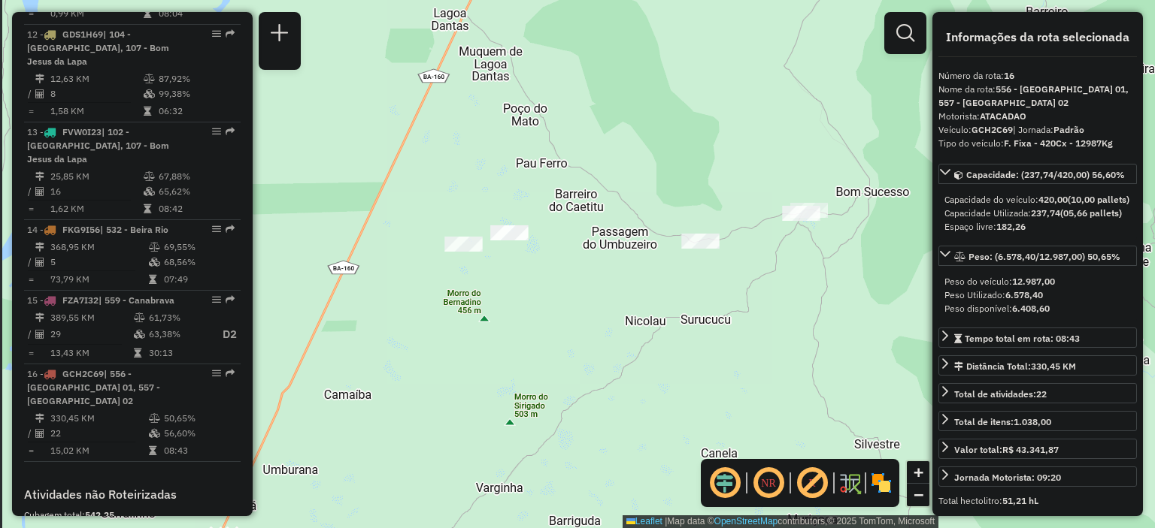
drag, startPoint x: 755, startPoint y: 305, endPoint x: 768, endPoint y: 307, distance: 13.6
click at [768, 307] on div "Janela de atendimento Grade de atendimento Capacidade Transportadoras Veículos …" at bounding box center [577, 264] width 1155 height 528
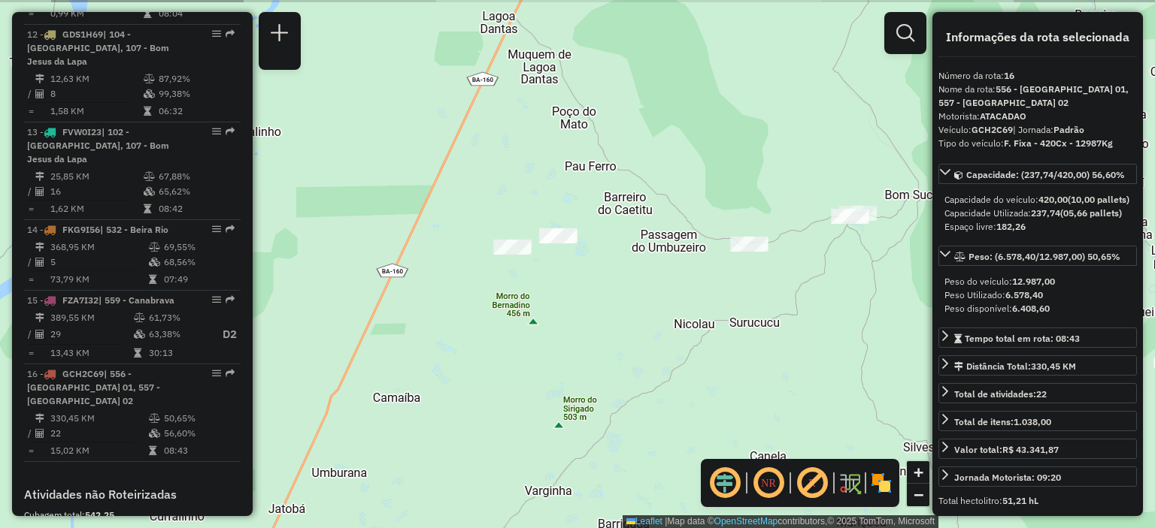
drag, startPoint x: 670, startPoint y: 207, endPoint x: 722, endPoint y: 210, distance: 51.2
click at [722, 210] on div "Janela de atendimento Grade de atendimento Capacidade Transportadoras Veículos …" at bounding box center [577, 264] width 1155 height 528
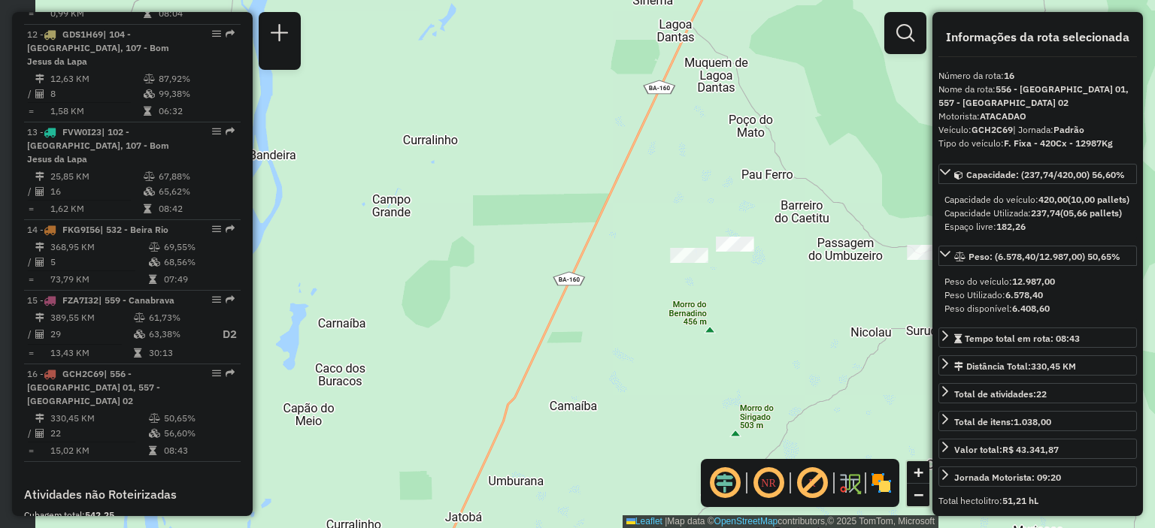
drag, startPoint x: 393, startPoint y: 281, endPoint x: 561, endPoint y: 285, distance: 168.4
click at [561, 285] on div "Janela de atendimento Grade de atendimento Capacidade Transportadoras Veículos …" at bounding box center [577, 264] width 1155 height 528
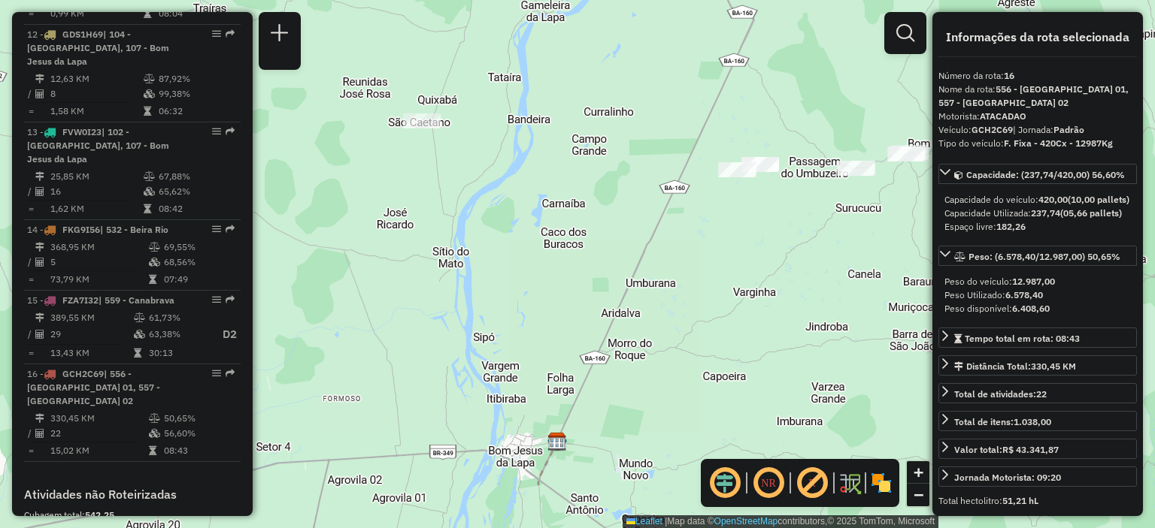
drag, startPoint x: 463, startPoint y: 342, endPoint x: 554, endPoint y: 273, distance: 114.3
click at [555, 274] on div "Janela de atendimento Grade de atendimento Capacidade Transportadoras Veículos …" at bounding box center [577, 264] width 1155 height 528
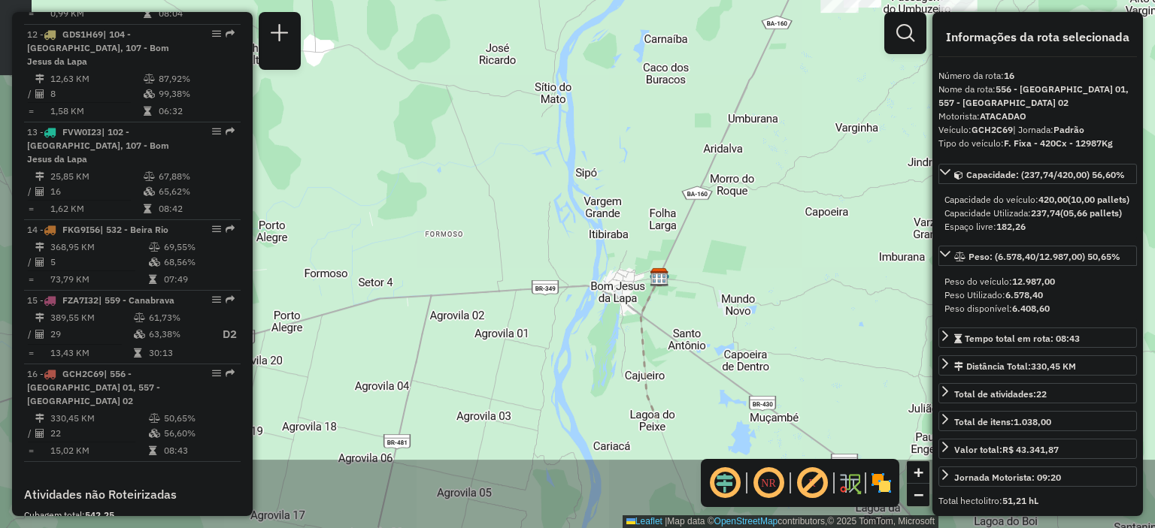
drag, startPoint x: 493, startPoint y: 279, endPoint x: 599, endPoint y: 106, distance: 202.8
click at [599, 106] on div "Janela de atendimento Grade de atendimento Capacidade Transportadoras Veículos …" at bounding box center [577, 264] width 1155 height 528
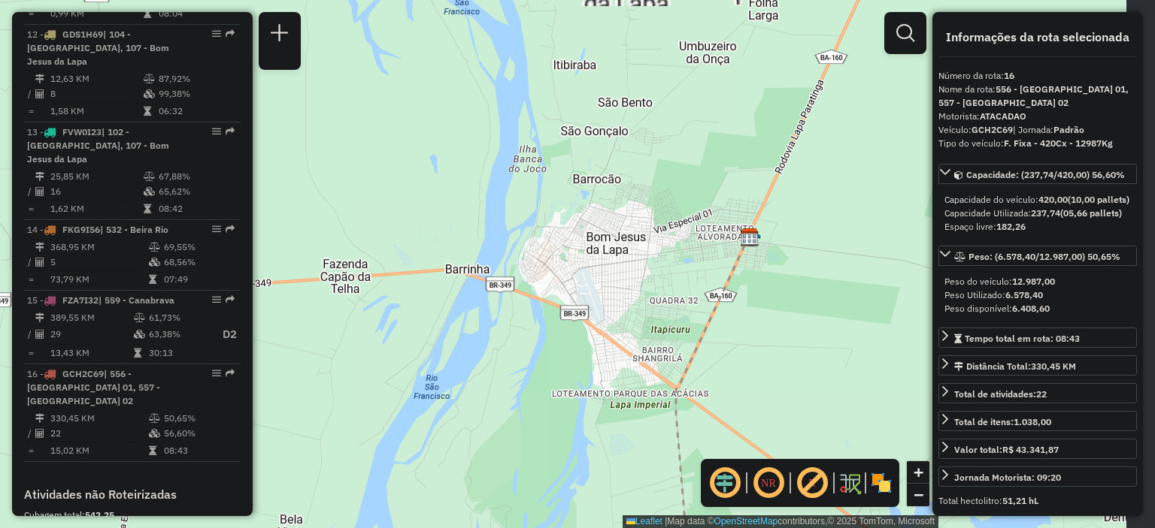
drag, startPoint x: 797, startPoint y: 274, endPoint x: 698, endPoint y: 211, distance: 117.2
click at [698, 211] on div "Janela de atendimento Grade de atendimento Capacidade Transportadoras Veículos …" at bounding box center [577, 264] width 1155 height 528
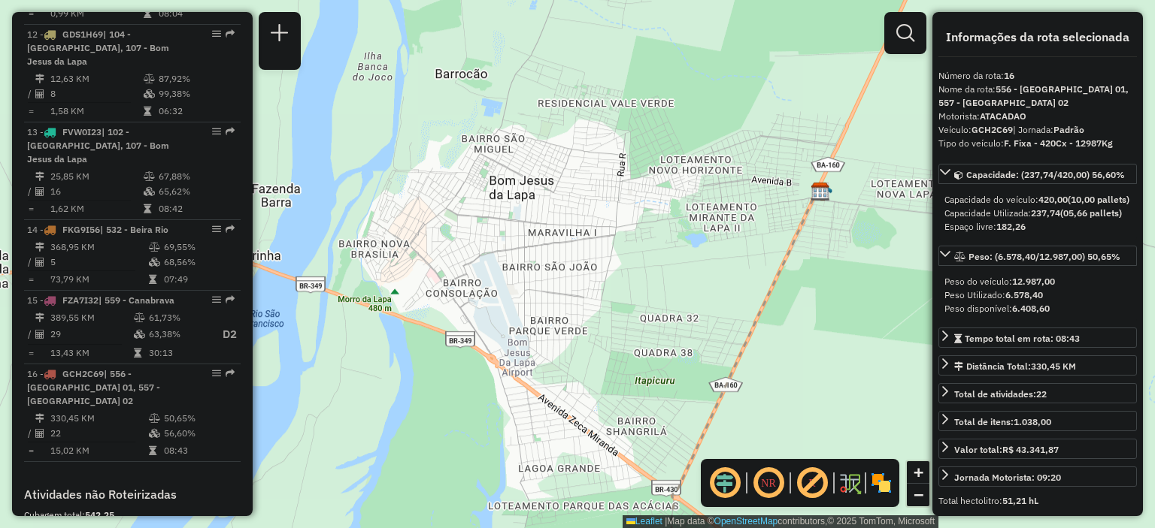
drag, startPoint x: 818, startPoint y: 229, endPoint x: 713, endPoint y: 223, distance: 105.4
click at [716, 224] on div "Janela de atendimento Grade de atendimento Capacidade Transportadoras Veículos …" at bounding box center [577, 264] width 1155 height 528
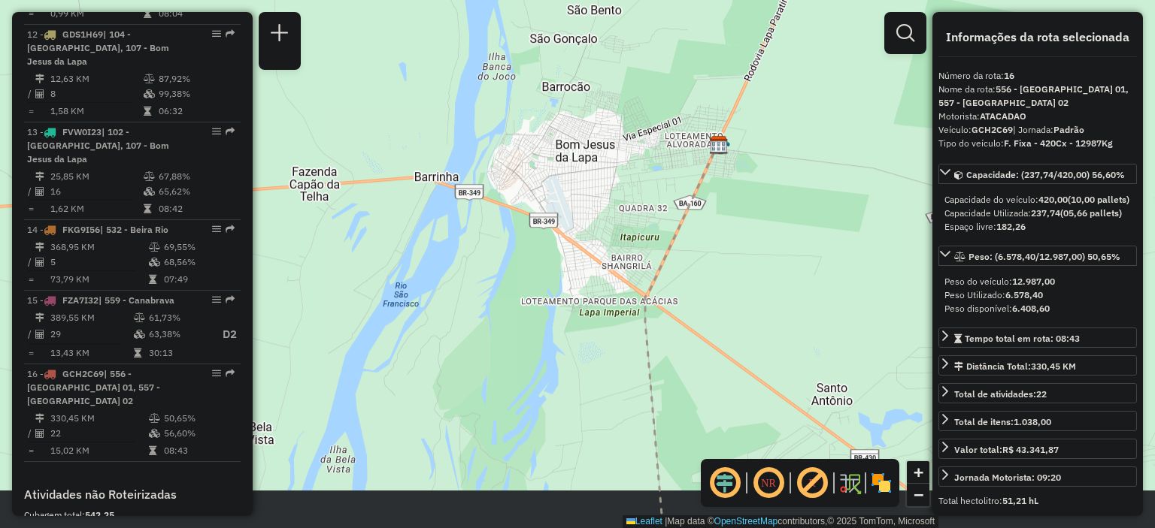
drag, startPoint x: 721, startPoint y: 325, endPoint x: 660, endPoint y: 136, distance: 199.0
click at [660, 138] on div "Janela de atendimento Grade de atendimento Capacidade Transportadoras Veículos …" at bounding box center [577, 264] width 1155 height 528
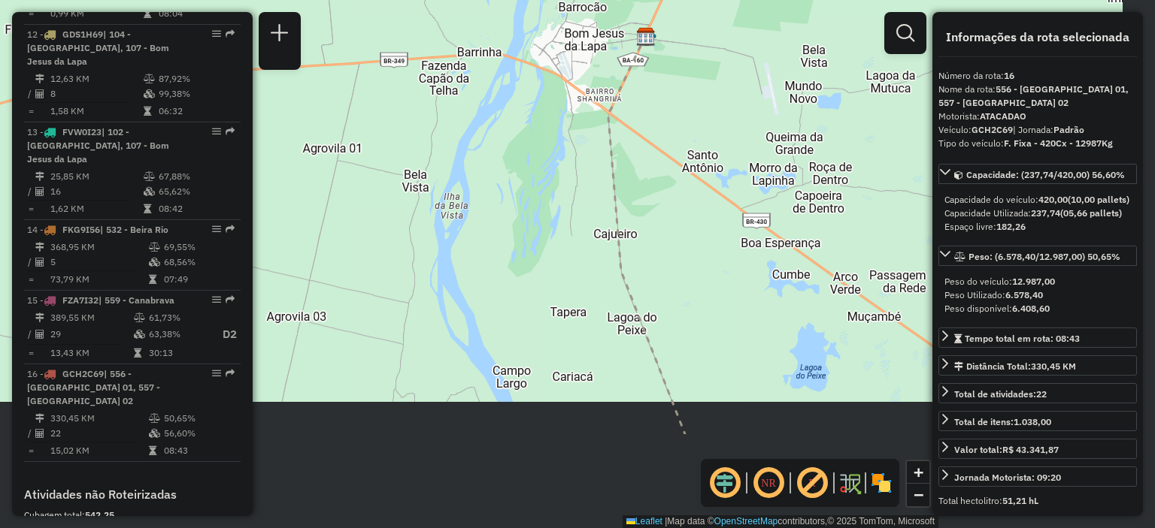
drag, startPoint x: 735, startPoint y: 317, endPoint x: 646, endPoint y: 165, distance: 176.5
click at [646, 165] on div "Janela de atendimento Grade de atendimento Capacidade Transportadoras Veículos …" at bounding box center [577, 264] width 1155 height 528
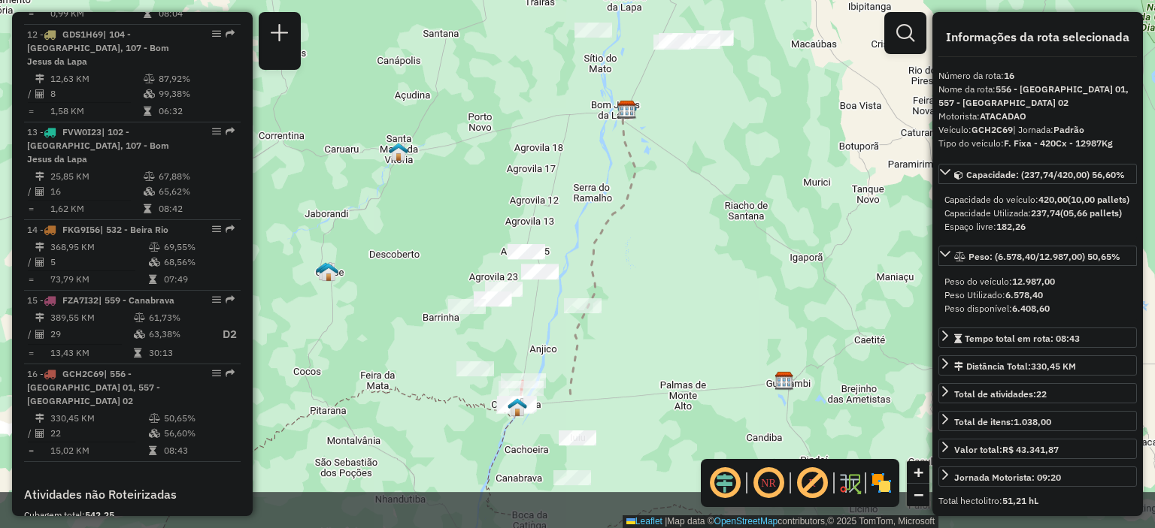
drag, startPoint x: 734, startPoint y: 395, endPoint x: 701, endPoint y: 211, distance: 186.5
click at [701, 211] on div "Janela de atendimento Grade de atendimento Capacidade Transportadoras Veículos …" at bounding box center [577, 264] width 1155 height 528
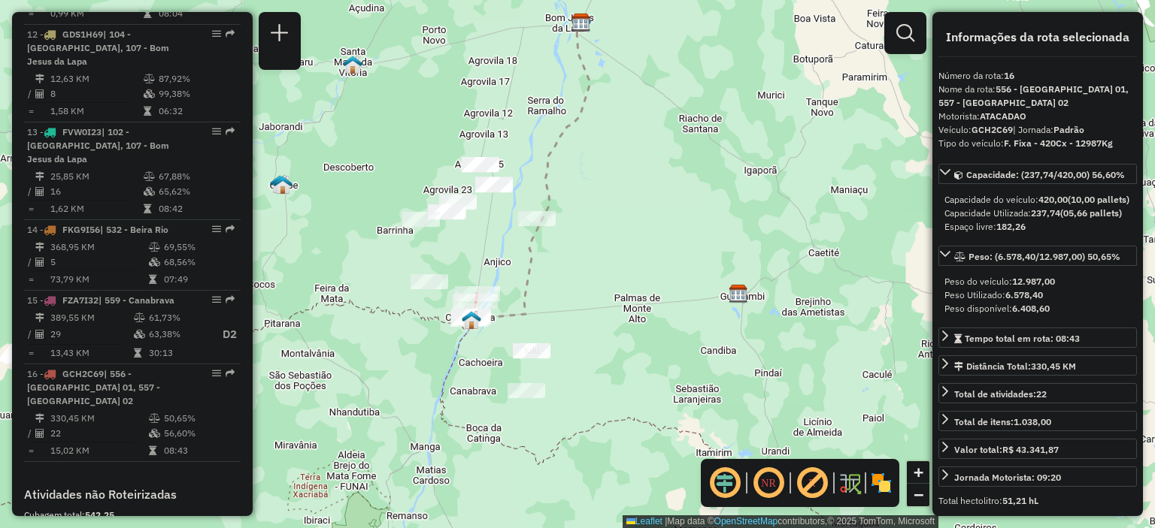
drag, startPoint x: 595, startPoint y: 365, endPoint x: 565, endPoint y: 275, distance: 95.1
click at [565, 275] on div "Janela de atendimento Grade de atendimento Capacidade Transportadoras Veículos …" at bounding box center [577, 264] width 1155 height 528
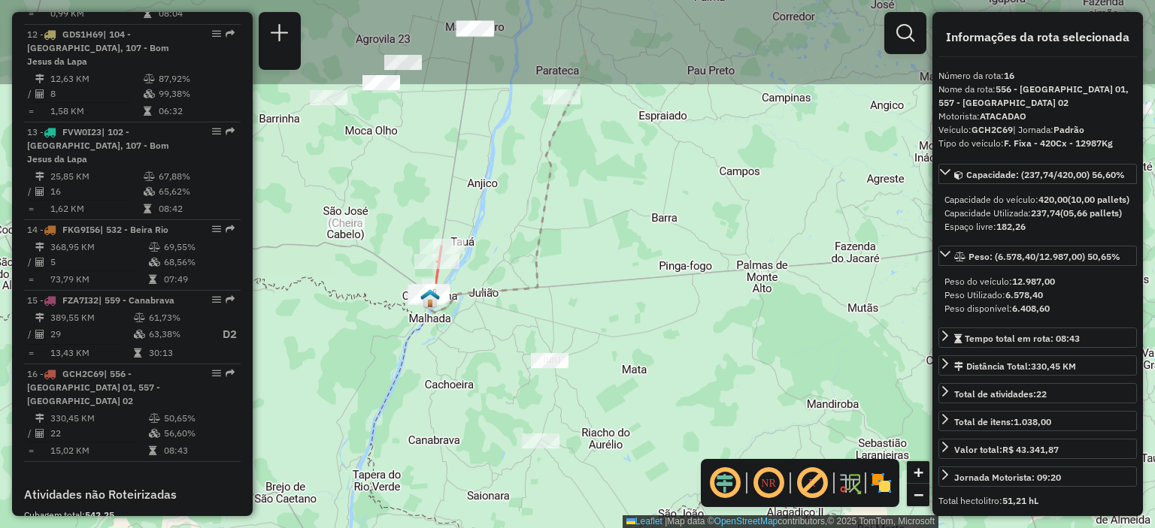
drag, startPoint x: 442, startPoint y: 237, endPoint x: 476, endPoint y: 342, distance: 110.5
click at [475, 348] on div "Janela de atendimento Grade de atendimento Capacidade Transportadoras Veículos …" at bounding box center [577, 264] width 1155 height 528
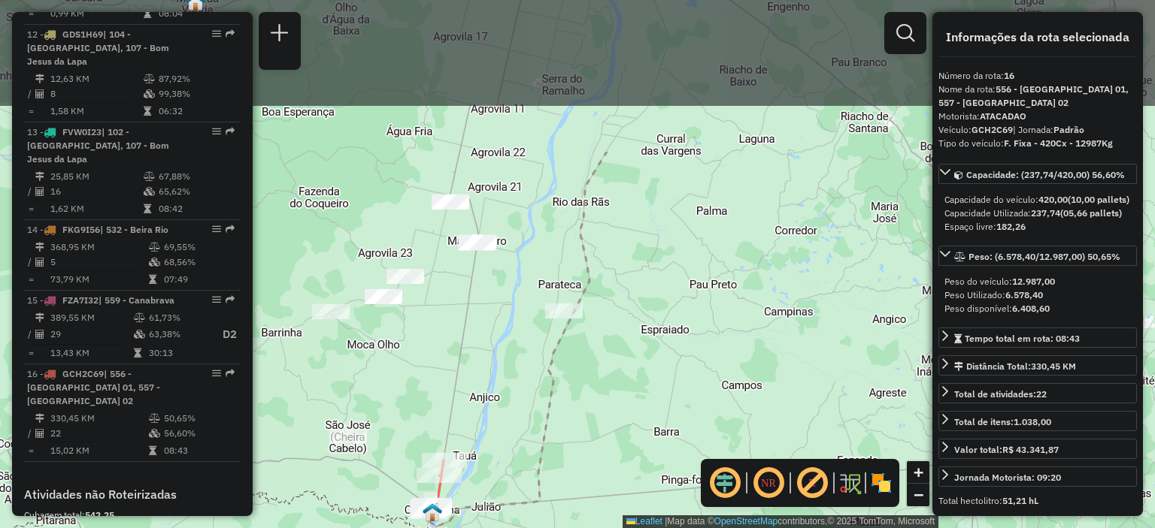
drag, startPoint x: 548, startPoint y: 210, endPoint x: 547, endPoint y: 468, distance: 257.8
click at [547, 468] on icon at bounding box center [517, 339] width 178 height 375
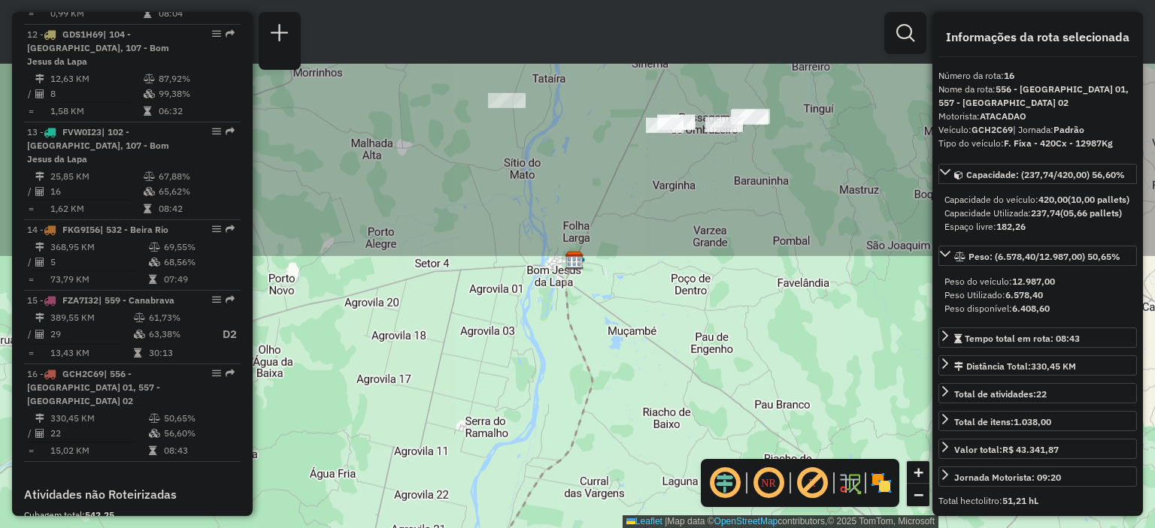
drag, startPoint x: 622, startPoint y: 150, endPoint x: 539, endPoint y: 396, distance: 260.3
click at [541, 396] on div "Janela de atendimento Grade de atendimento Capacidade Transportadoras Veículos …" at bounding box center [577, 264] width 1155 height 528
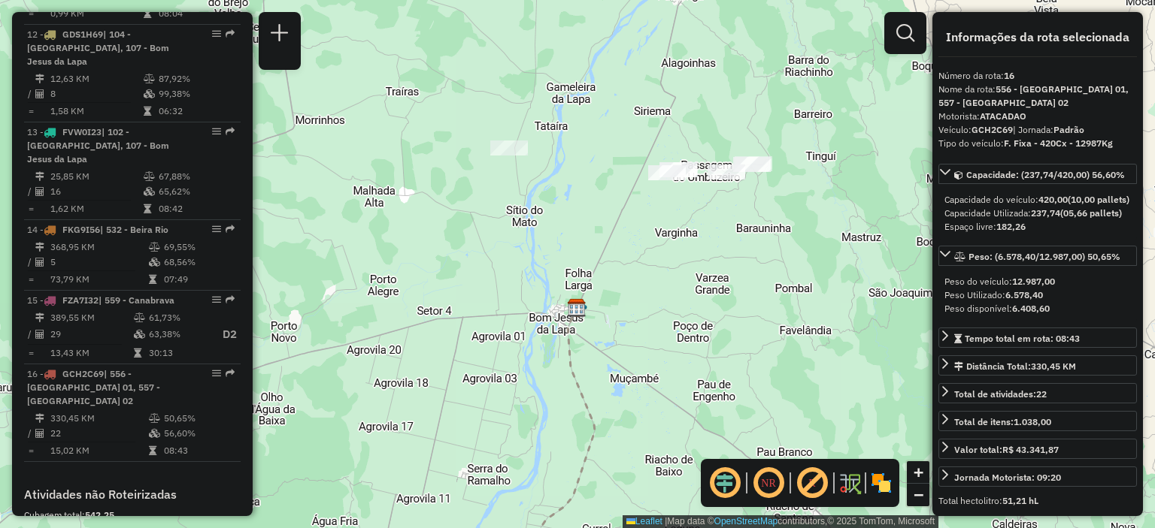
drag, startPoint x: 640, startPoint y: 183, endPoint x: 640, endPoint y: 231, distance: 48.1
click at [640, 231] on div "Janela de atendimento Grade de atendimento Capacidade Transportadoras Veículos …" at bounding box center [577, 264] width 1155 height 528
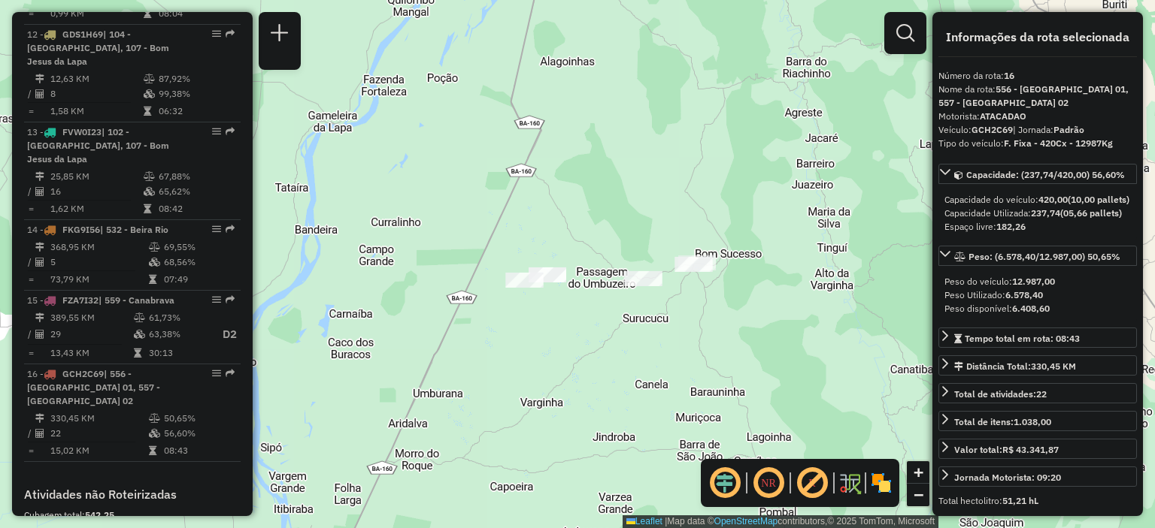
drag, startPoint x: 600, startPoint y: 222, endPoint x: 576, endPoint y: 360, distance: 139.6
click at [576, 360] on div "Janela de atendimento Grade de atendimento Capacidade Transportadoras Veículos …" at bounding box center [577, 264] width 1155 height 528
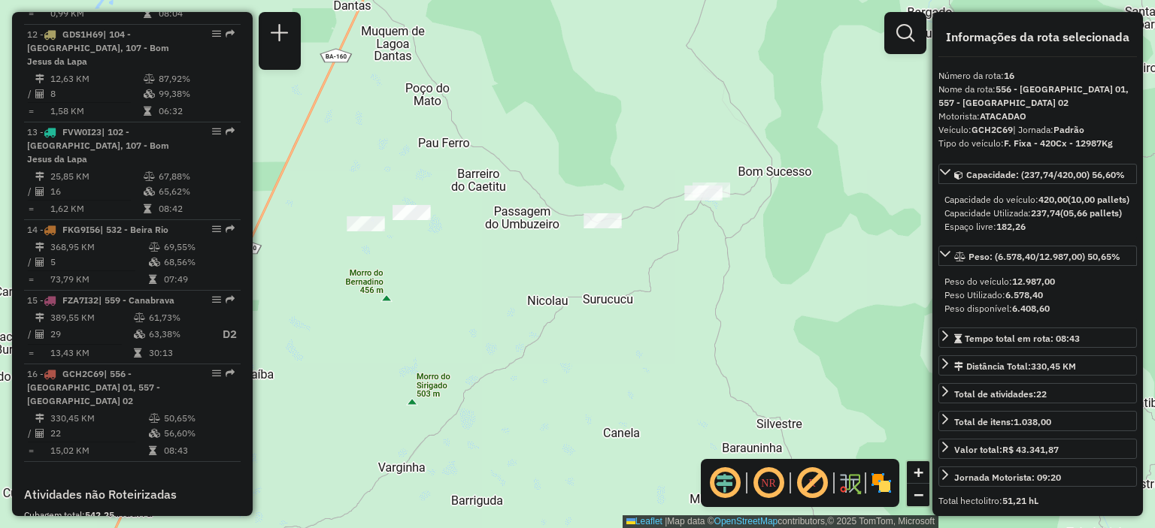
click at [628, 317] on div "Janela de atendimento Grade de atendimento Capacidade Transportadoras Veículos …" at bounding box center [577, 264] width 1155 height 528
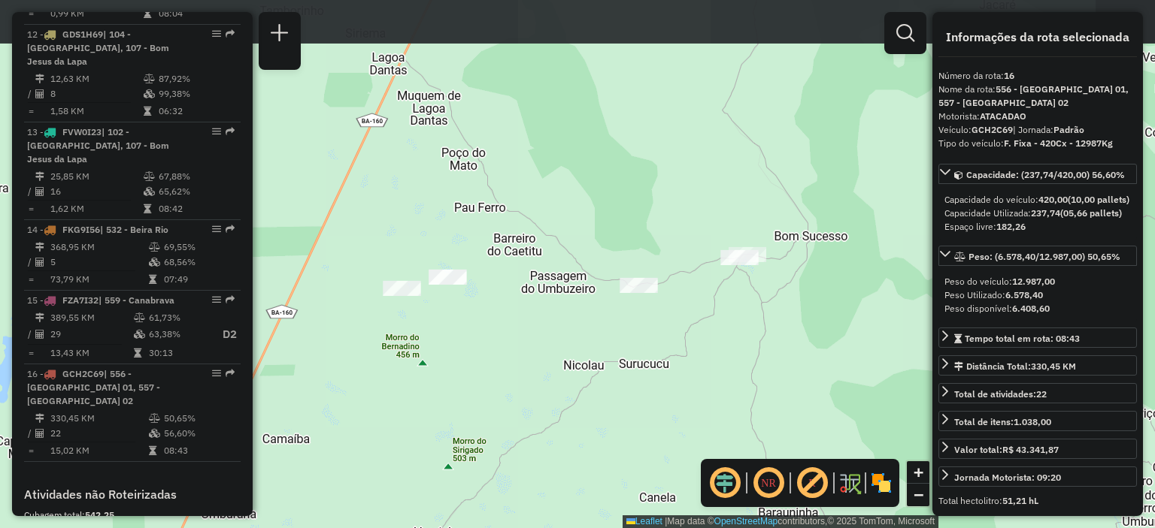
drag, startPoint x: 658, startPoint y: 285, endPoint x: 667, endPoint y: 310, distance: 26.4
click at [667, 310] on div "Janela de atendimento Grade de atendimento Capacidade Transportadoras Veículos …" at bounding box center [577, 264] width 1155 height 528
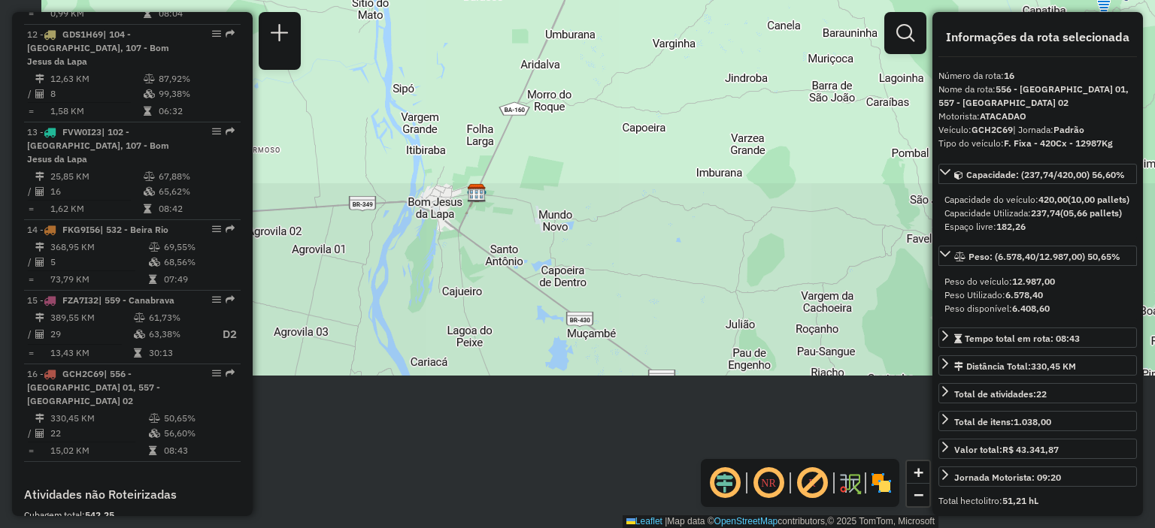
drag, startPoint x: 558, startPoint y: 385, endPoint x: 745, endPoint y: 38, distance: 394.1
click at [745, 38] on div "Janela de atendimento Grade de atendimento Capacidade Transportadoras Veículos …" at bounding box center [577, 264] width 1155 height 528
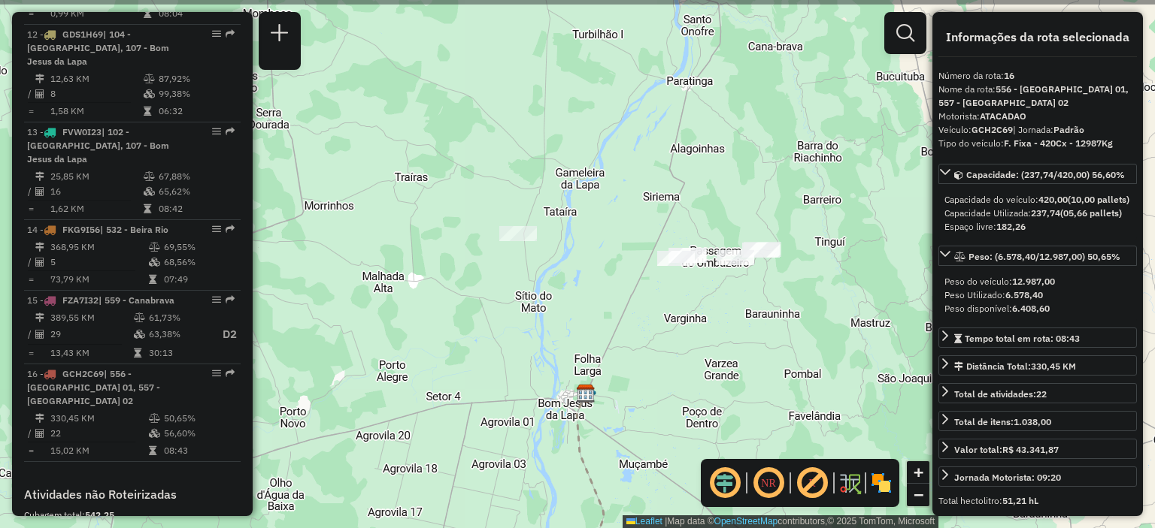
drag, startPoint x: 729, startPoint y: 152, endPoint x: 711, endPoint y: 377, distance: 225.5
click at [711, 377] on div "Janela de atendimento Grade de atendimento Capacidade Transportadoras Veículos …" at bounding box center [577, 264] width 1155 height 528
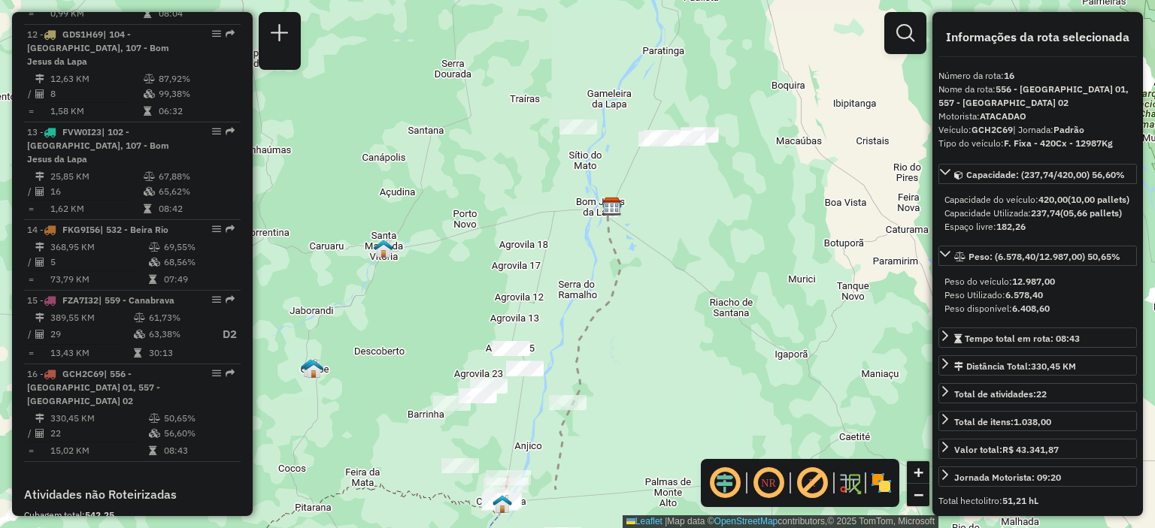
drag, startPoint x: 707, startPoint y: 304, endPoint x: 692, endPoint y: 219, distance: 86.3
click at [694, 226] on div "Janela de atendimento Grade de atendimento Capacidade Transportadoras Veículos …" at bounding box center [577, 264] width 1155 height 528
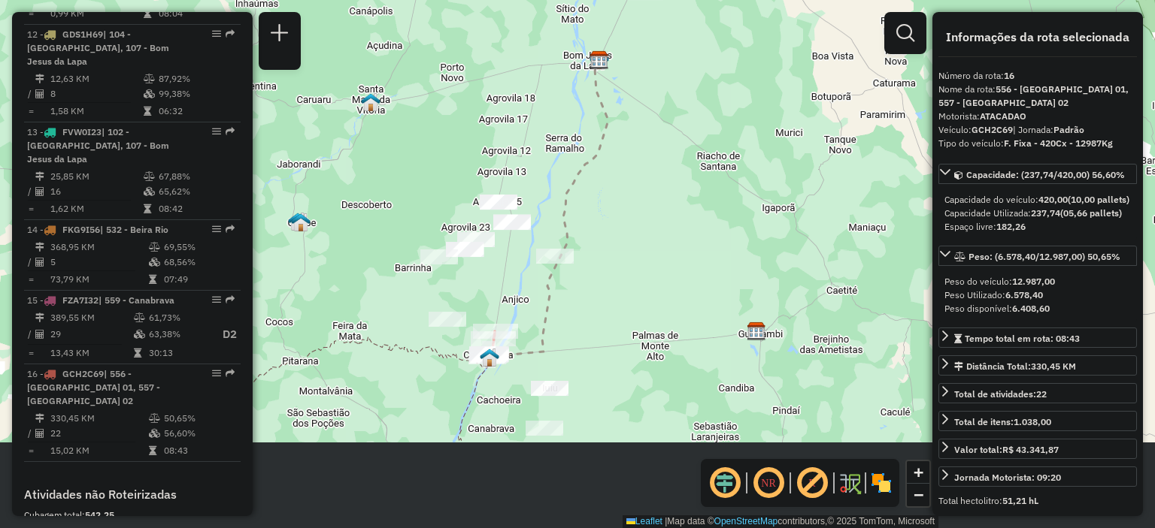
drag, startPoint x: 667, startPoint y: 350, endPoint x: 661, endPoint y: 207, distance: 143.7
click at [661, 207] on div "Janela de atendimento Grade de atendimento Capacidade Transportadoras Veículos …" at bounding box center [577, 264] width 1155 height 528
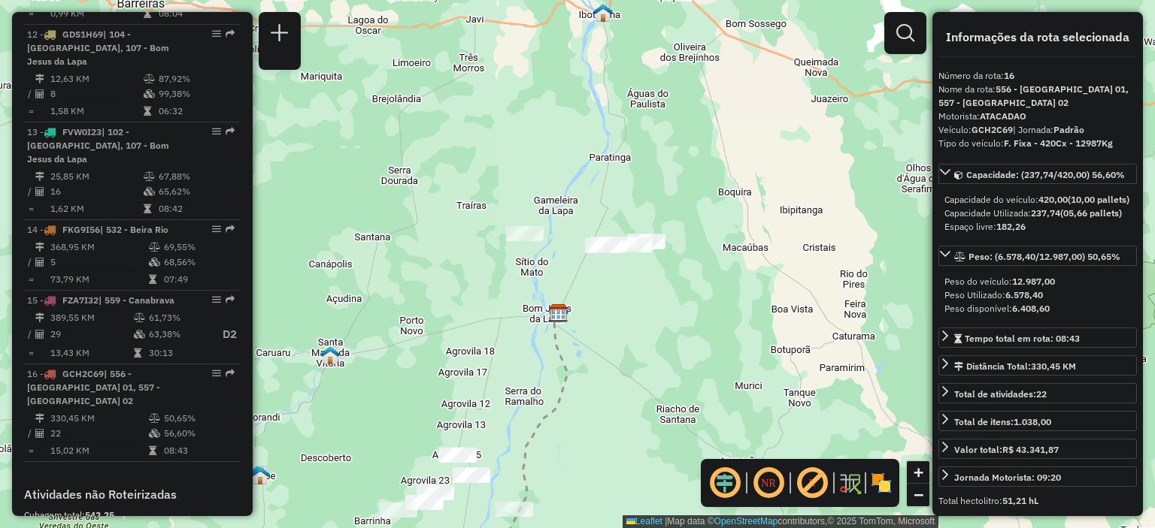
drag, startPoint x: 692, startPoint y: 120, endPoint x: 649, endPoint y: 408, distance: 291.9
click at [649, 408] on div "Janela de atendimento Grade de atendimento Capacidade Transportadoras Veículos …" at bounding box center [577, 264] width 1155 height 528
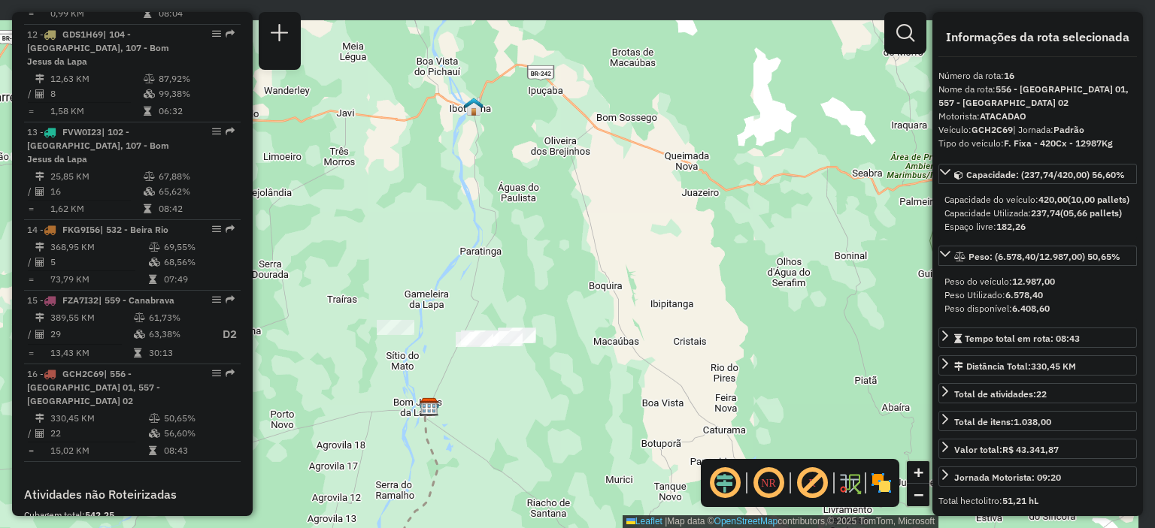
drag, startPoint x: 604, startPoint y: 347, endPoint x: 446, endPoint y: 513, distance: 230.2
click at [446, 513] on div "Janela de atendimento Grade de atendimento Capacidade Transportadoras Veículos …" at bounding box center [577, 264] width 1155 height 528
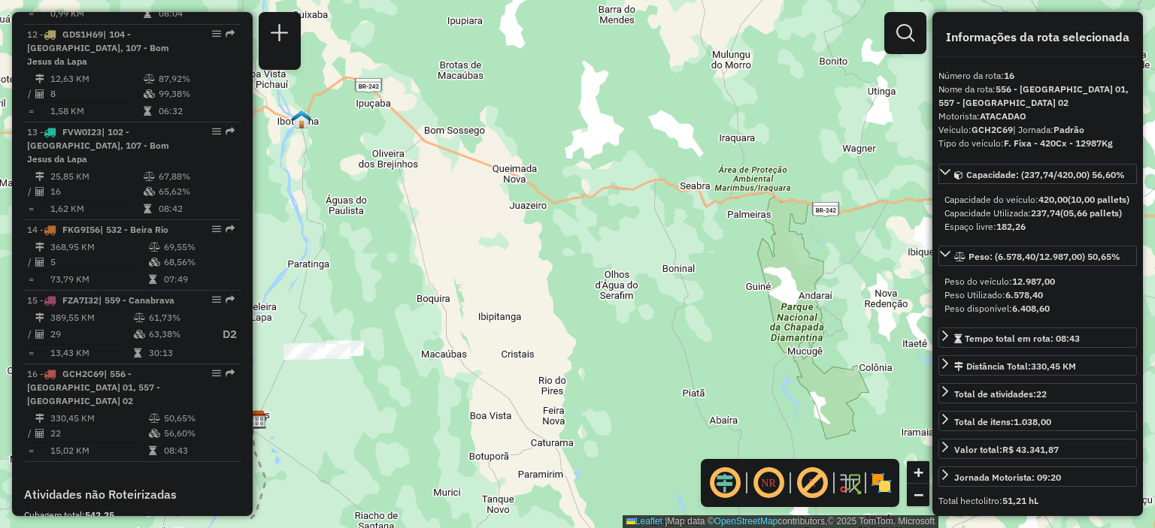
drag, startPoint x: 751, startPoint y: 260, endPoint x: 618, endPoint y: 201, distance: 145.7
click at [618, 201] on div "Janela de atendimento Grade de atendimento Capacidade Transportadoras Veículos …" at bounding box center [577, 264] width 1155 height 528
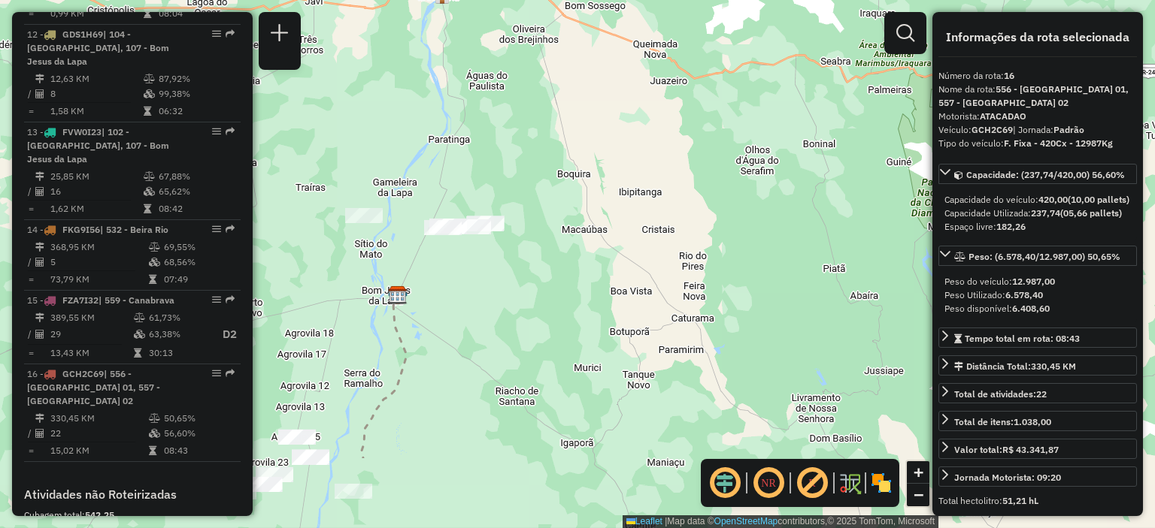
drag, startPoint x: 468, startPoint y: 337, endPoint x: 607, endPoint y: 213, distance: 185.8
click at [607, 213] on div "Janela de atendimento Grade de atendimento Capacidade Transportadoras Veículos …" at bounding box center [577, 264] width 1155 height 528
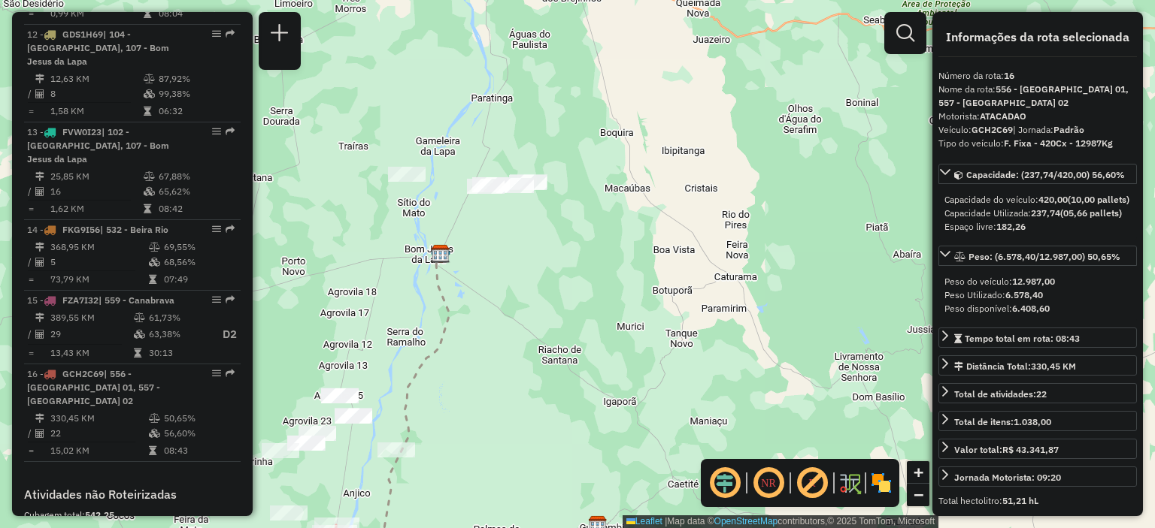
drag, startPoint x: 446, startPoint y: 314, endPoint x: 453, endPoint y: 309, distance: 9.2
click at [449, 309] on icon at bounding box center [416, 397] width 66 height 286
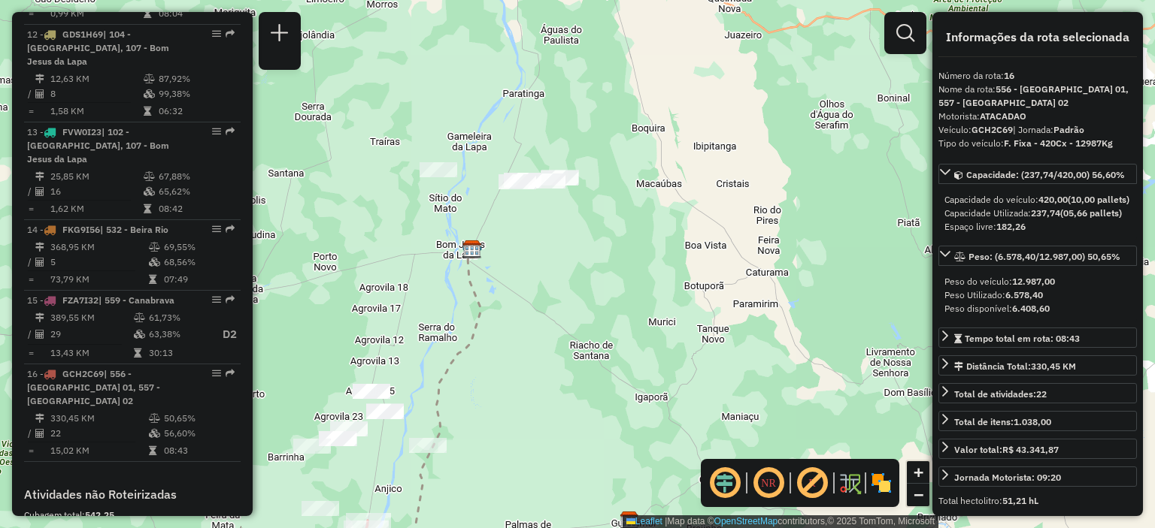
drag, startPoint x: 501, startPoint y: 308, endPoint x: 526, endPoint y: 304, distance: 25.8
click at [526, 304] on div "Janela de atendimento Grade de atendimento Capacidade Transportadoras Veículos …" at bounding box center [577, 264] width 1155 height 528
